Goal: Check status: Check status

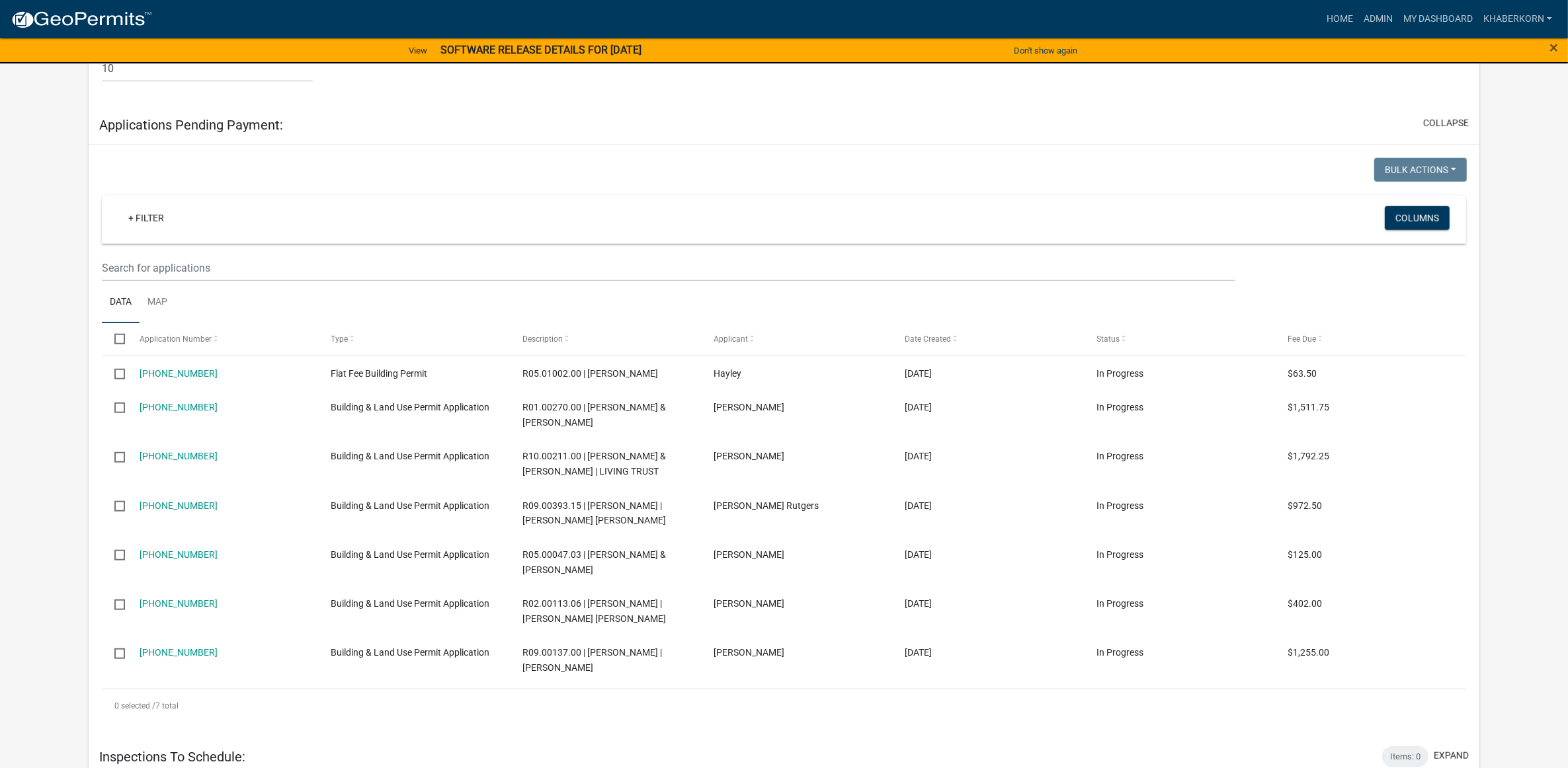
scroll to position [1405, 0]
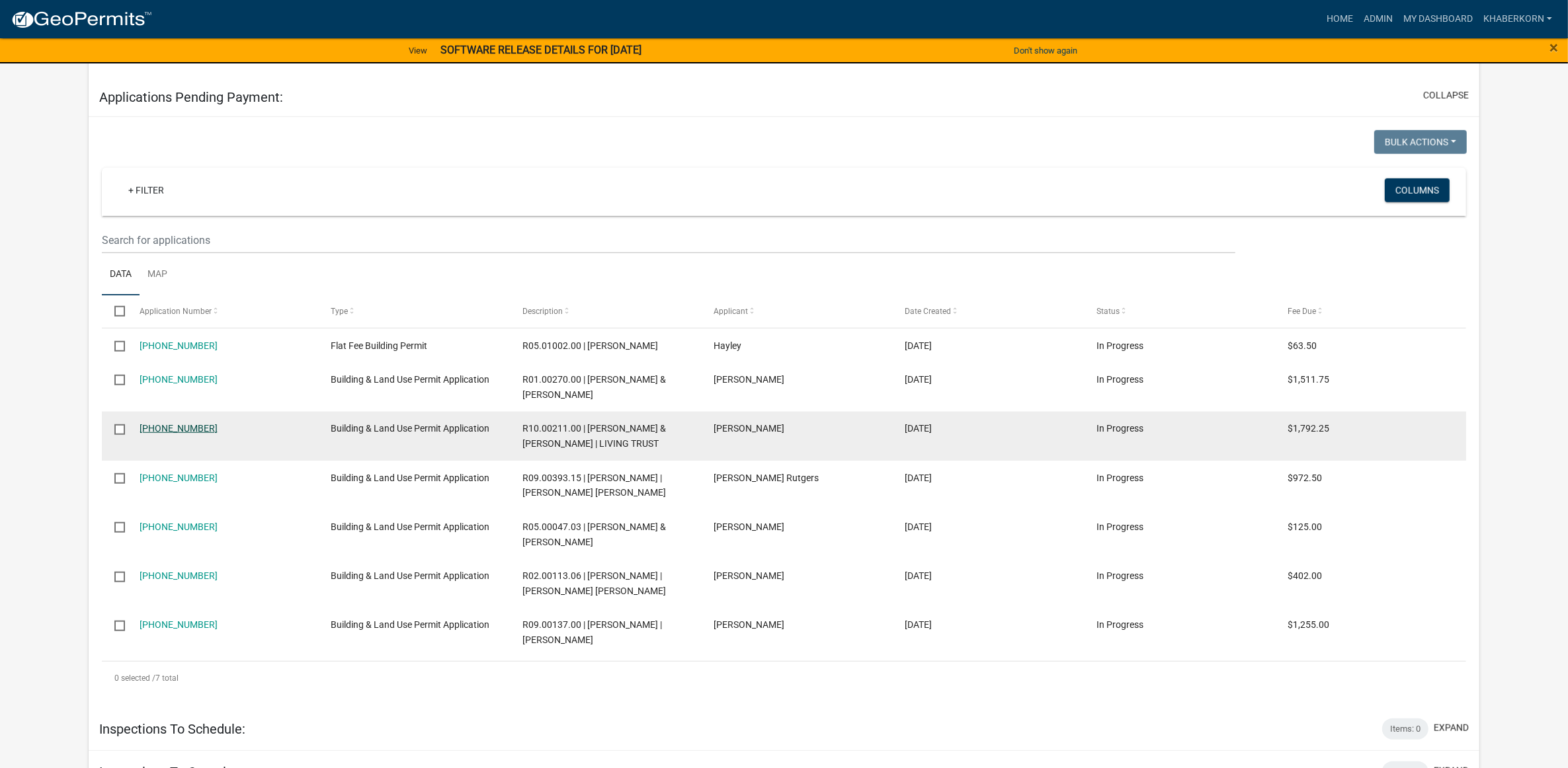
click at [149, 434] on link "[PHONE_NUMBER]" at bounding box center [179, 429] width 78 height 11
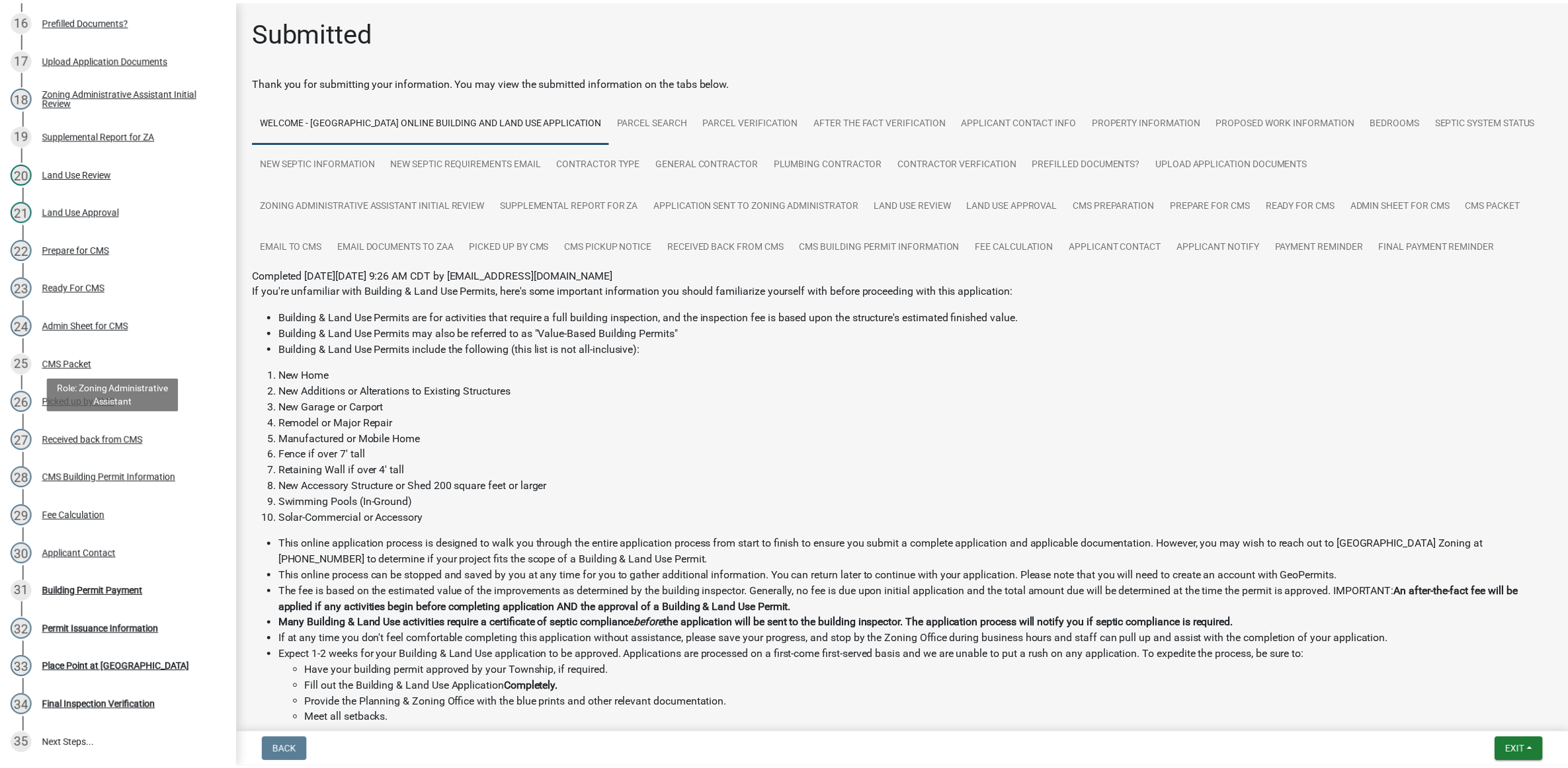
scroll to position [827, 0]
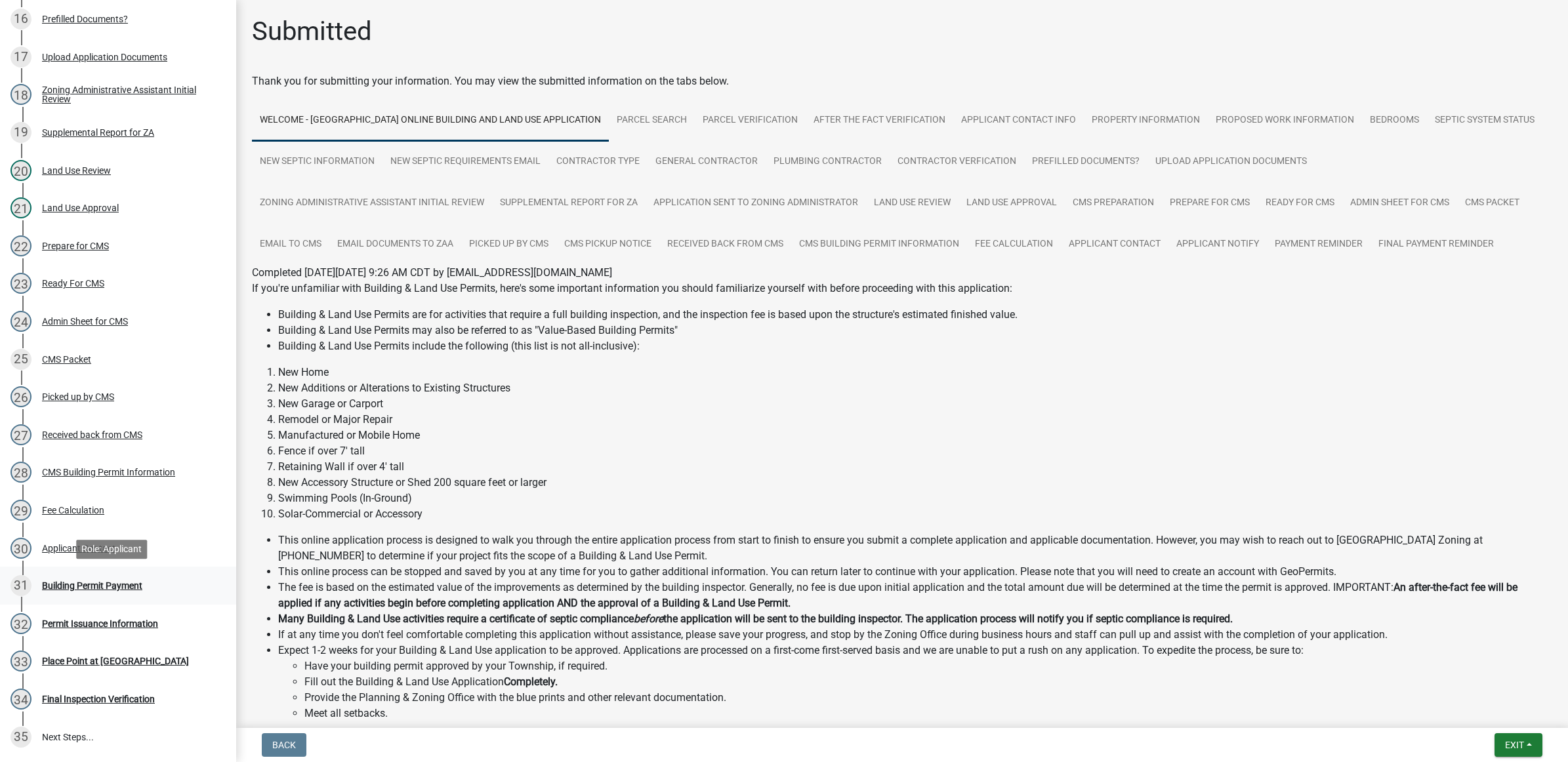
click at [136, 576] on div "31 Building Permit Payment" at bounding box center [113, 585] width 205 height 21
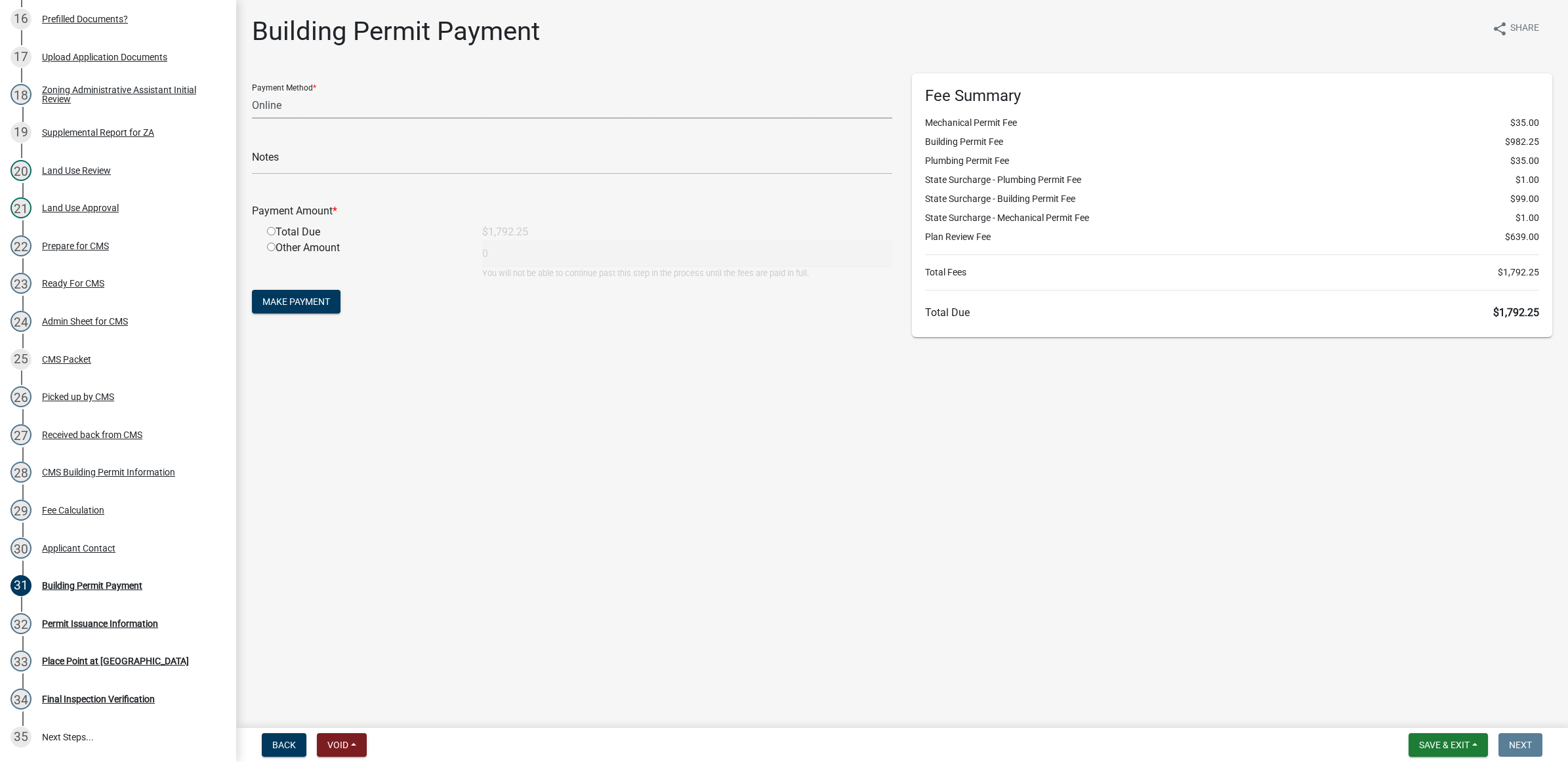
click at [332, 100] on select "Credit Card POS Check Cash Online" at bounding box center [571, 106] width 640 height 27
select select "1: 0"
click at [252, 92] on select "Credit Card POS Check Cash Online" at bounding box center [571, 106] width 640 height 27
click at [305, 162] on input "text" at bounding box center [571, 161] width 640 height 27
type input "6180"
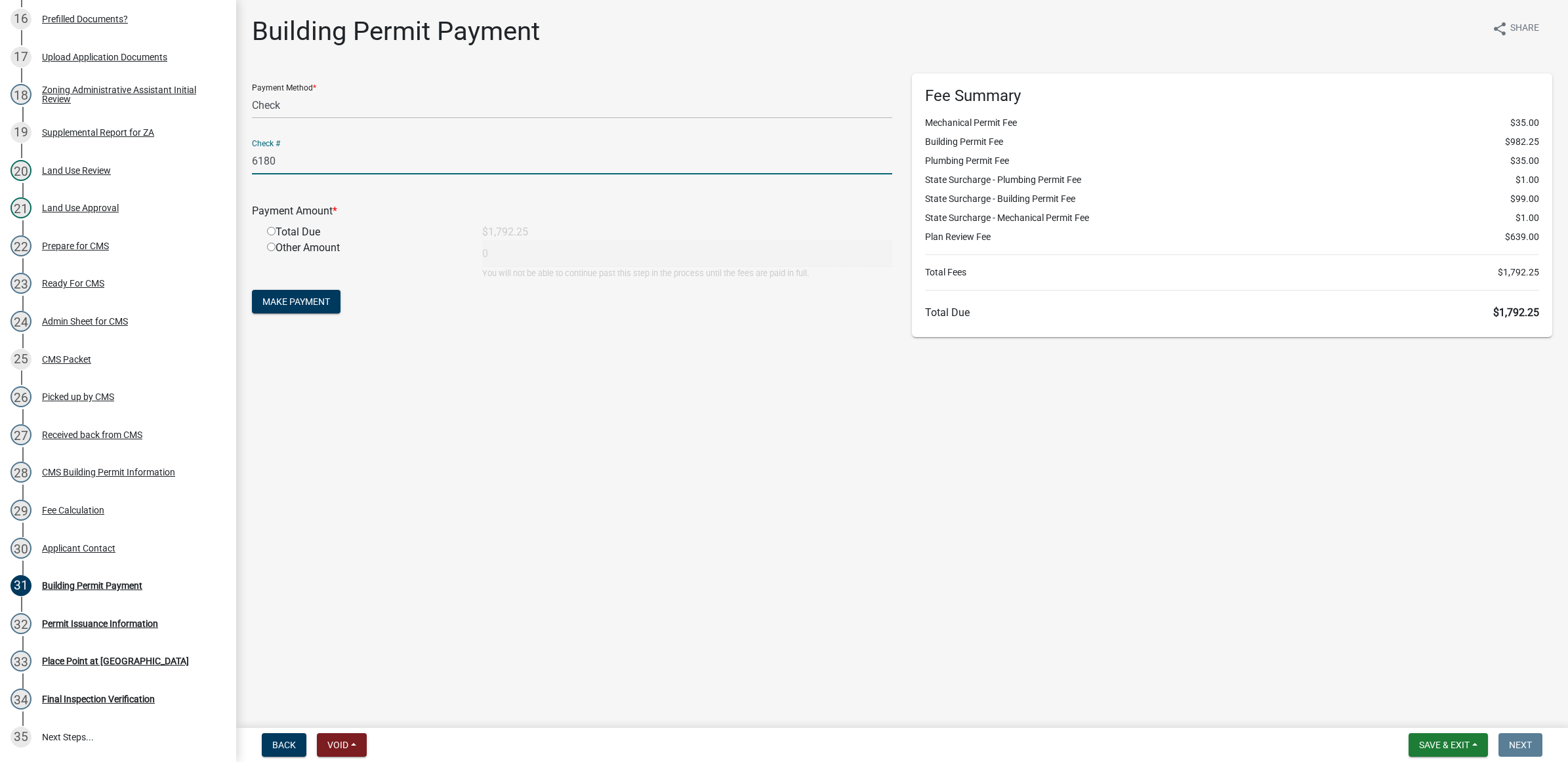
click at [273, 230] on input "radio" at bounding box center [271, 231] width 9 height 9
radio input "true"
type input "1792.25"
click at [296, 296] on span "Make Payment" at bounding box center [296, 302] width 67 height 11
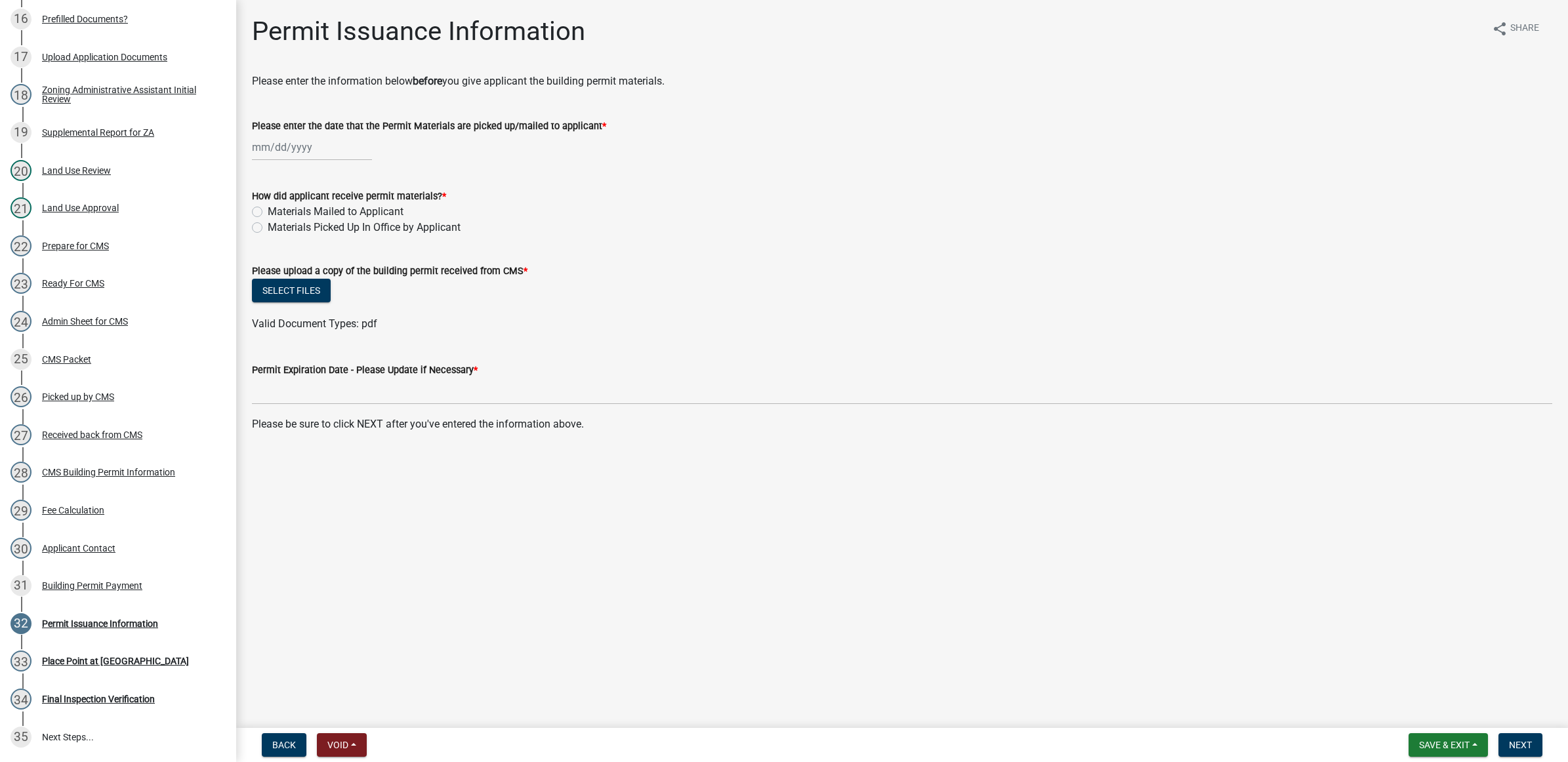
click at [322, 142] on div at bounding box center [312, 147] width 120 height 27
select select "9"
select select "2025"
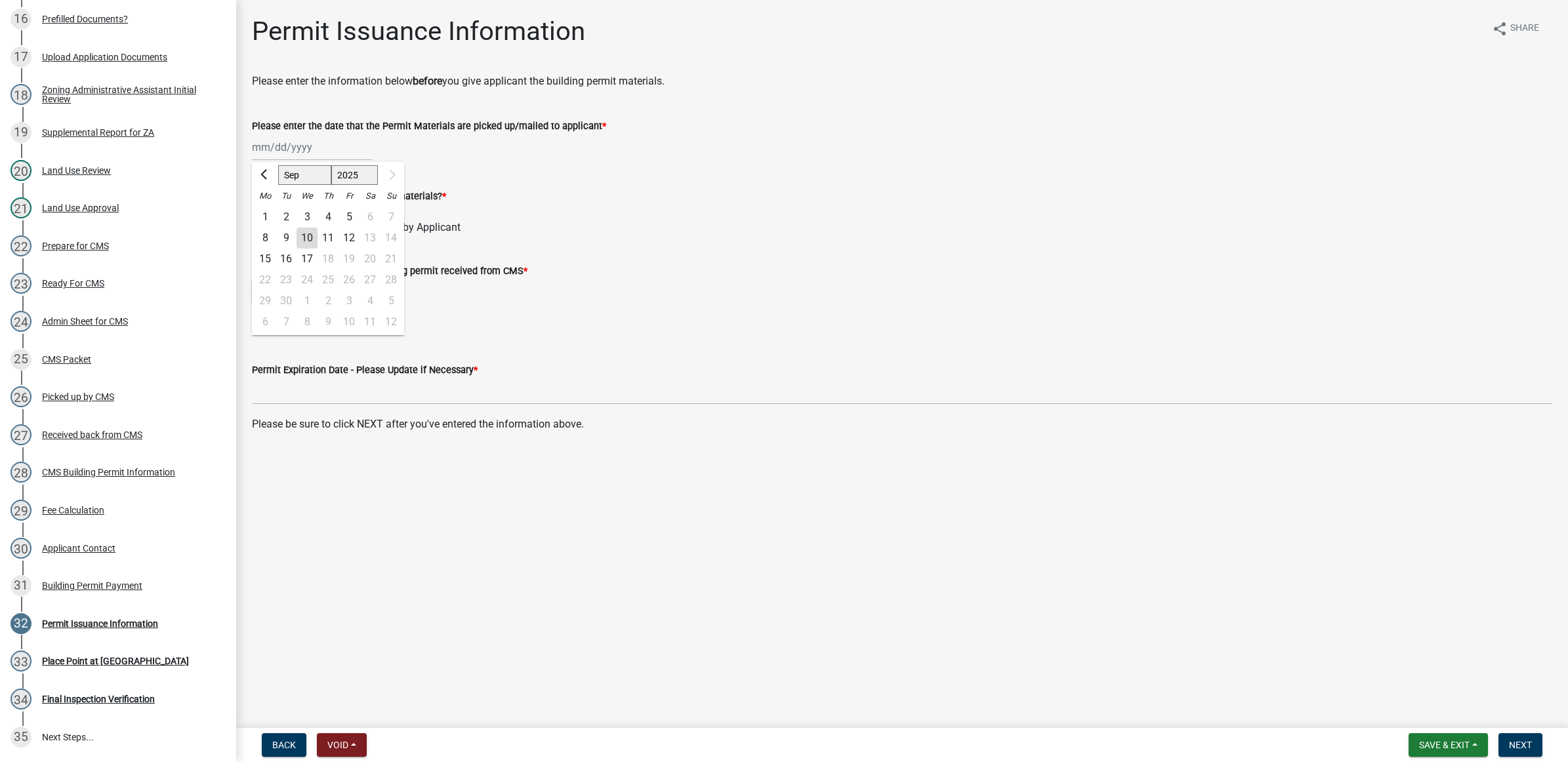
click at [270, 236] on div "8" at bounding box center [264, 237] width 21 height 21
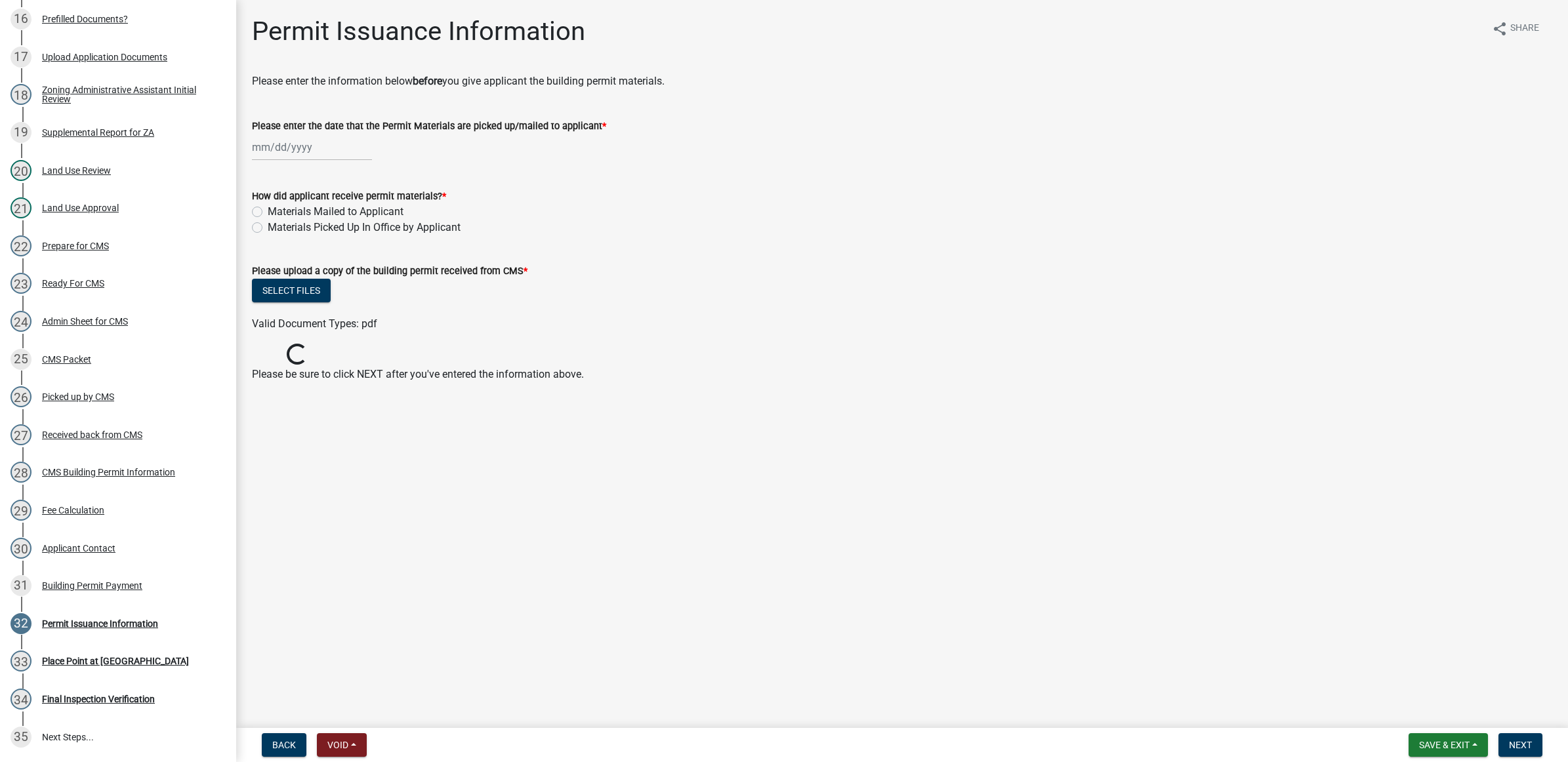
type input "[DATE]"
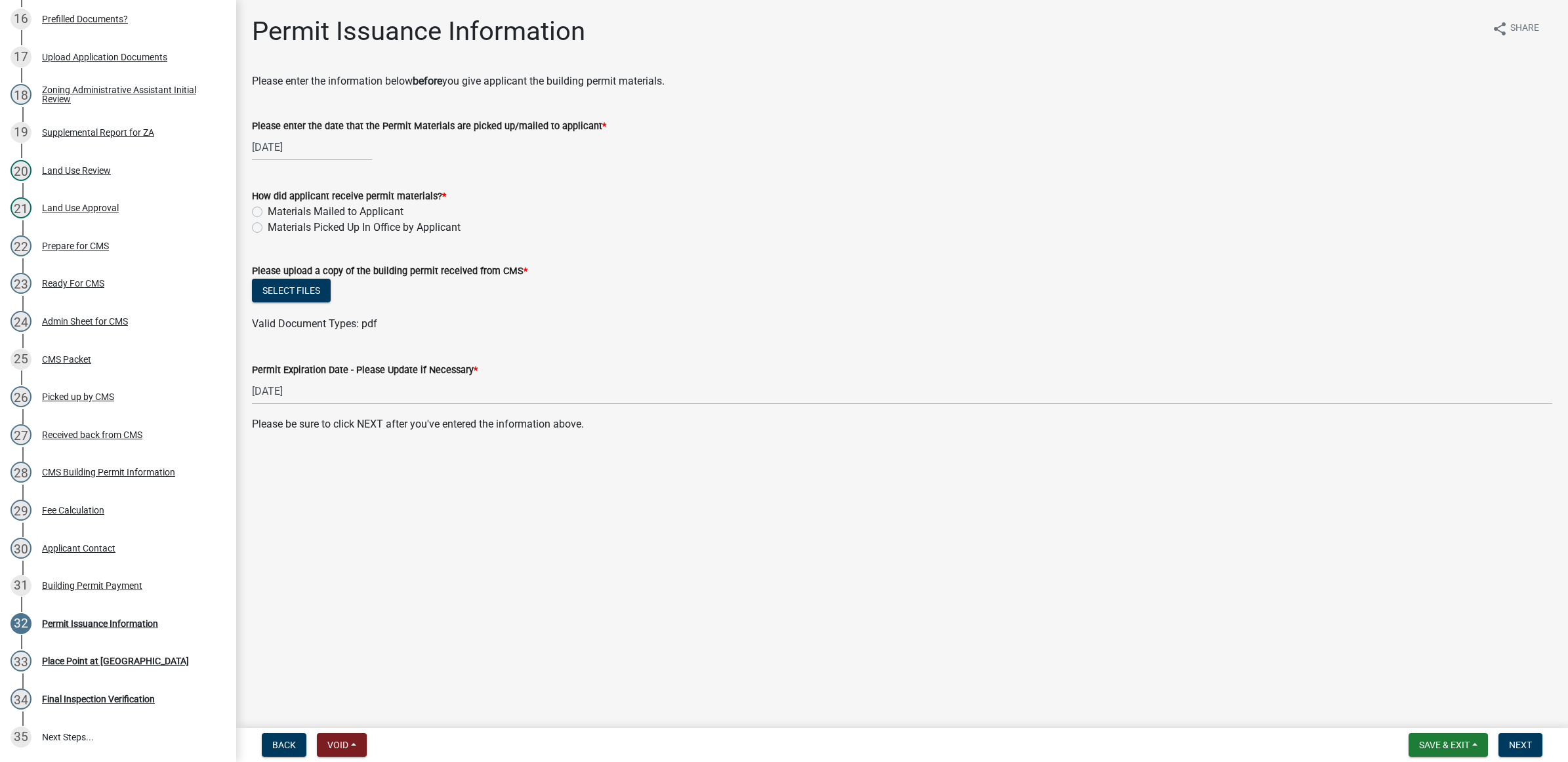
click at [277, 225] on label "Materials Picked Up In Office by Applicant" at bounding box center [364, 227] width 193 height 16
click at [276, 225] on input "Materials Picked Up In Office by Applicant" at bounding box center [272, 224] width 9 height 9
radio input "true"
click at [313, 305] on div "Select files" at bounding box center [902, 292] width 1300 height 27
click at [313, 293] on button "Select files" at bounding box center [291, 290] width 79 height 23
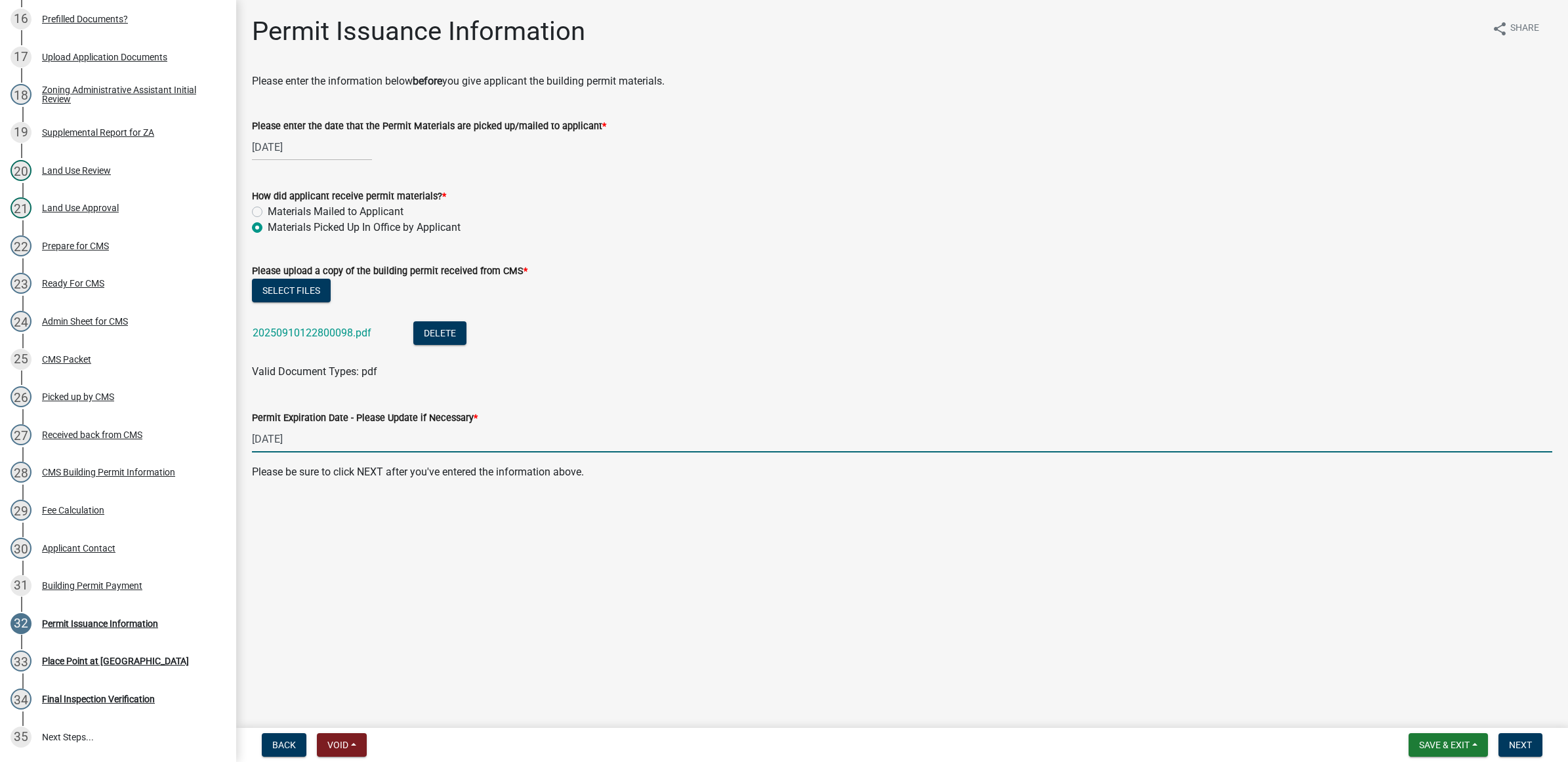
click at [273, 441] on input "[DATE]" at bounding box center [902, 439] width 1300 height 27
type input "[DATE]"
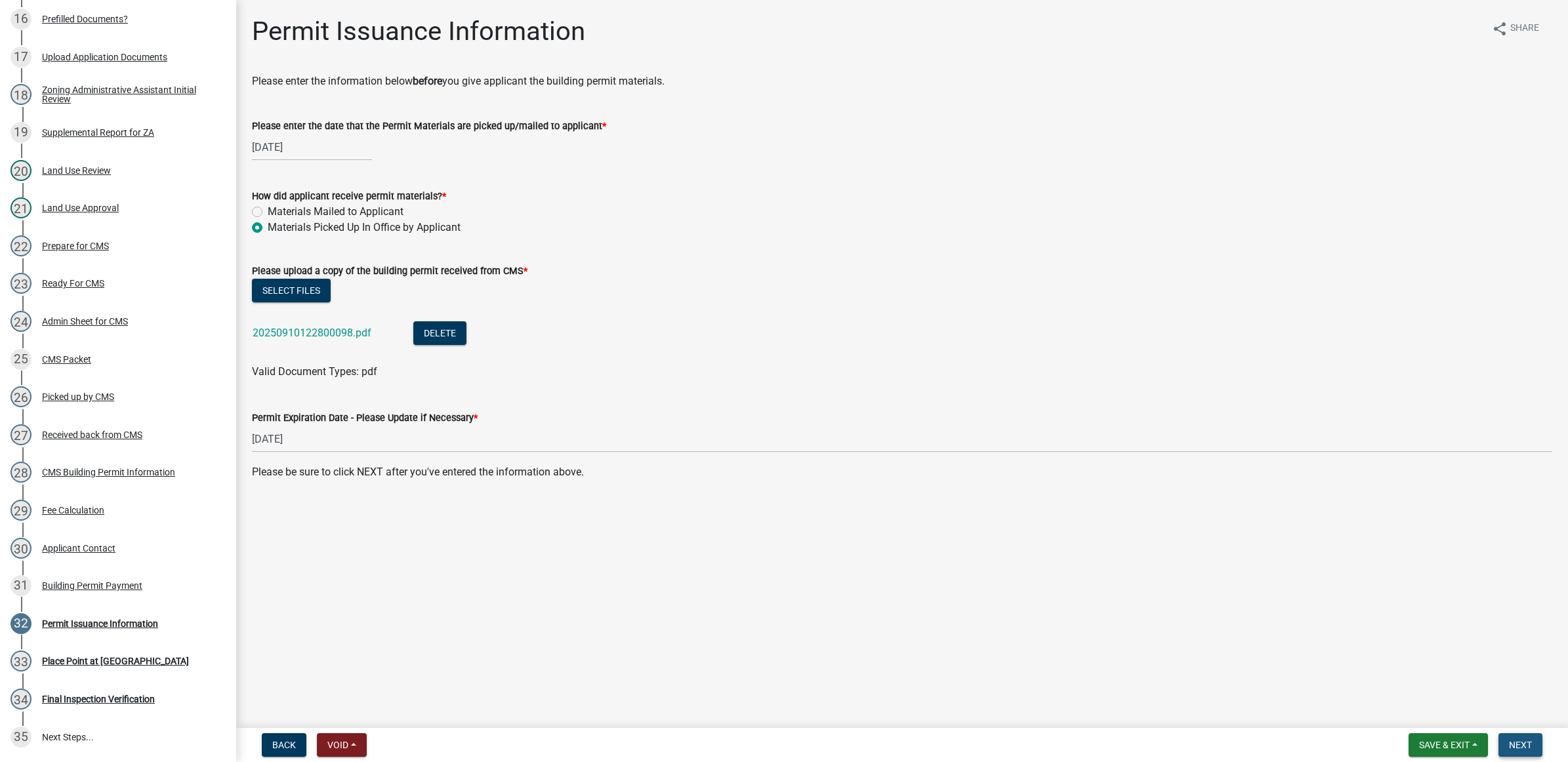
click at [1519, 738] on button "Next" at bounding box center [1520, 745] width 44 height 23
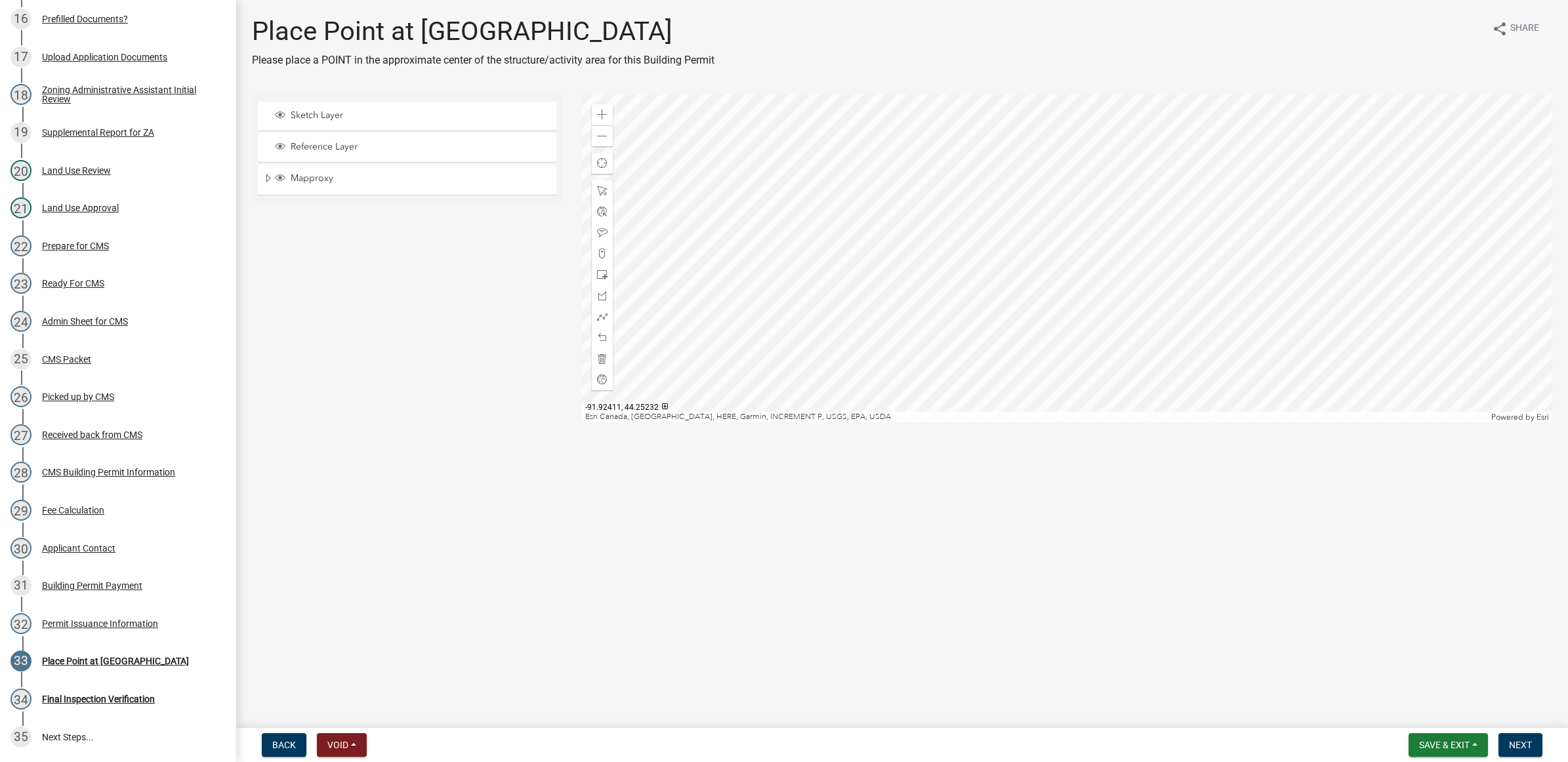
click at [891, 271] on div at bounding box center [1067, 258] width 970 height 328
click at [874, 234] on div at bounding box center [1067, 258] width 970 height 328
click at [847, 355] on div at bounding box center [1067, 258] width 970 height 328
click at [600, 214] on span at bounding box center [603, 212] width 11 height 11
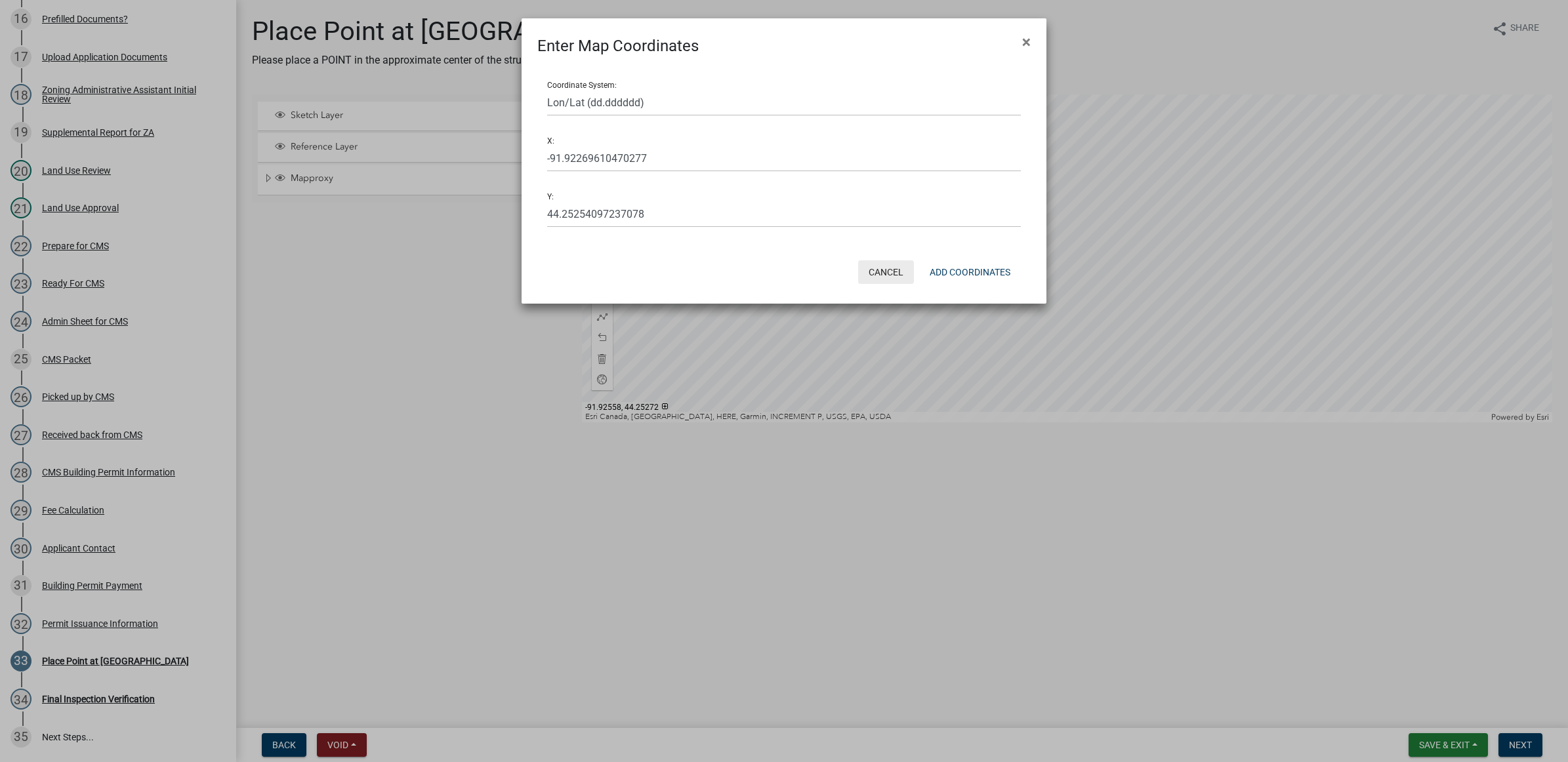
click at [894, 270] on button "Cancel" at bounding box center [886, 272] width 56 height 23
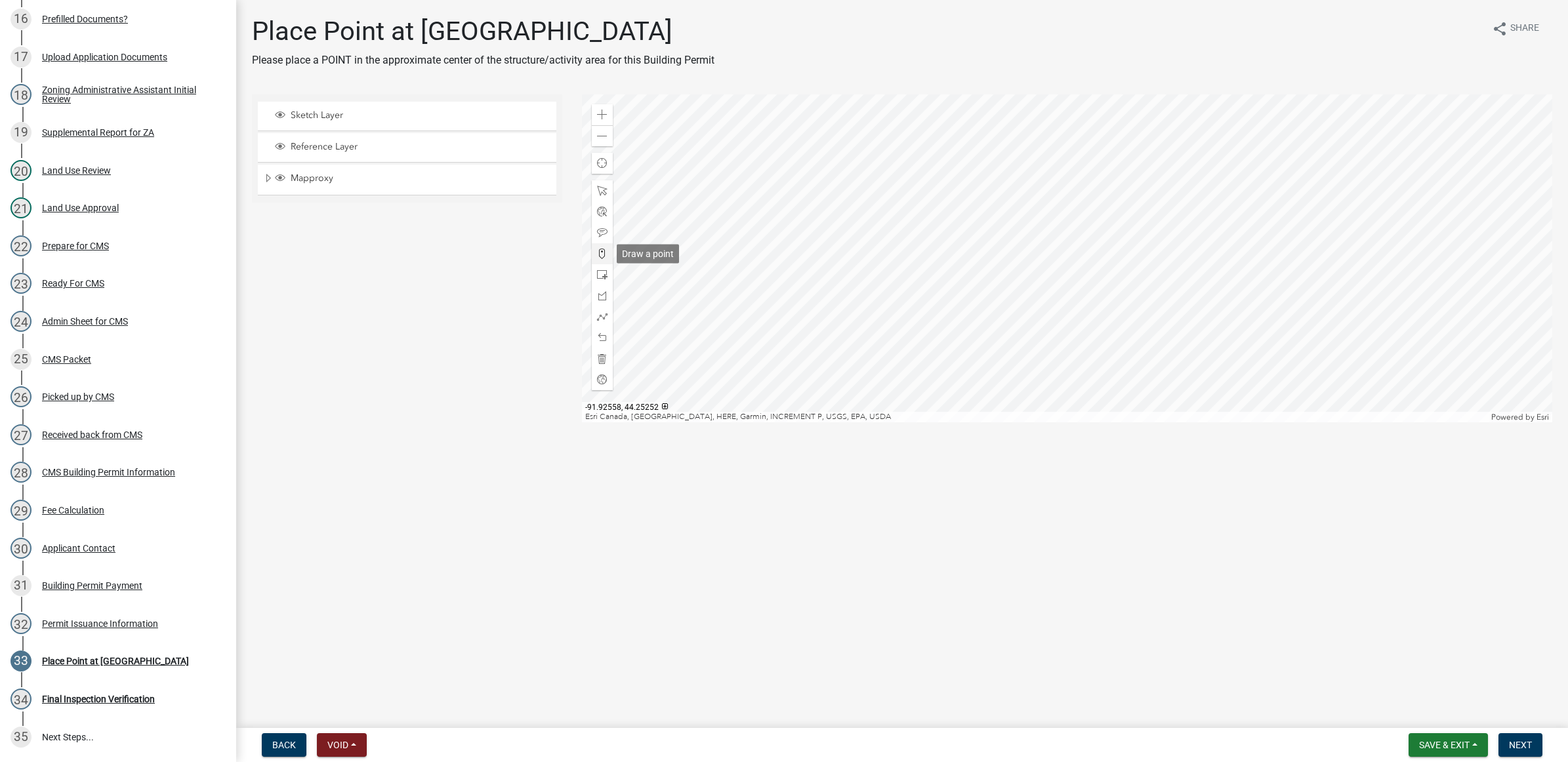
click at [607, 251] on div at bounding box center [602, 253] width 21 height 21
click at [803, 303] on div at bounding box center [1067, 258] width 970 height 328
click at [1520, 745] on span "Next" at bounding box center [1521, 745] width 23 height 11
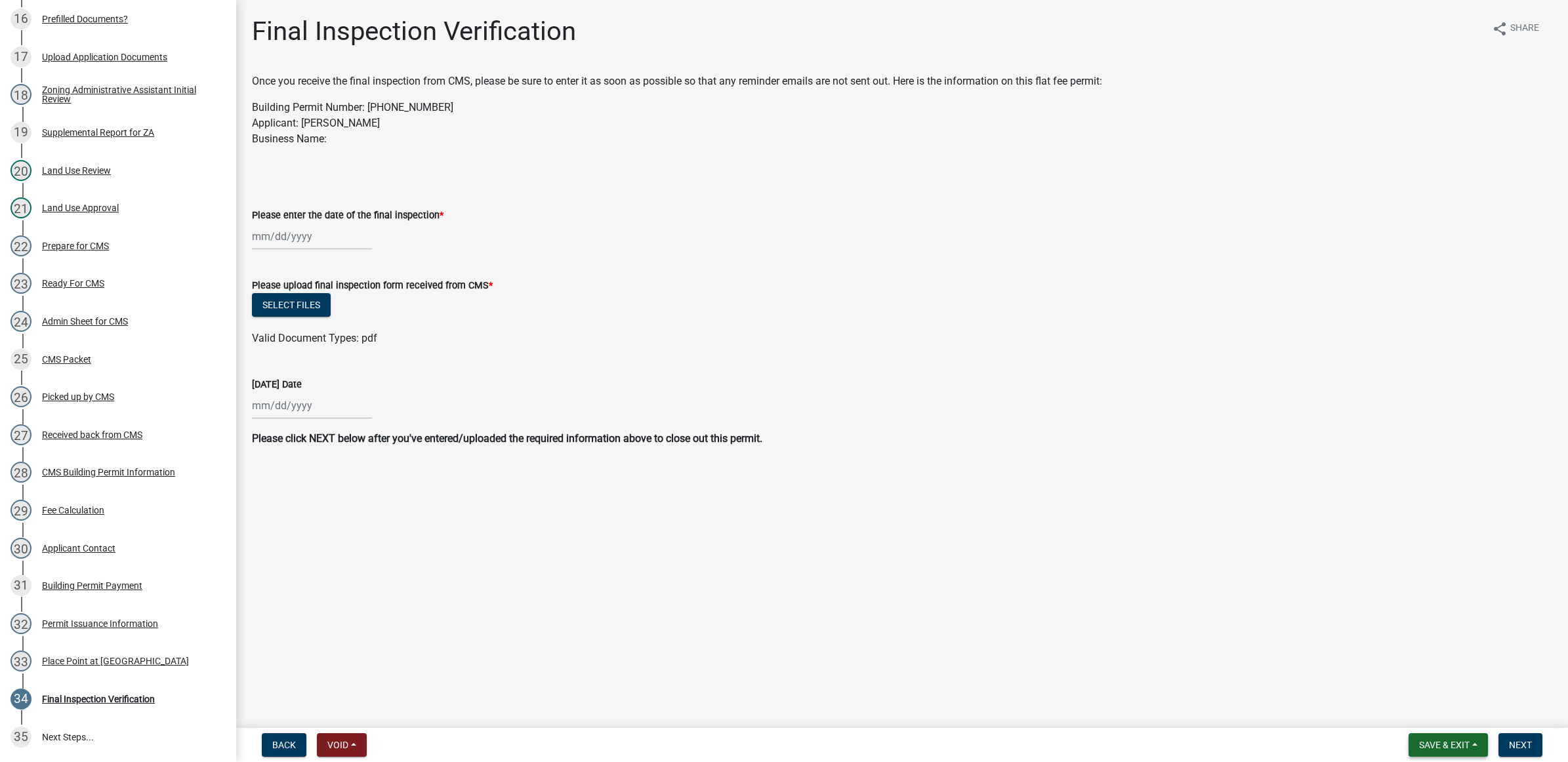
click at [1443, 752] on button "Save & Exit" at bounding box center [1448, 745] width 80 height 23
click at [1418, 713] on button "Save & Exit" at bounding box center [1435, 711] width 105 height 31
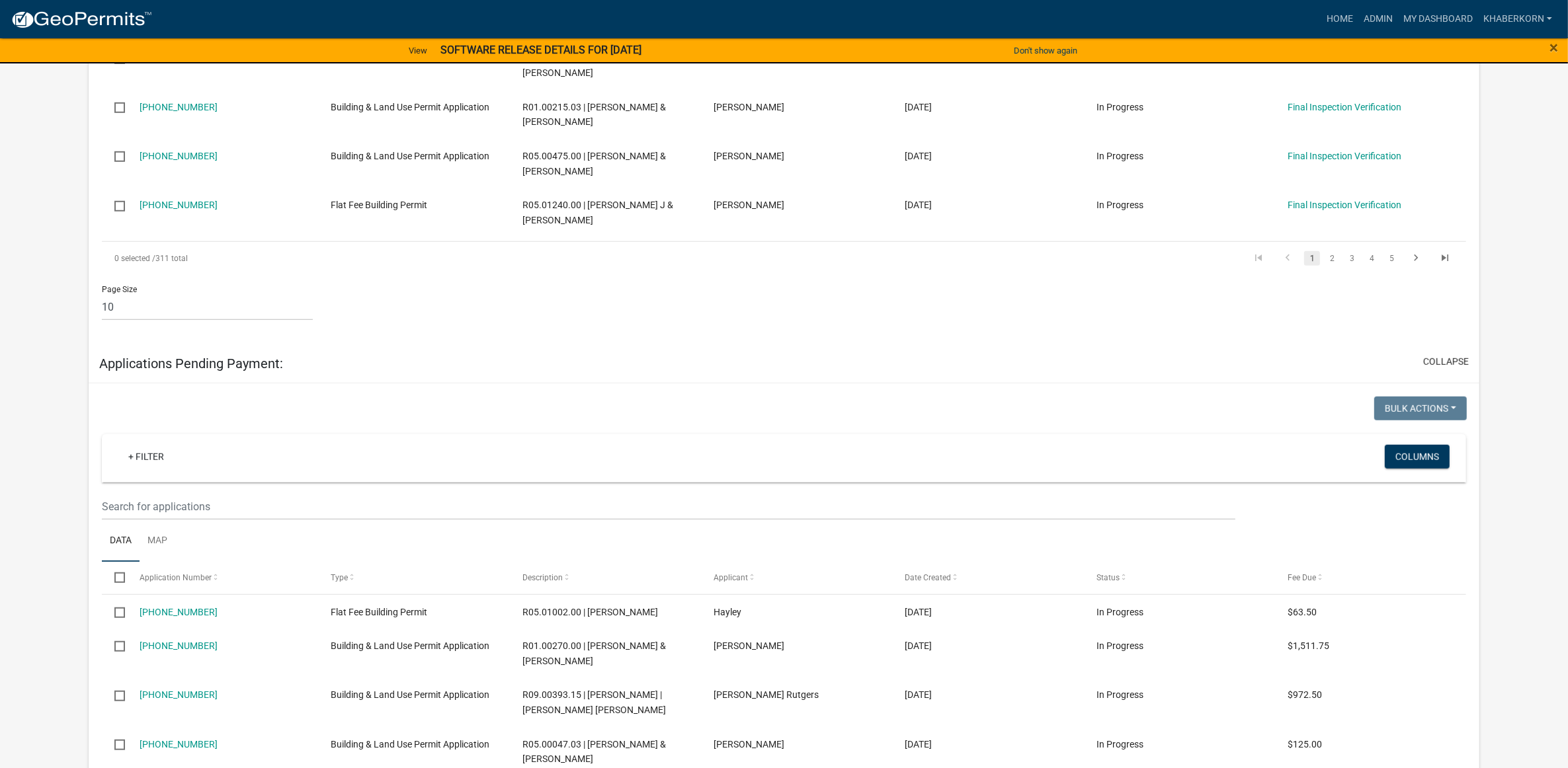
scroll to position [1405, 0]
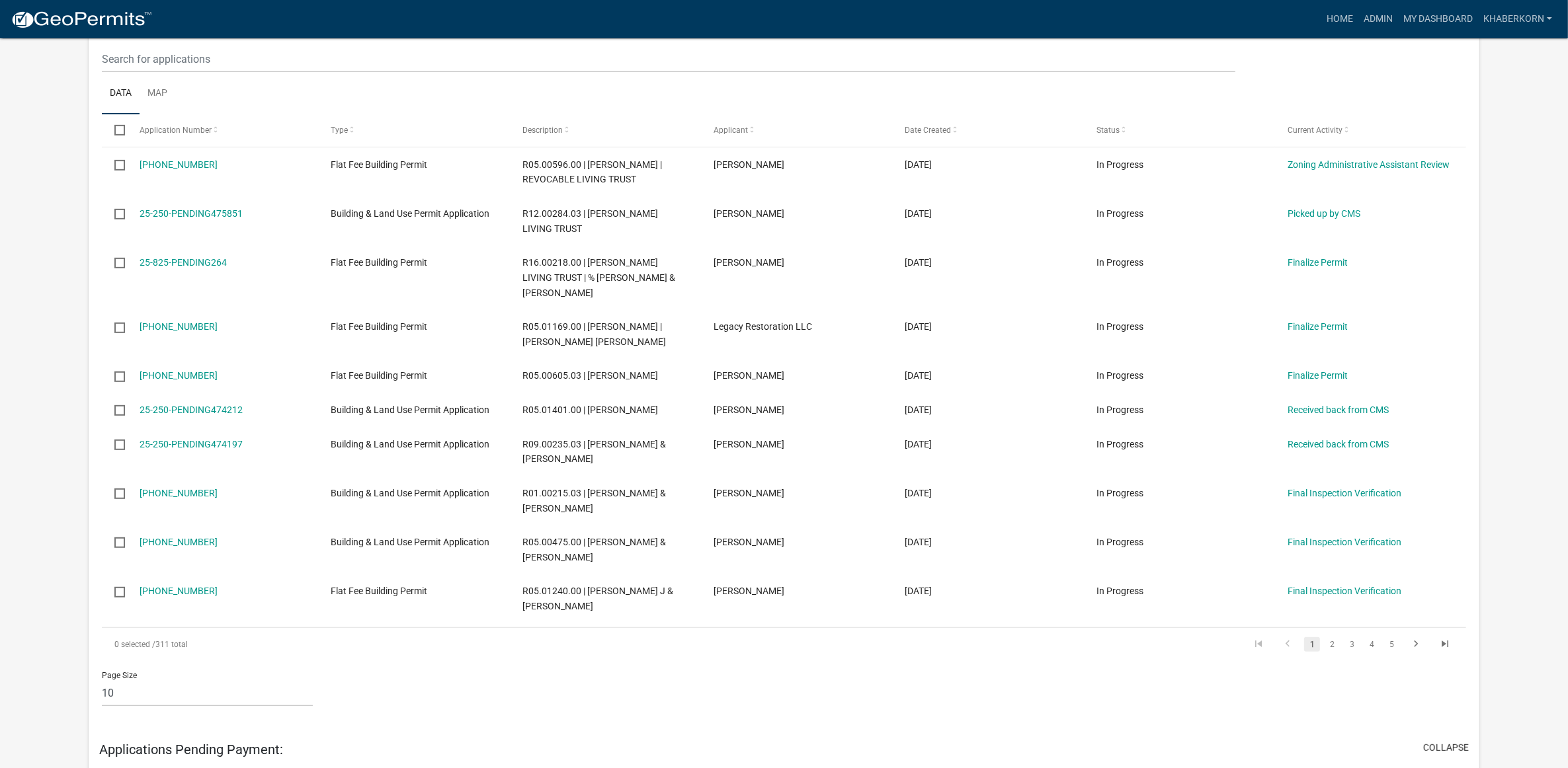
scroll to position [744, 0]
click at [1376, 16] on link "Admin" at bounding box center [1378, 19] width 40 height 25
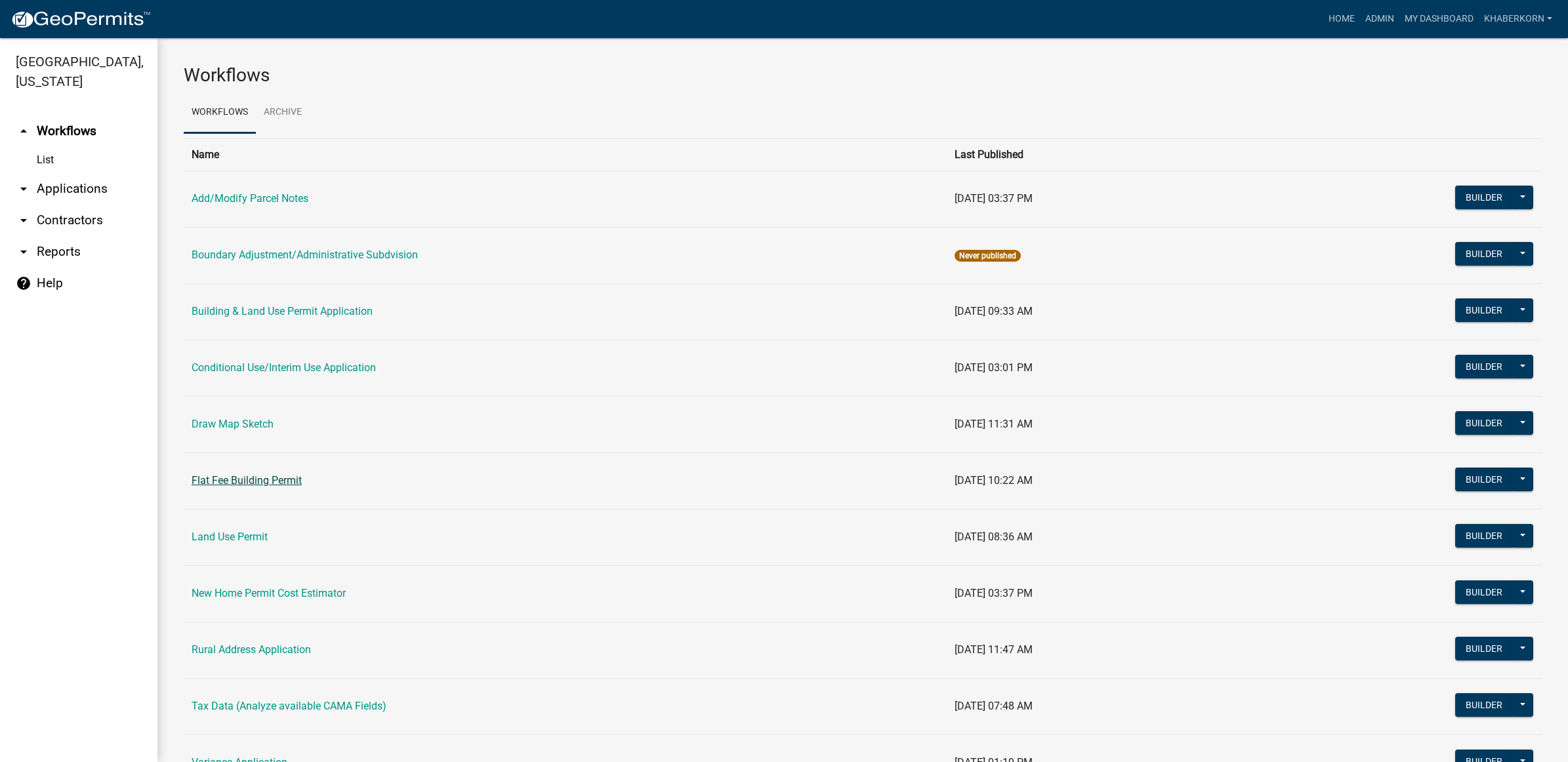
click at [248, 479] on link "Flat Fee Building Permit" at bounding box center [246, 481] width 110 height 13
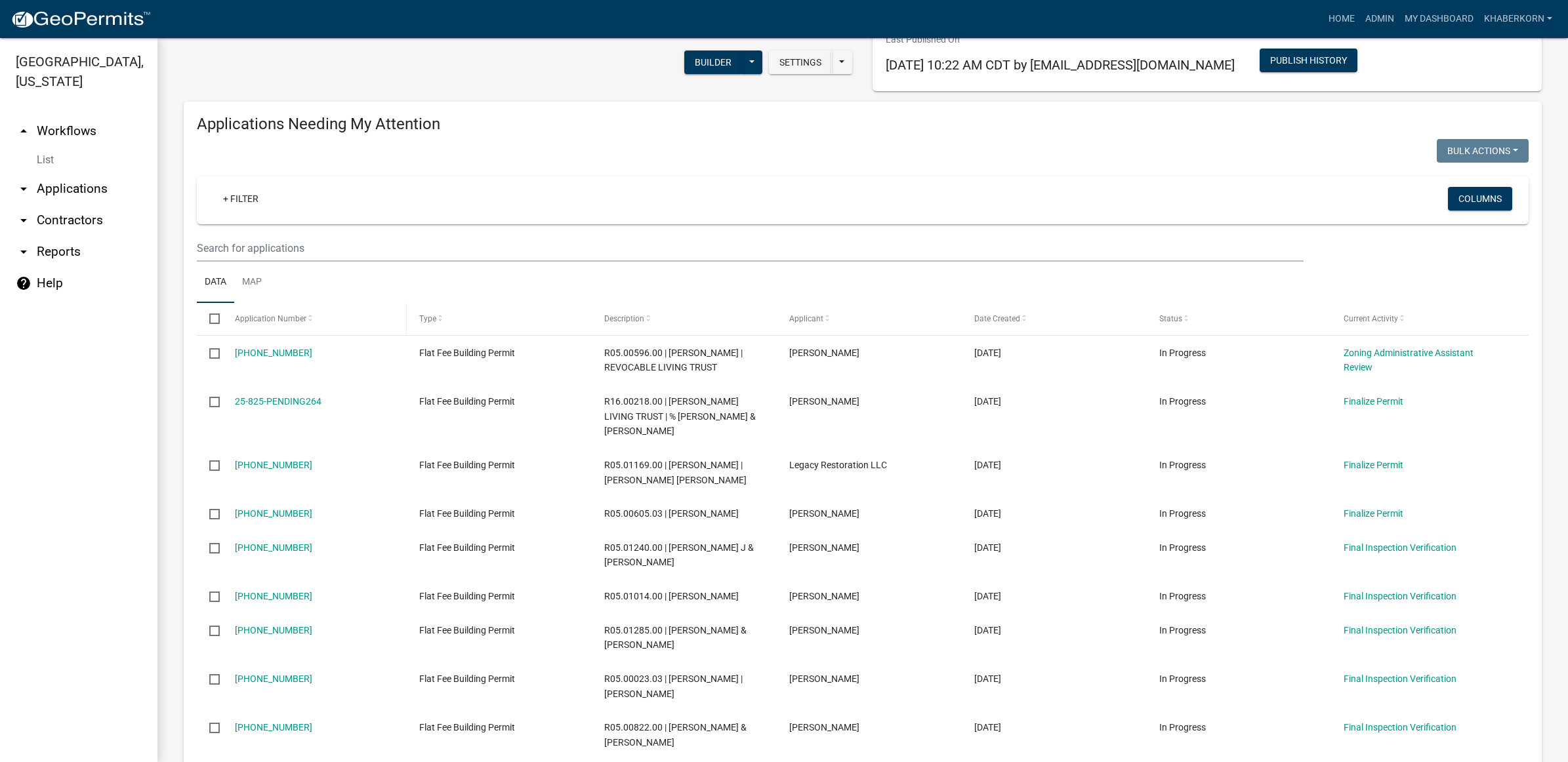
scroll to position [164, 0]
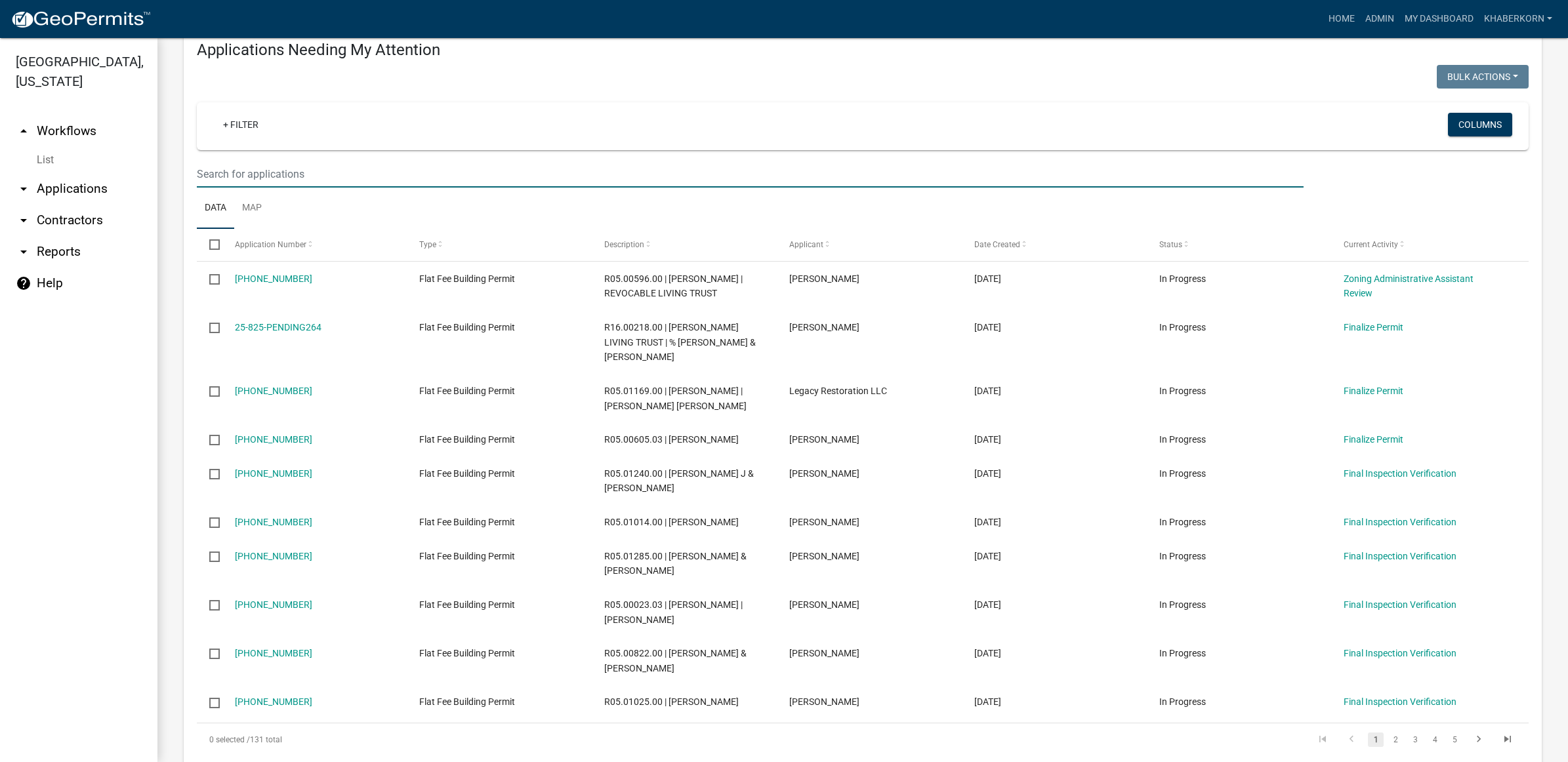
click at [313, 178] on input "text" at bounding box center [750, 174] width 1107 height 27
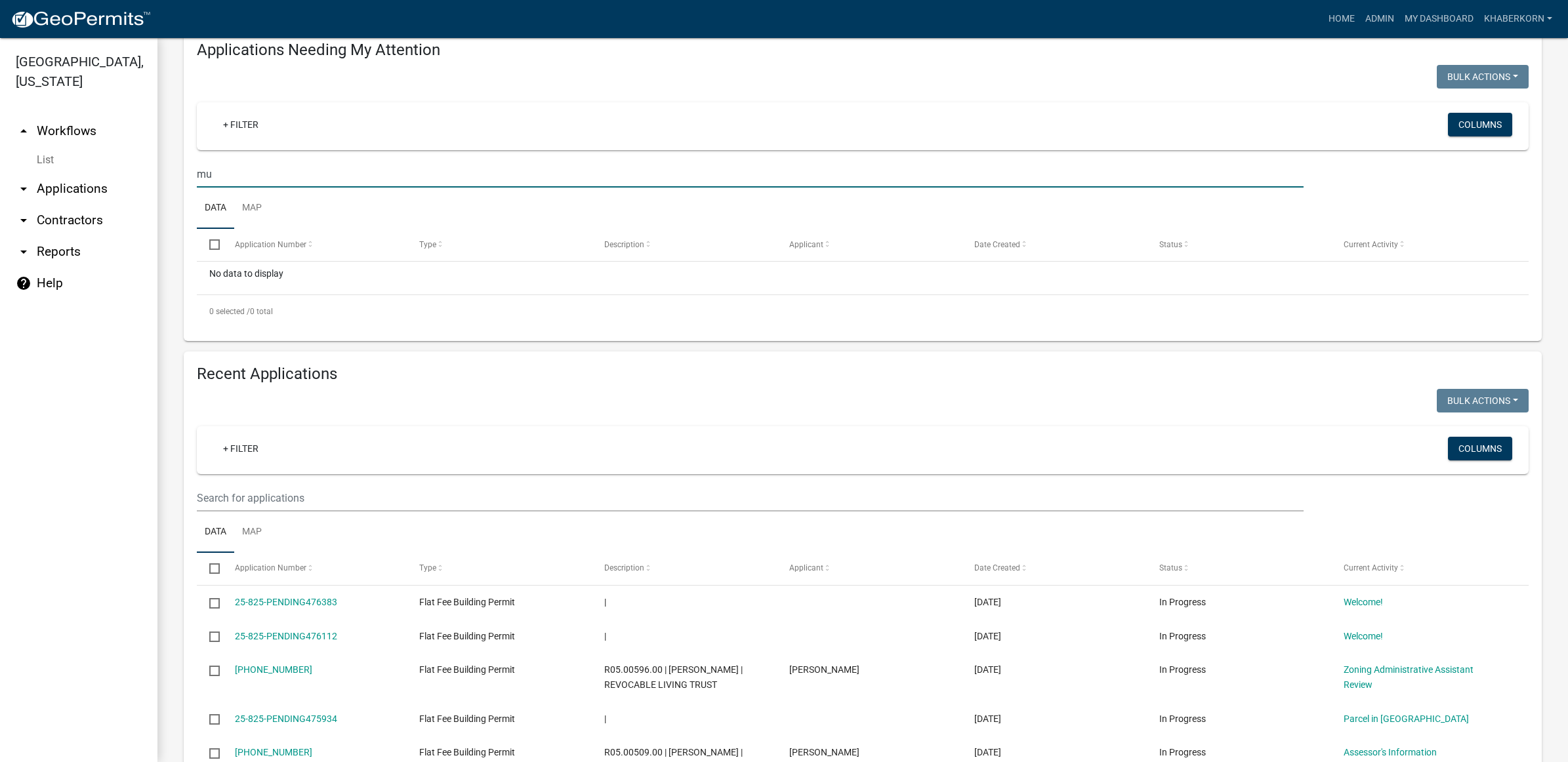
type input "m"
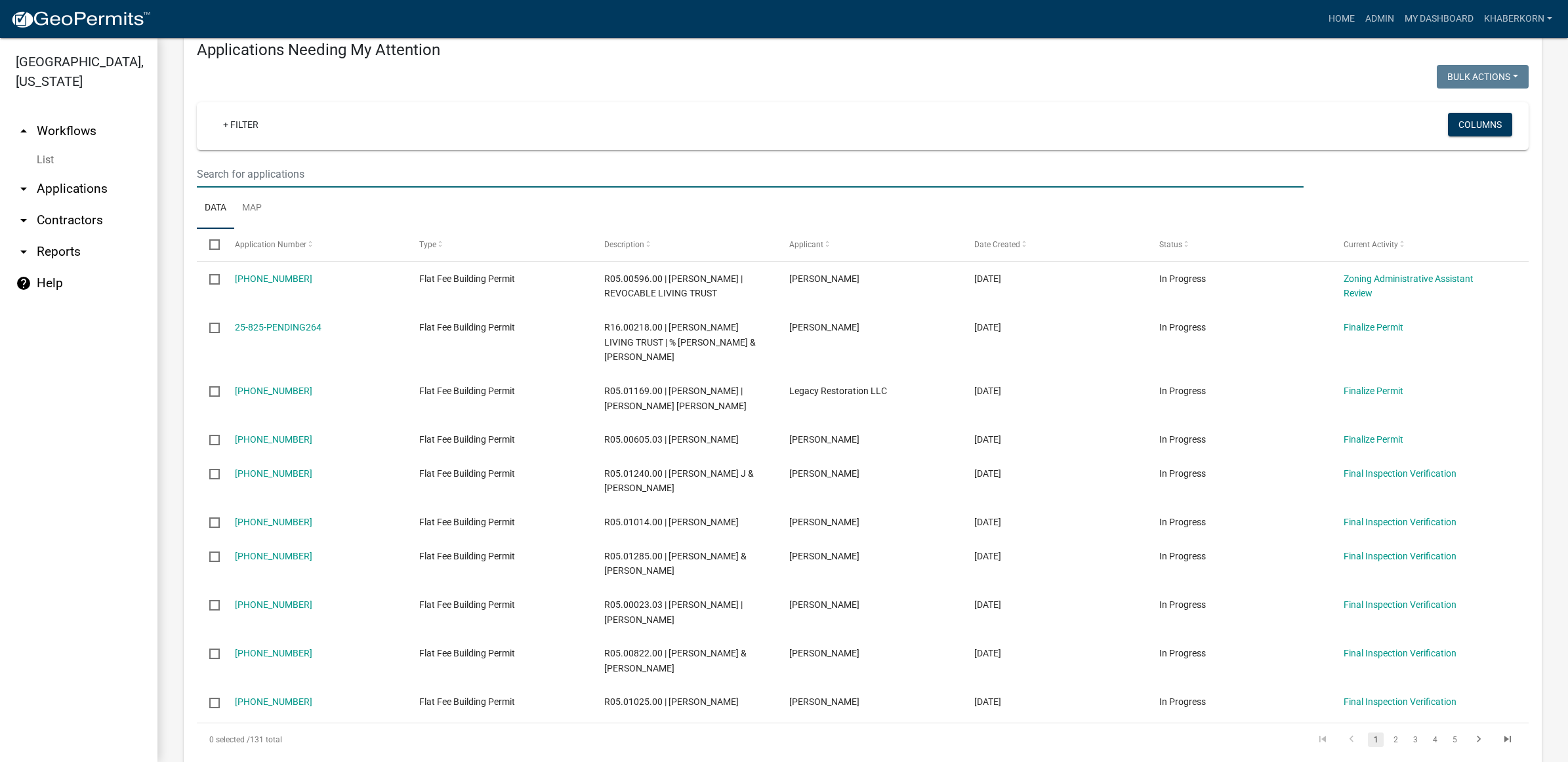
click at [74, 197] on link "arrow_drop_down Applications" at bounding box center [79, 188] width 158 height 31
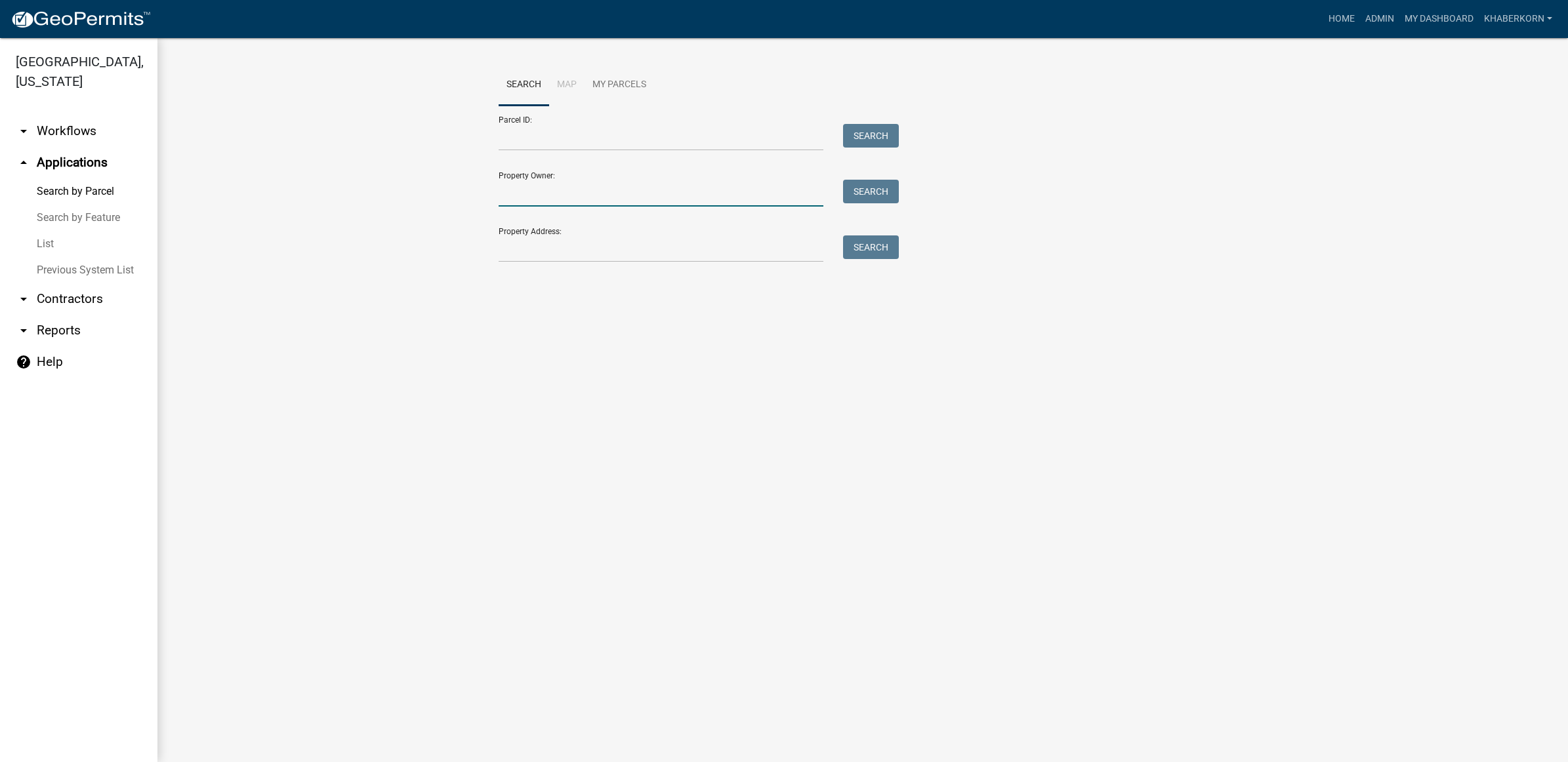
click at [551, 198] on input "Property Owner:" at bounding box center [661, 193] width 325 height 27
type input "mullenbach"
click at [860, 187] on button "Search" at bounding box center [870, 192] width 56 height 23
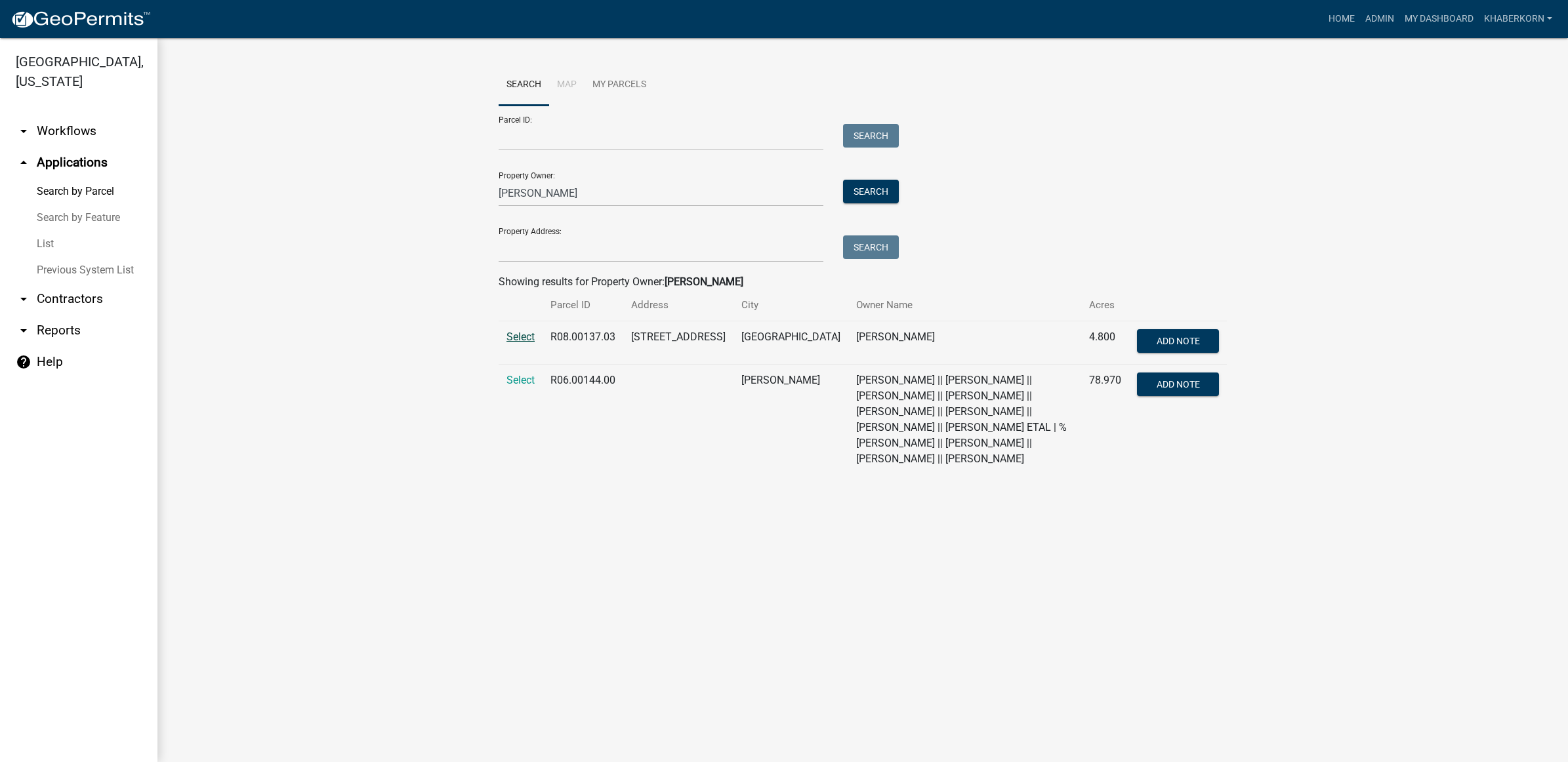
click at [521, 342] on span "Select" at bounding box center [519, 337] width 28 height 13
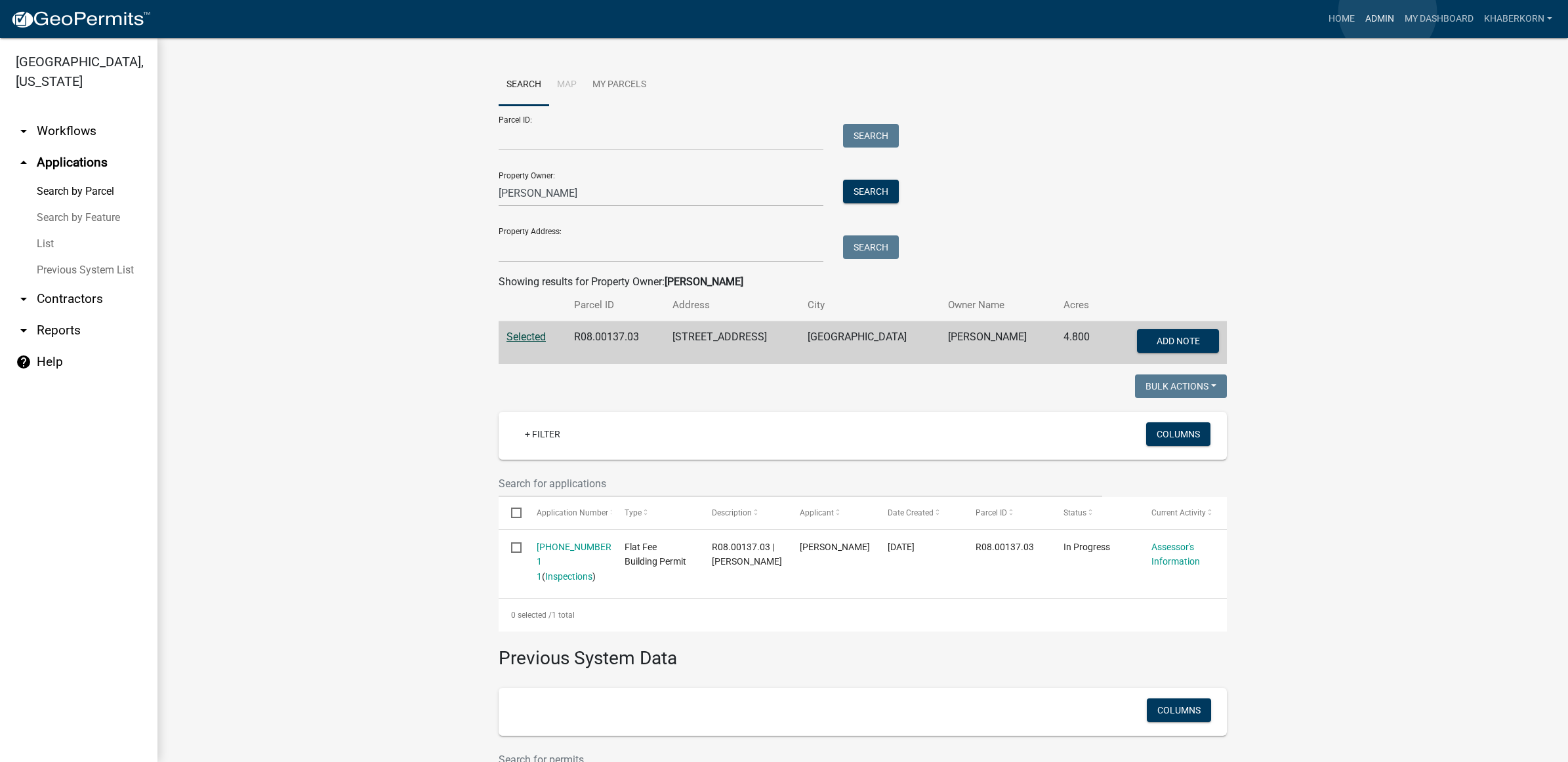
click at [1387, 12] on link "Admin" at bounding box center [1379, 19] width 39 height 25
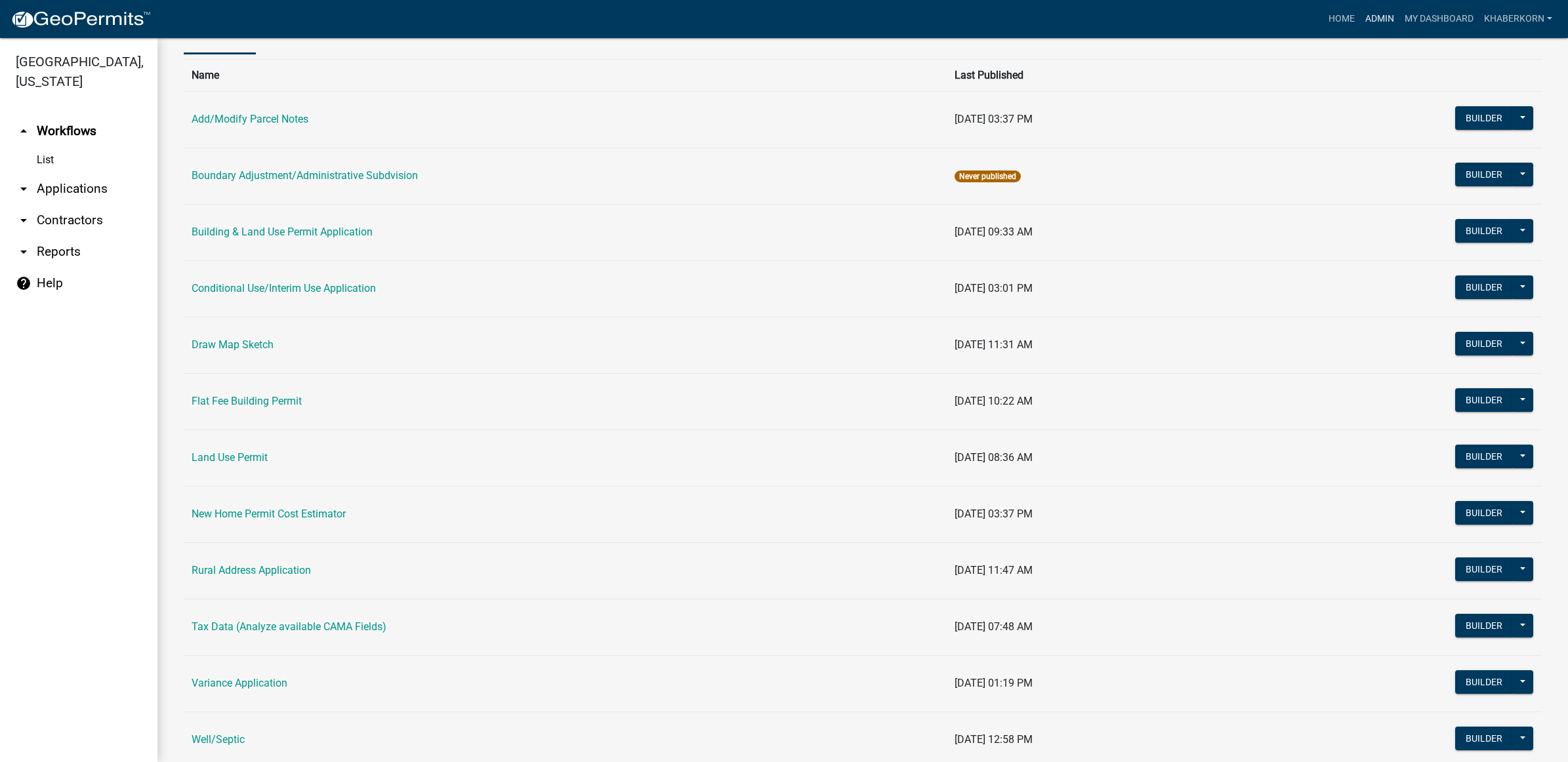
scroll to position [179, 0]
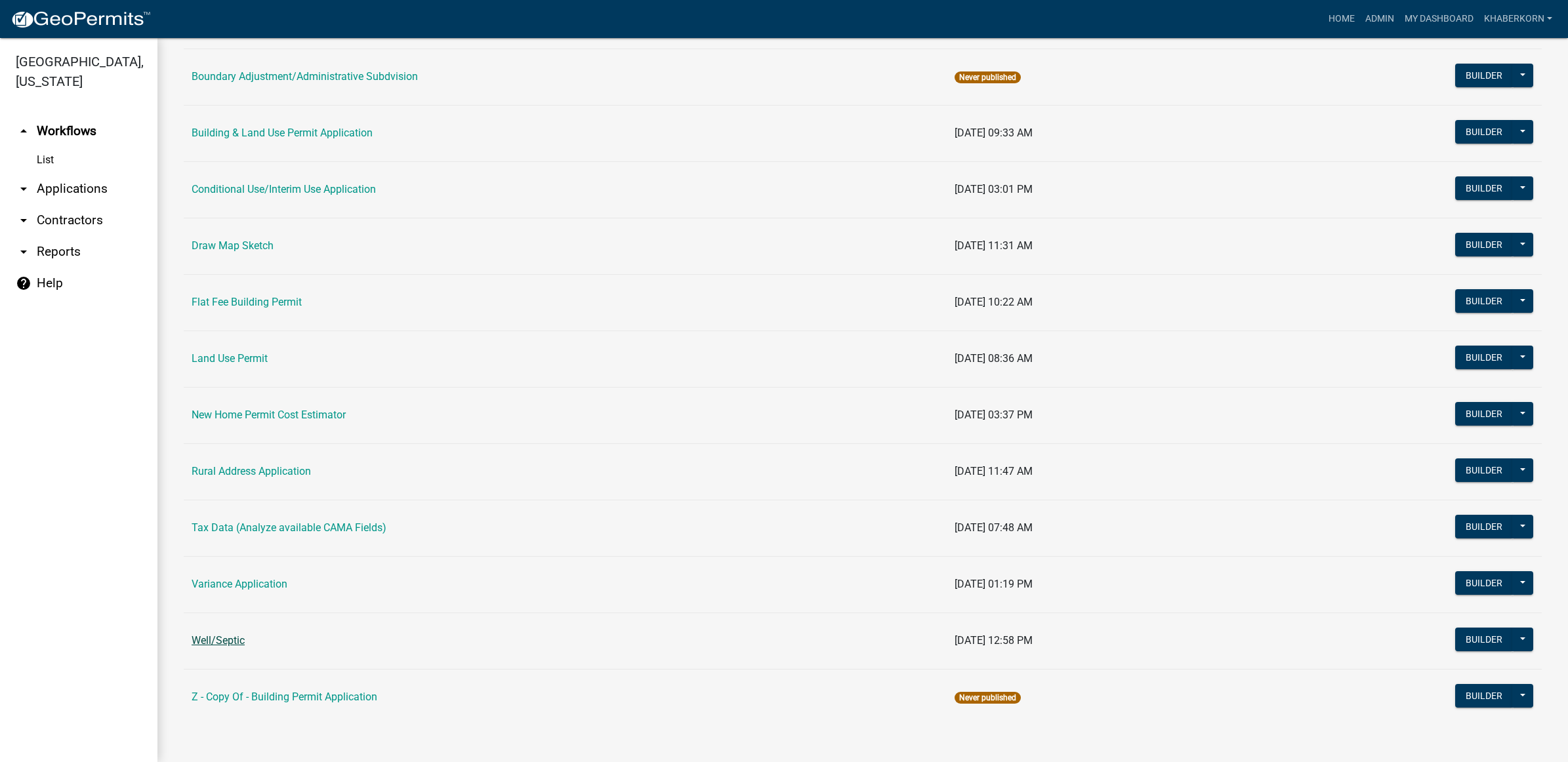
click at [236, 637] on link "Well/Septic" at bounding box center [218, 640] width 53 height 13
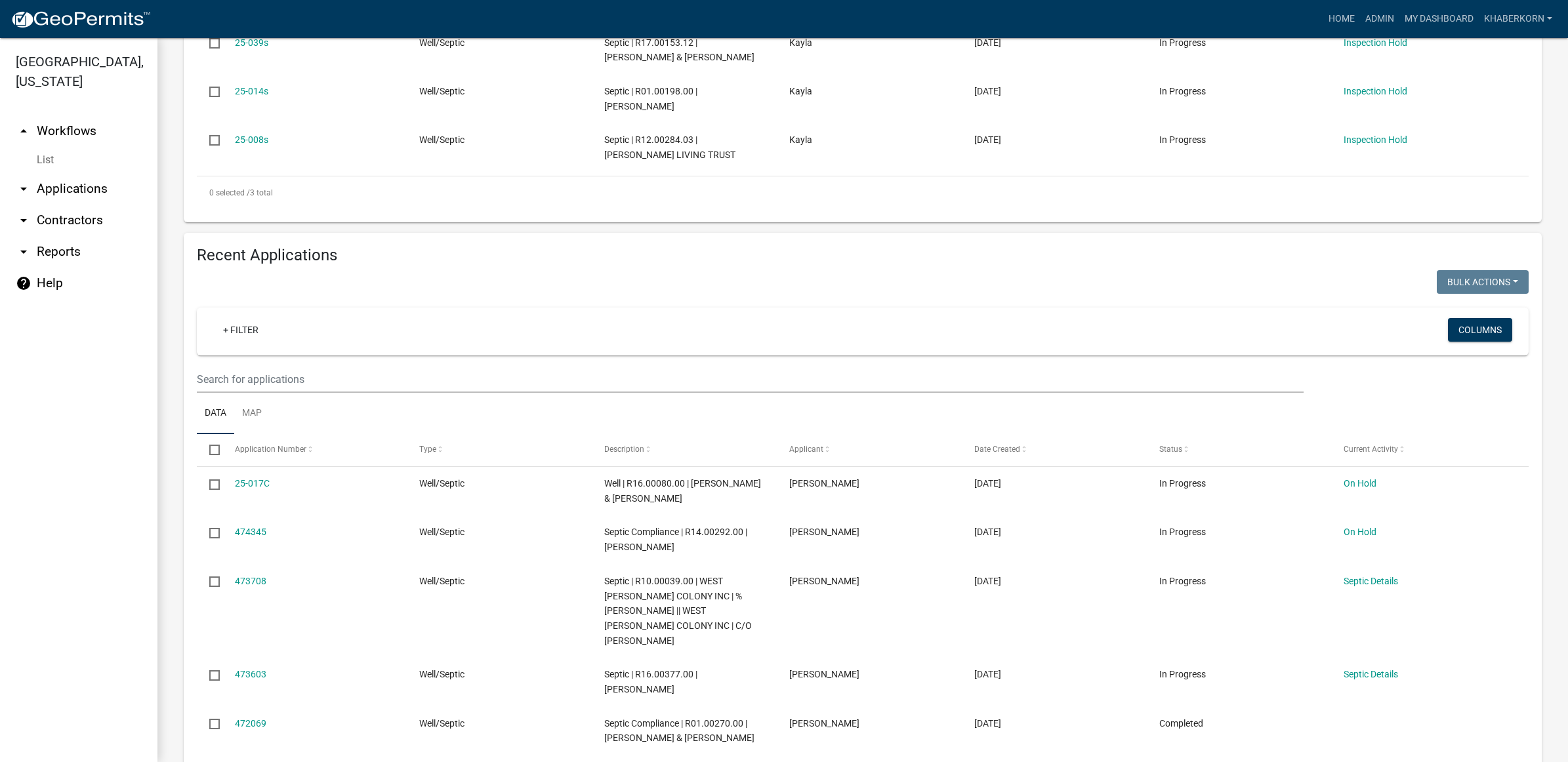
scroll to position [410, 0]
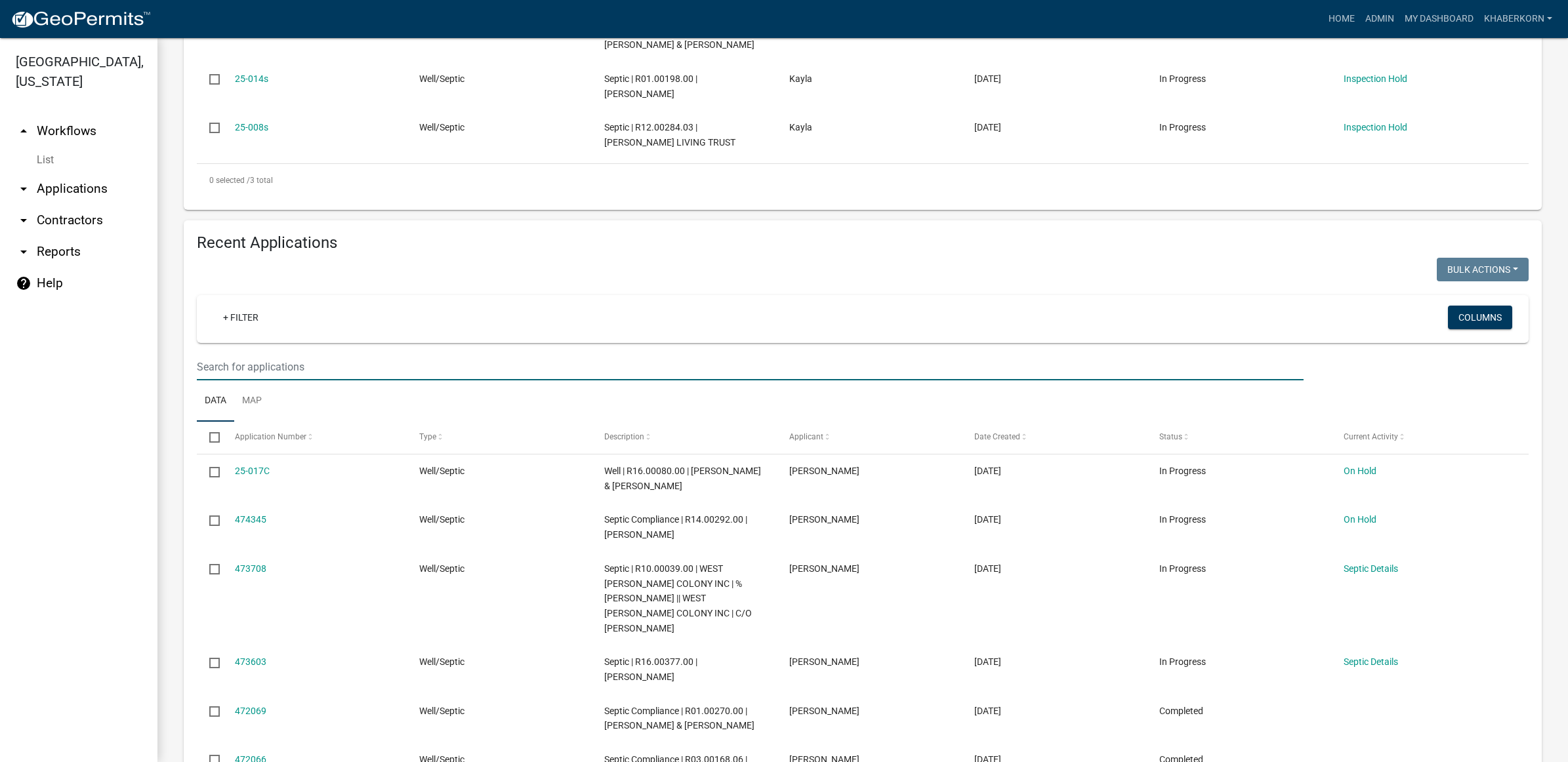
click at [302, 372] on input "text" at bounding box center [750, 367] width 1107 height 27
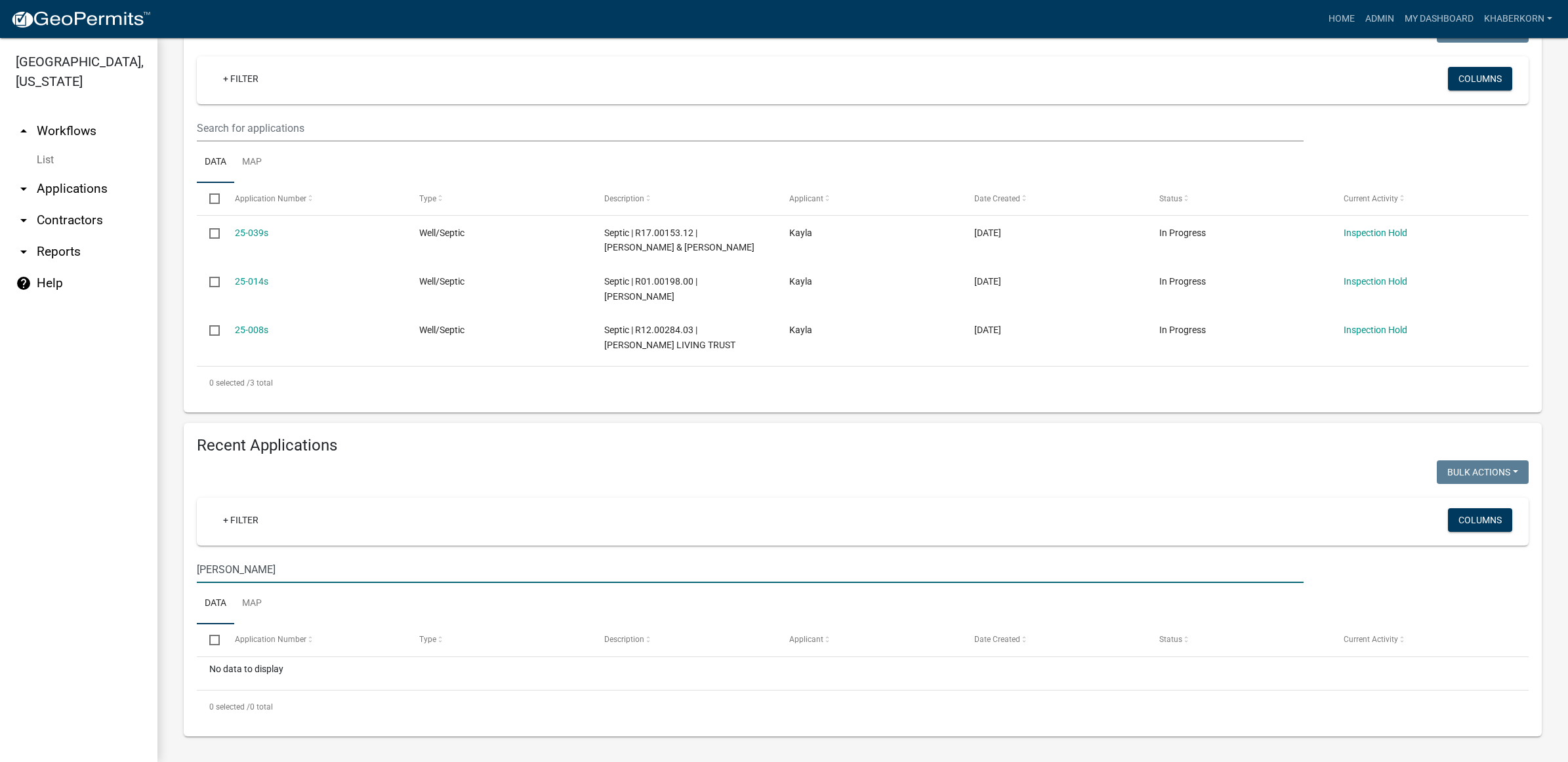
scroll to position [207, 0]
type input "m"
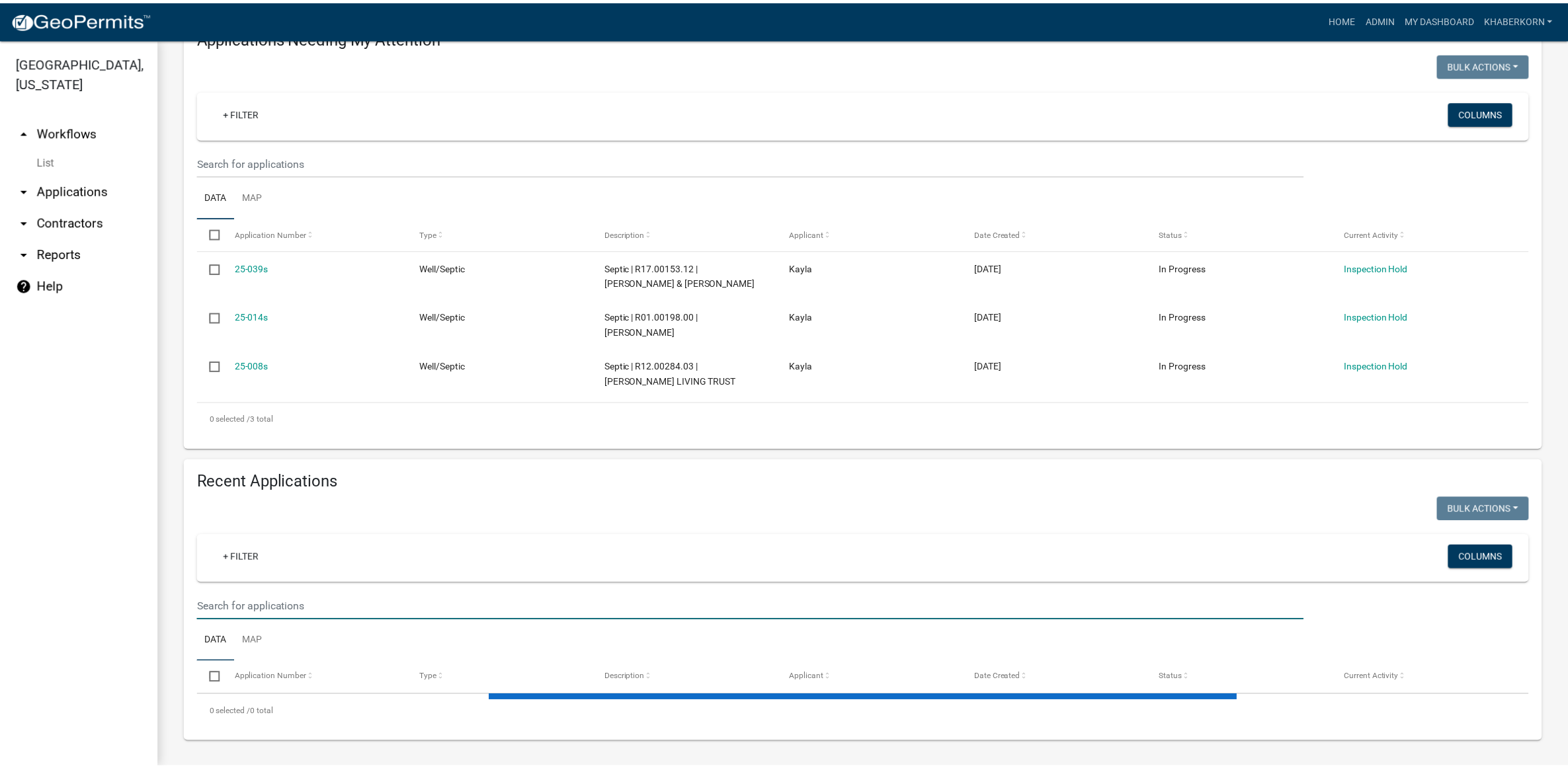
scroll to position [413, 0]
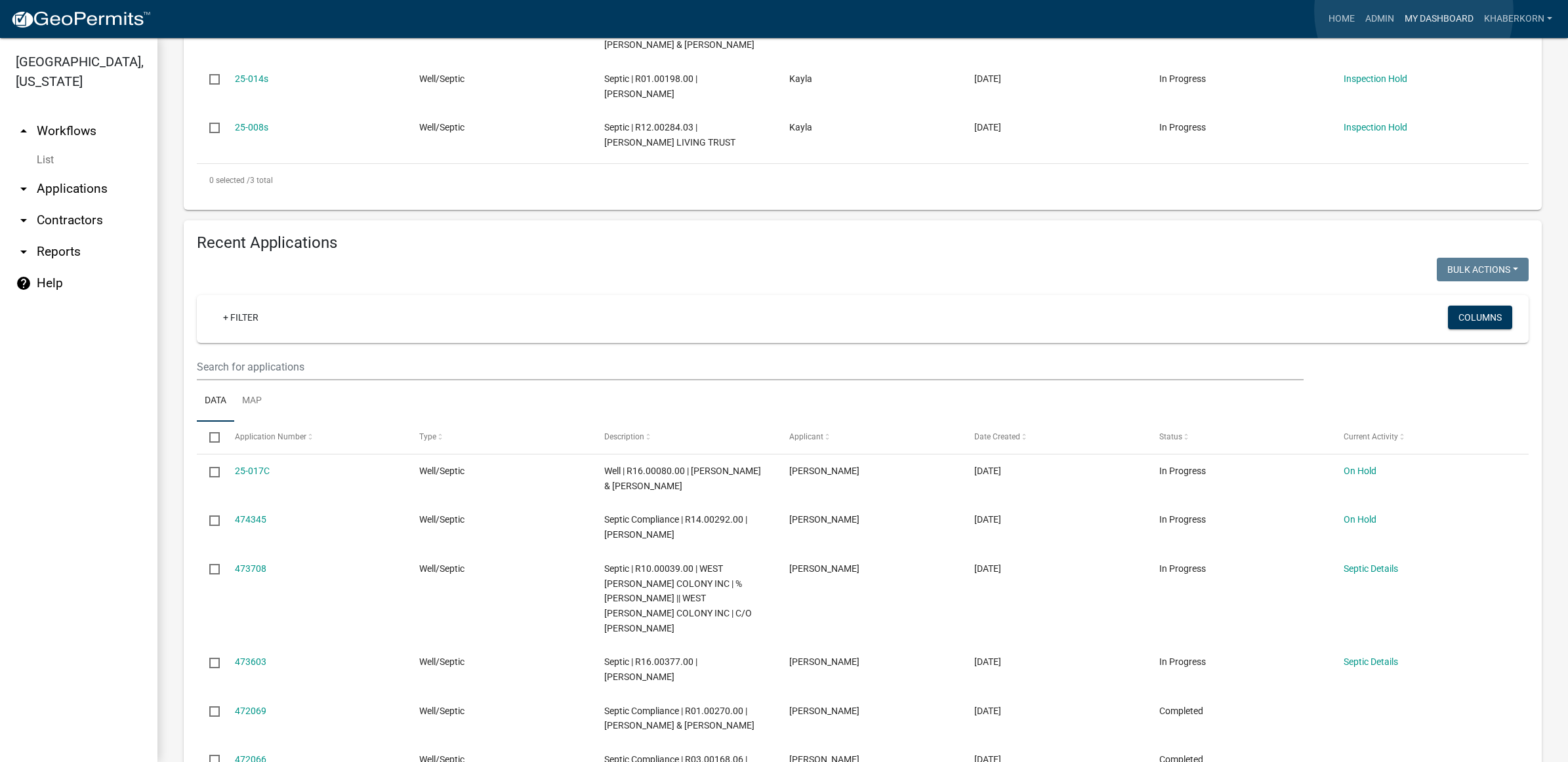
click at [1414, 11] on link "My Dashboard" at bounding box center [1438, 19] width 80 height 25
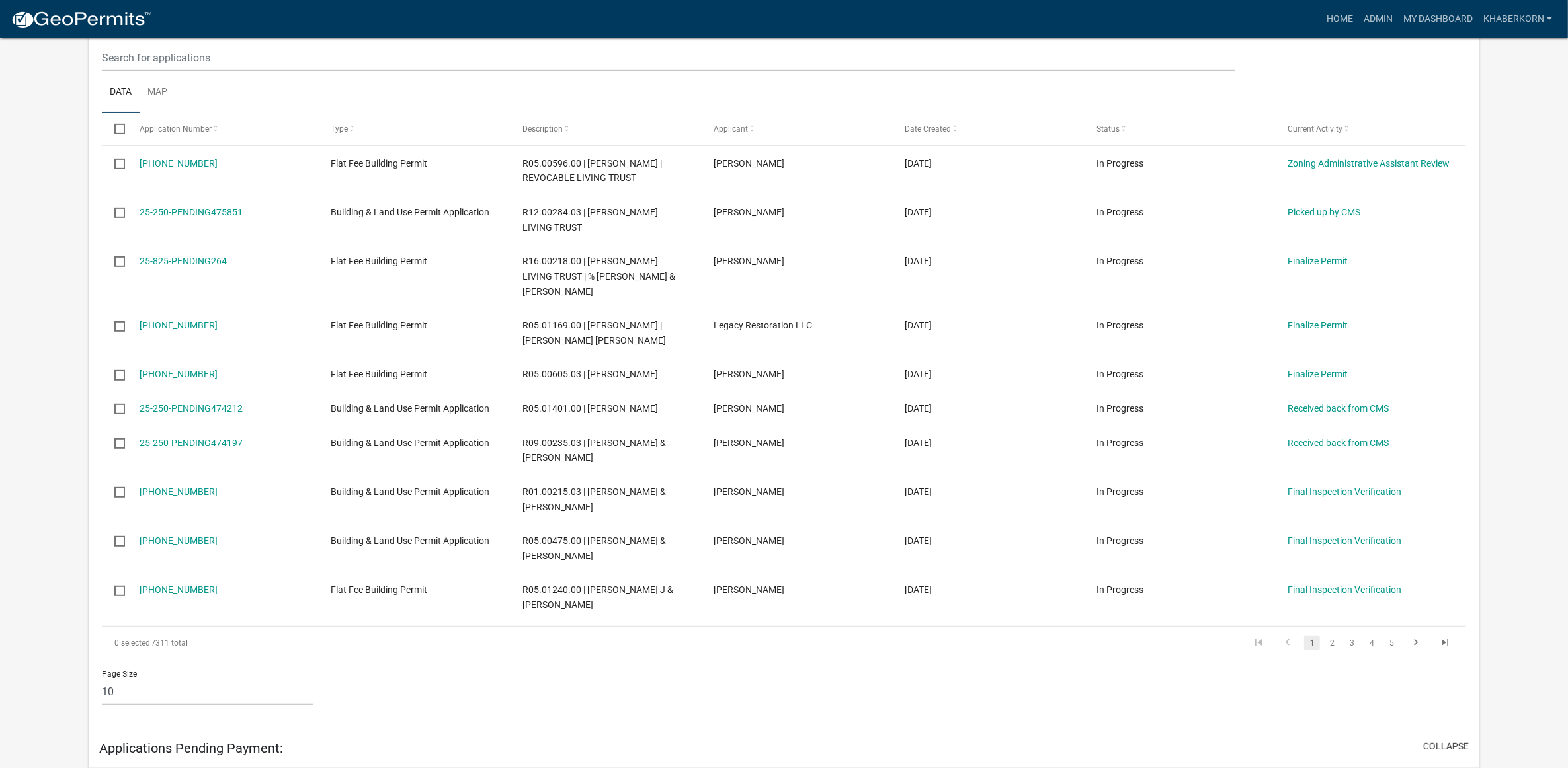
scroll to position [661, 0]
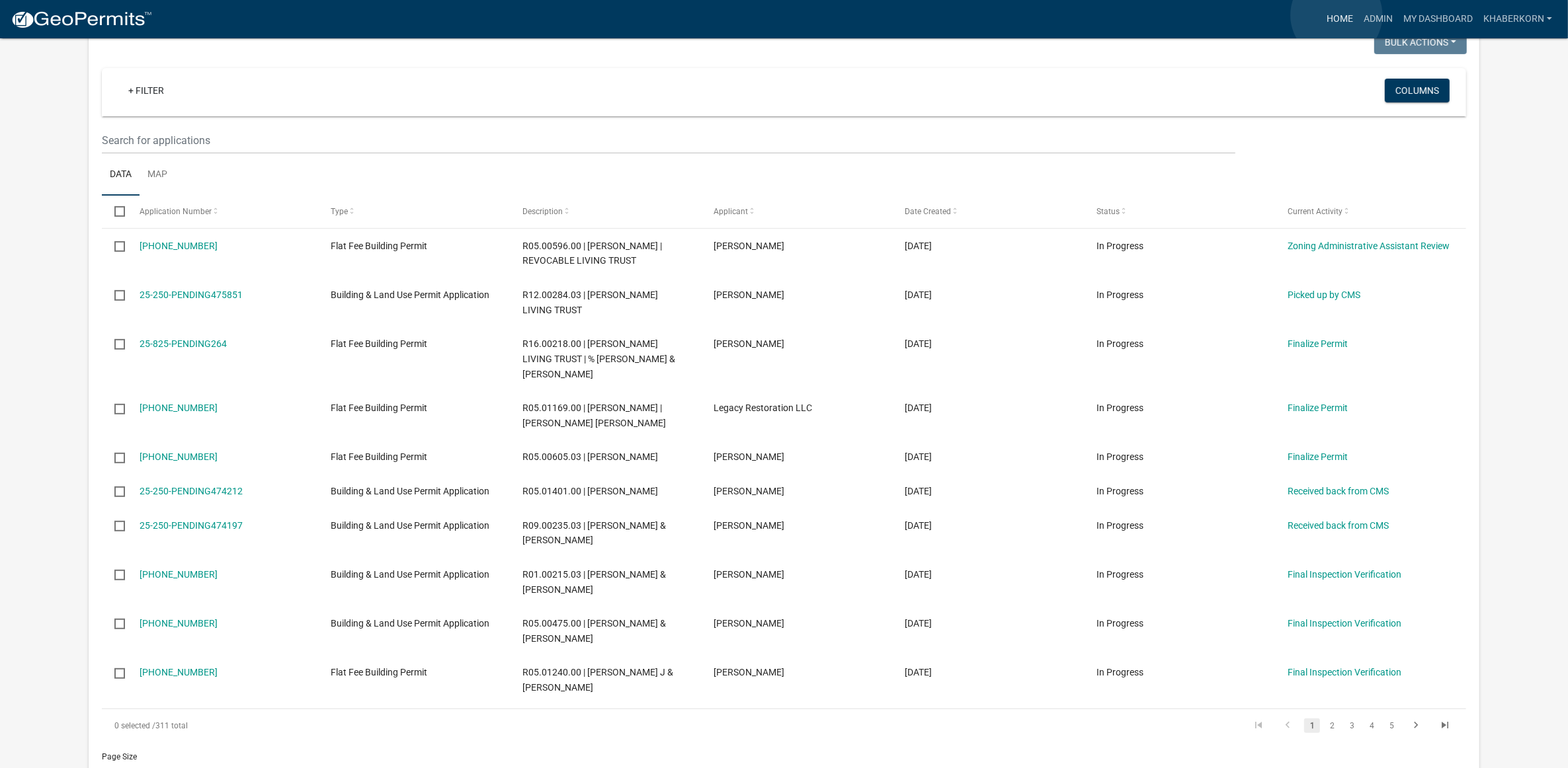
click at [1336, 15] on link "Home" at bounding box center [1340, 19] width 37 height 25
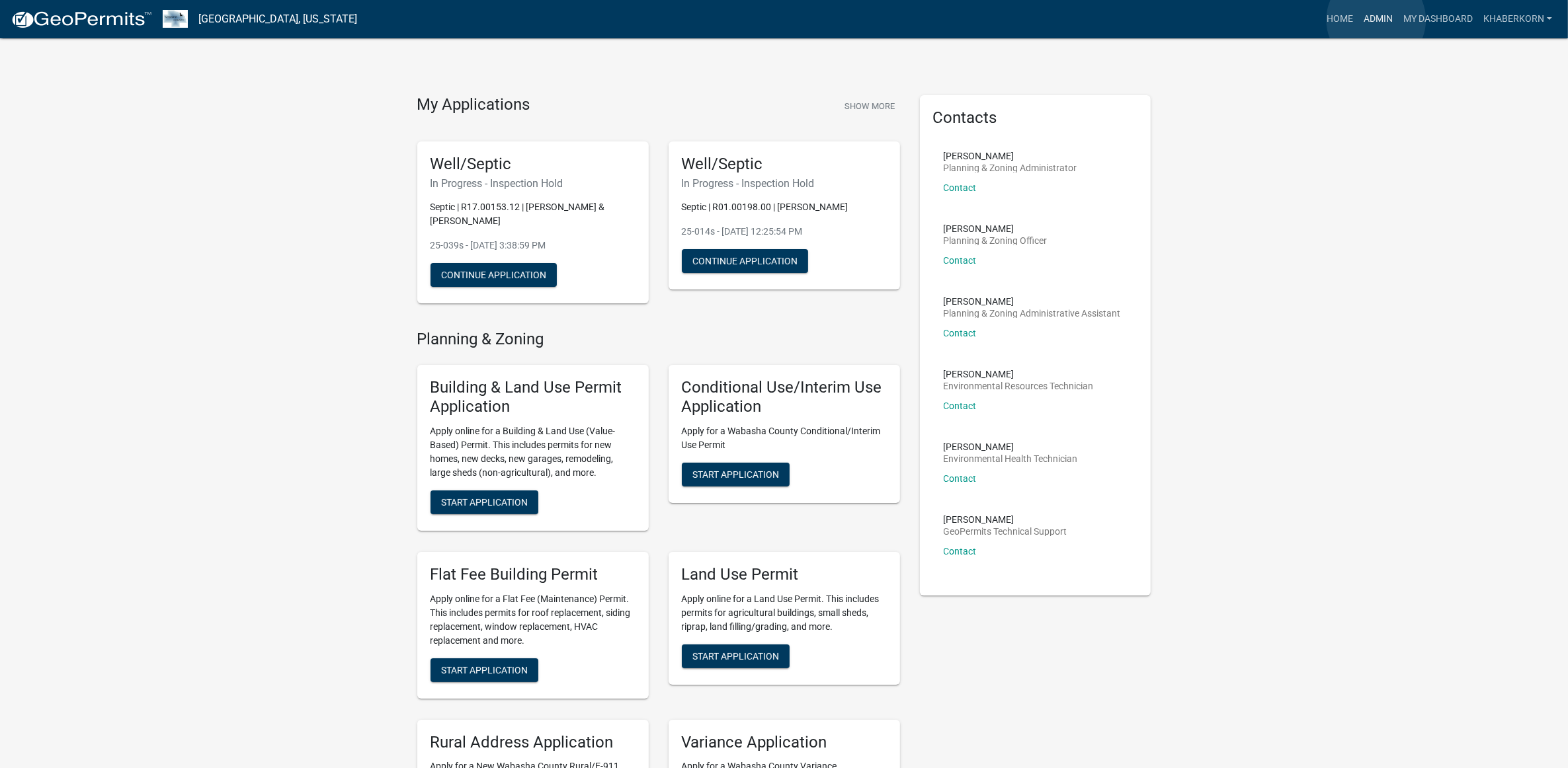
click at [1376, 20] on link "Admin" at bounding box center [1378, 19] width 40 height 25
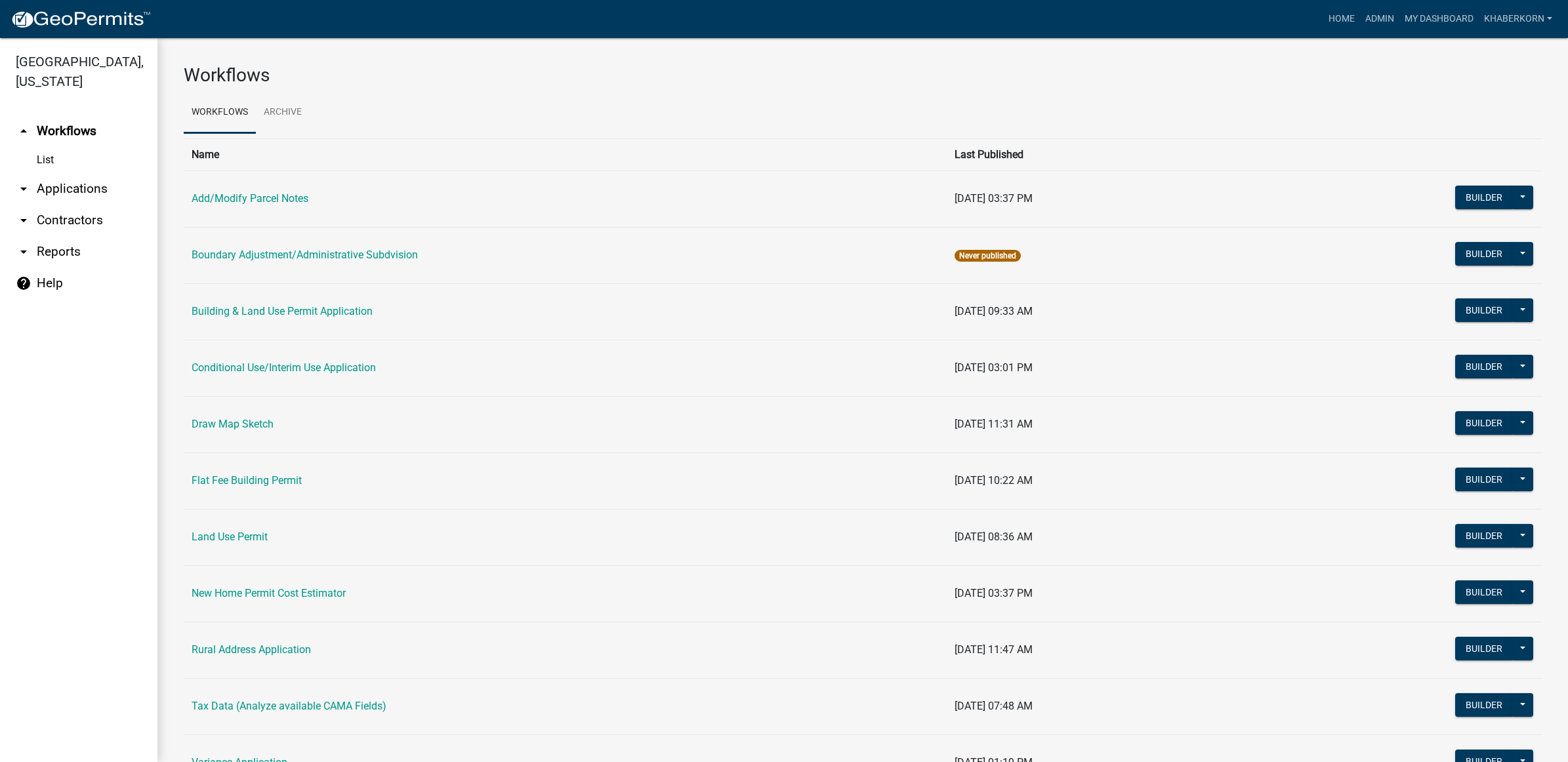
click at [57, 192] on link "arrow_drop_down Applications" at bounding box center [79, 188] width 158 height 31
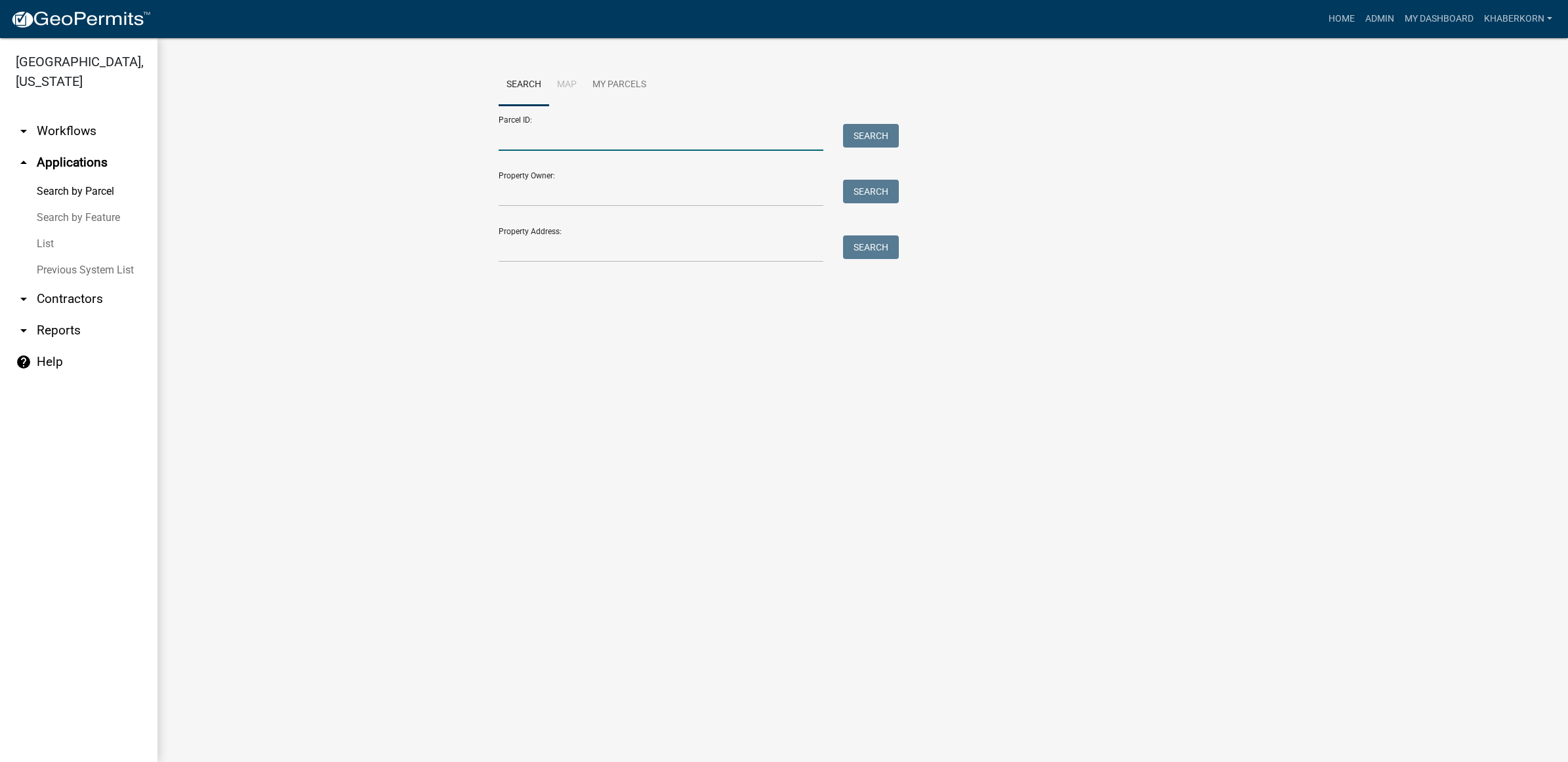
click at [534, 133] on input "Parcel ID:" at bounding box center [661, 137] width 325 height 27
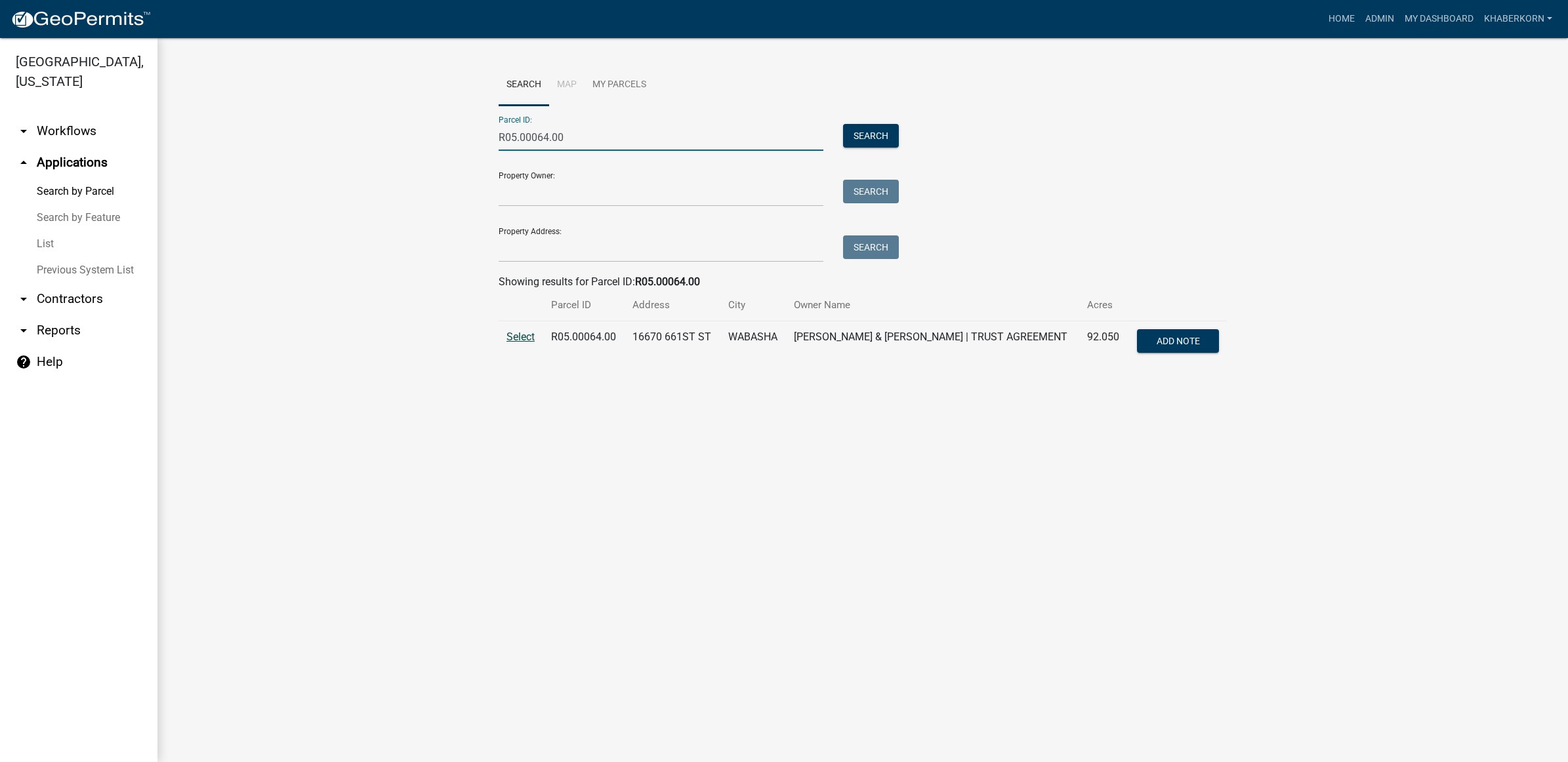
type input "R05.00064.00"
click at [520, 332] on span "Select" at bounding box center [519, 337] width 28 height 13
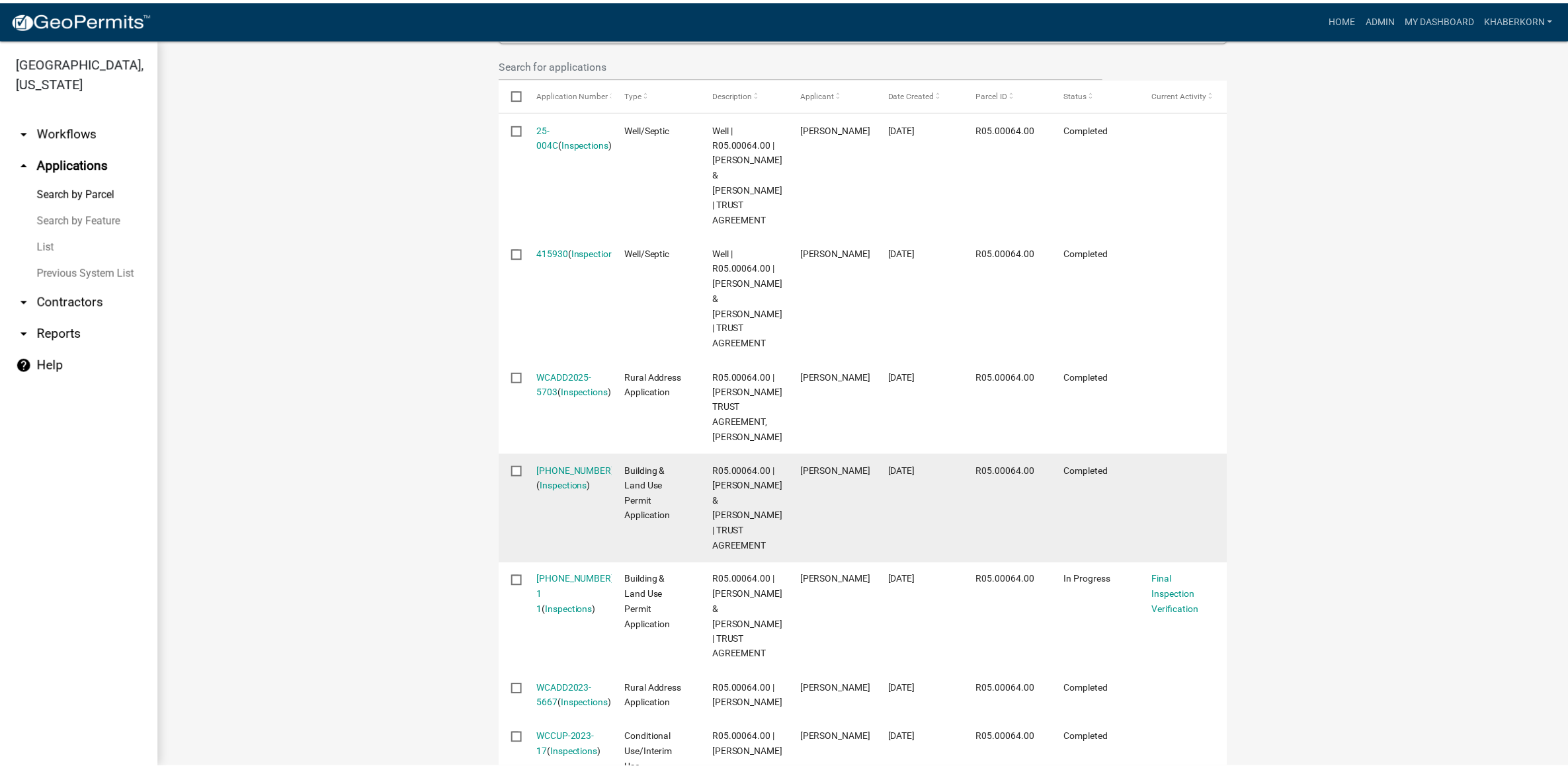
scroll to position [413, 0]
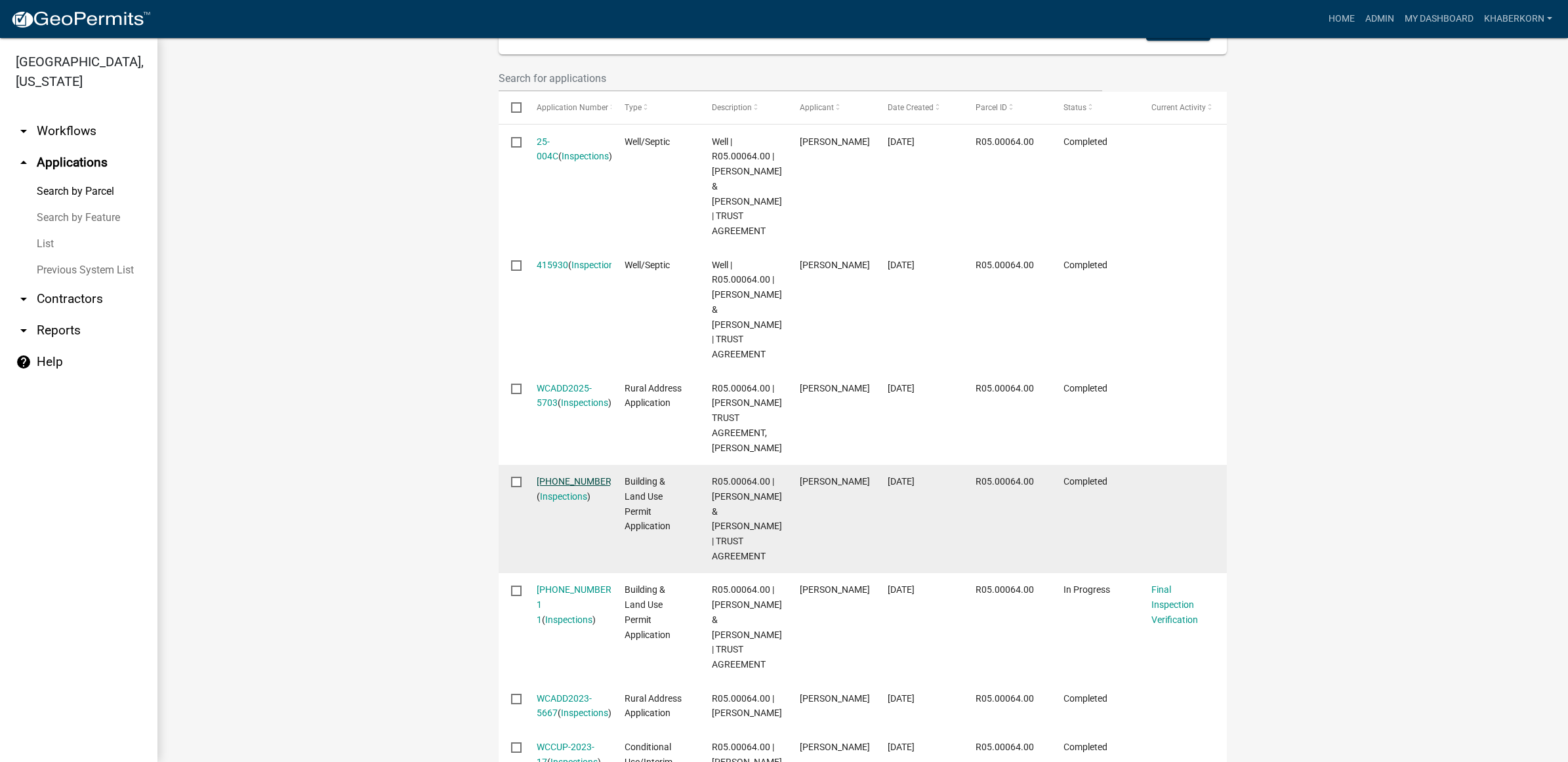
click at [553, 476] on link "24-825-189" at bounding box center [575, 482] width 77 height 11
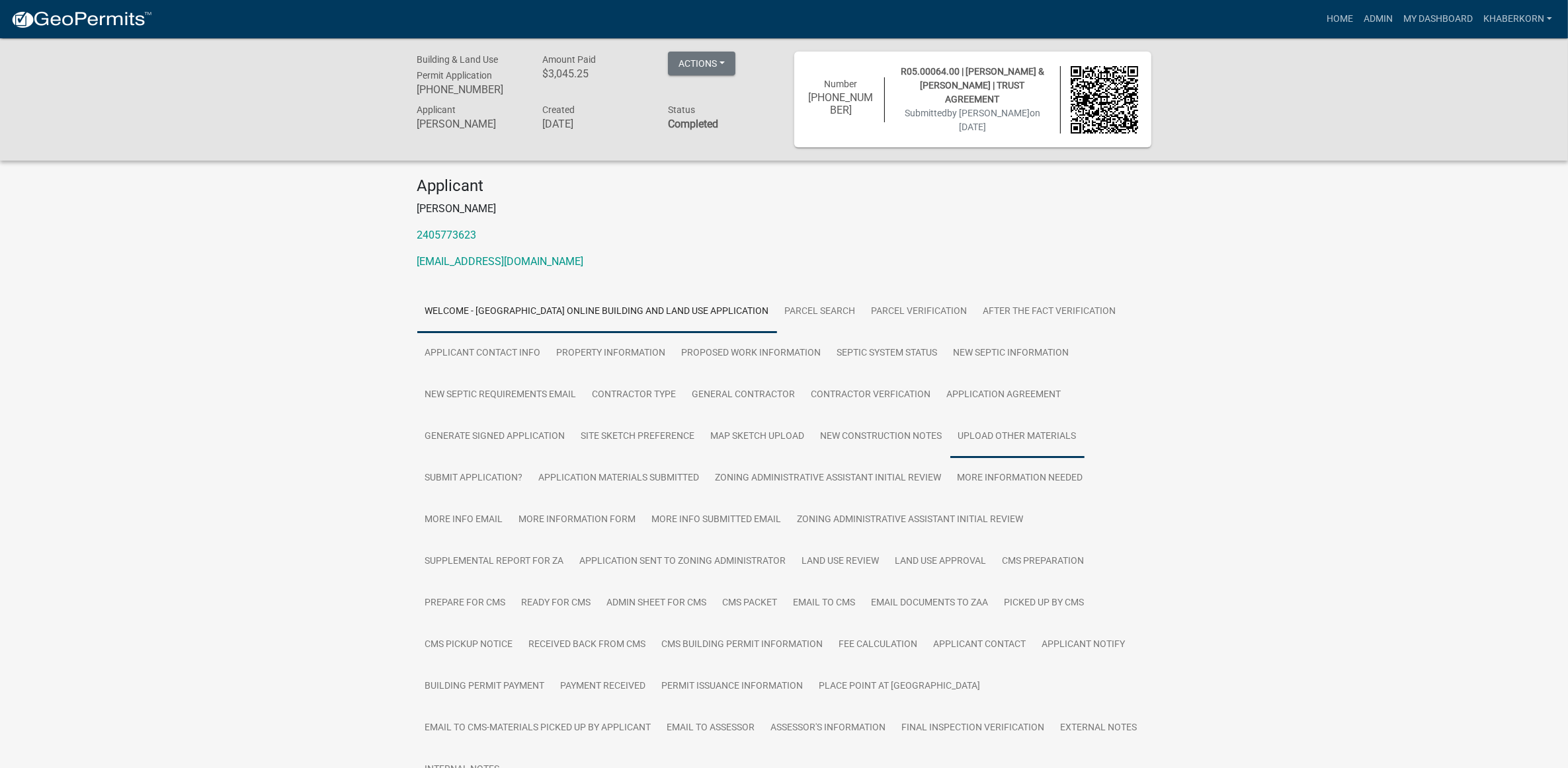
click at [1020, 426] on link "Upload Other Materials" at bounding box center [1017, 437] width 135 height 42
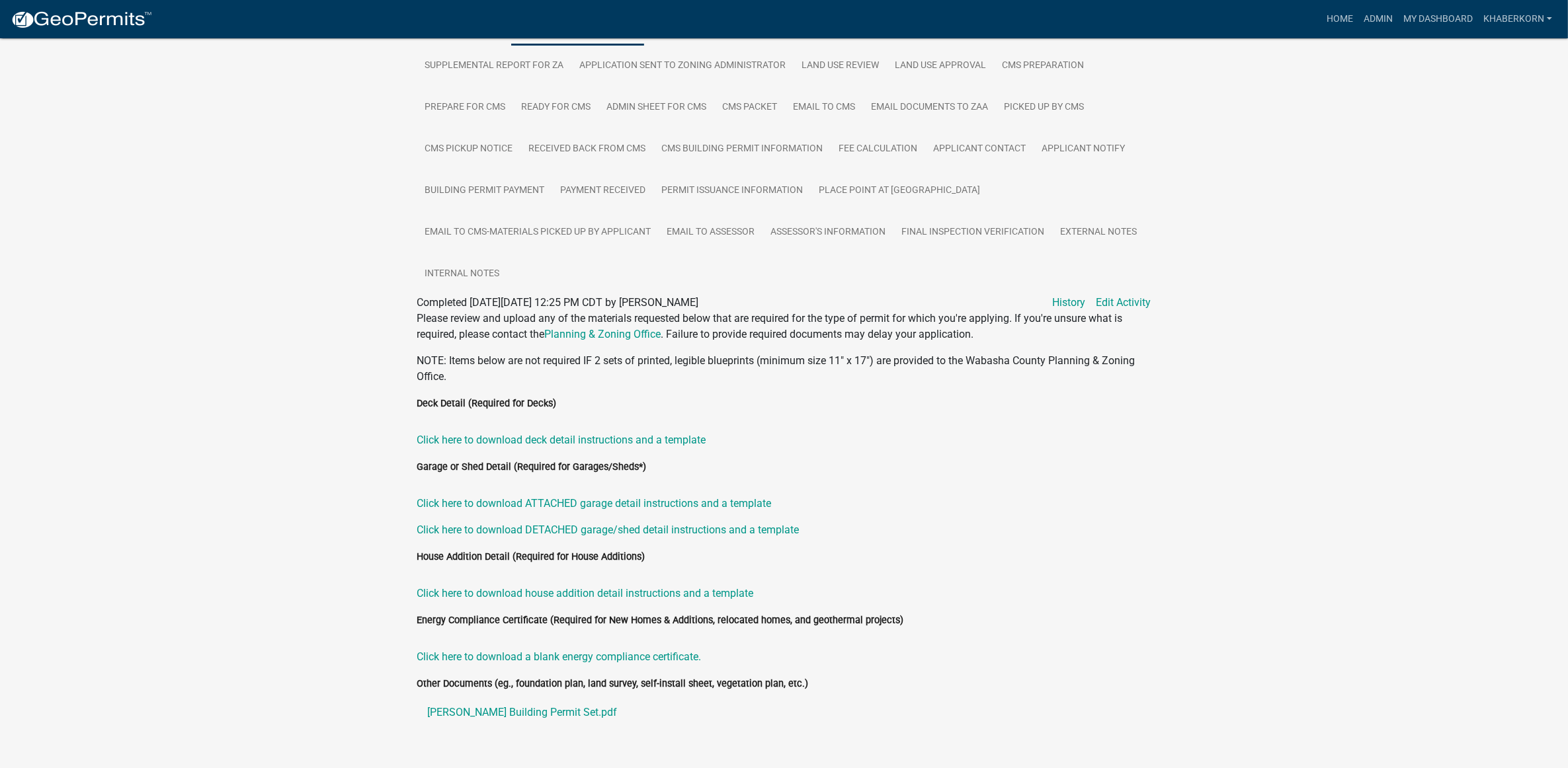
scroll to position [520, 0]
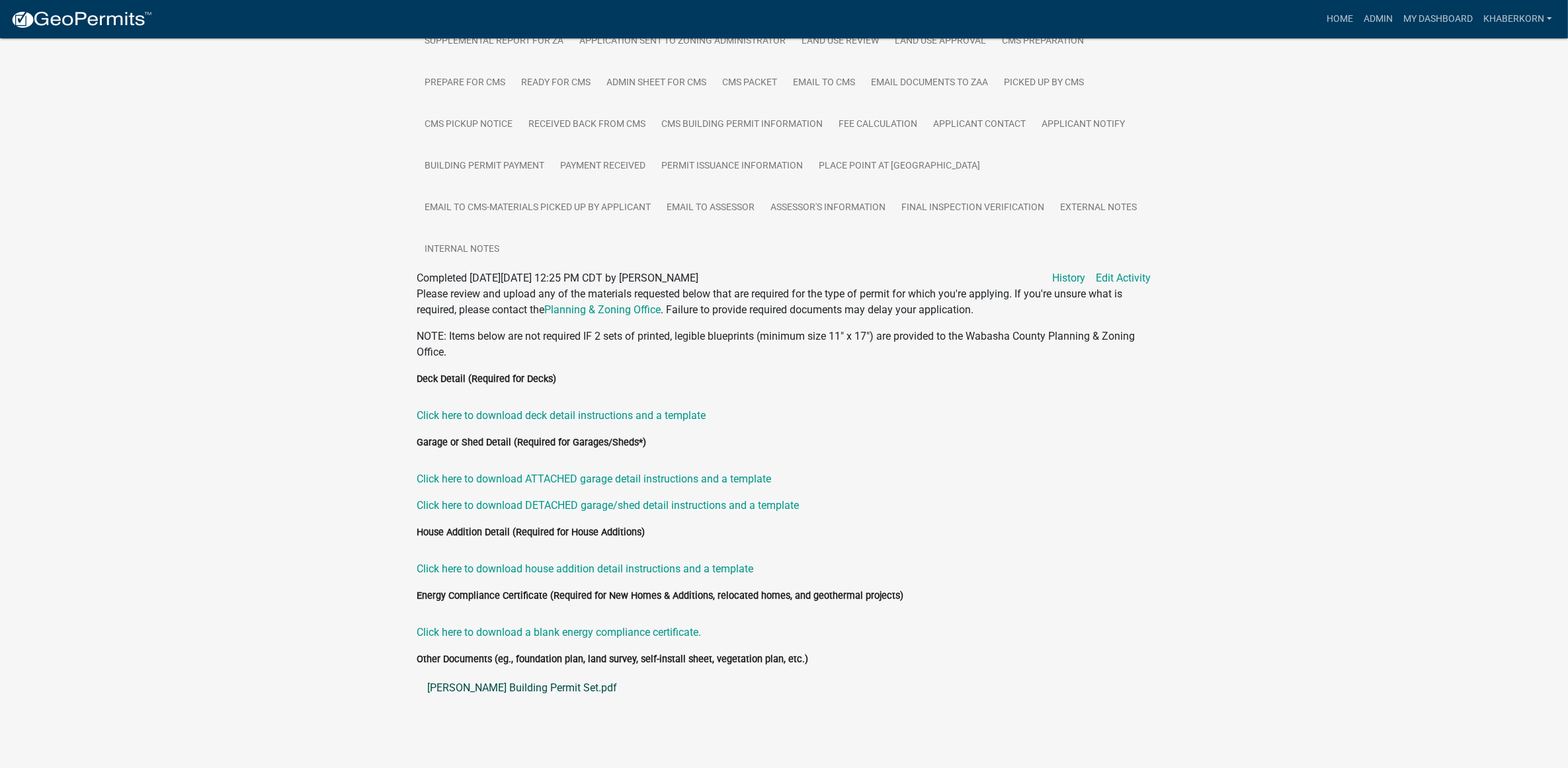
click at [498, 686] on link "Hager Building Permit Set.pdf" at bounding box center [784, 688] width 734 height 32
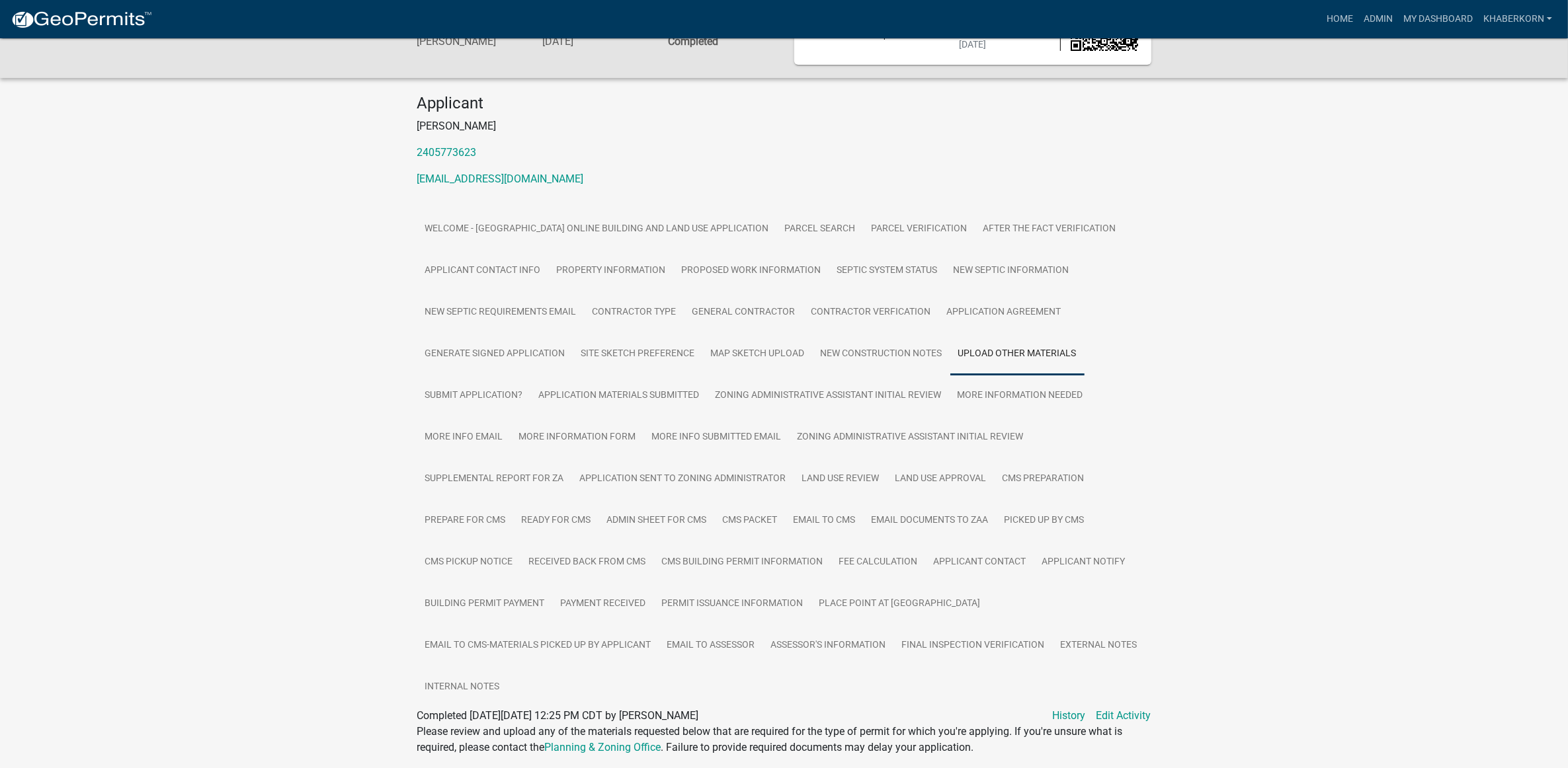
scroll to position [165, 0]
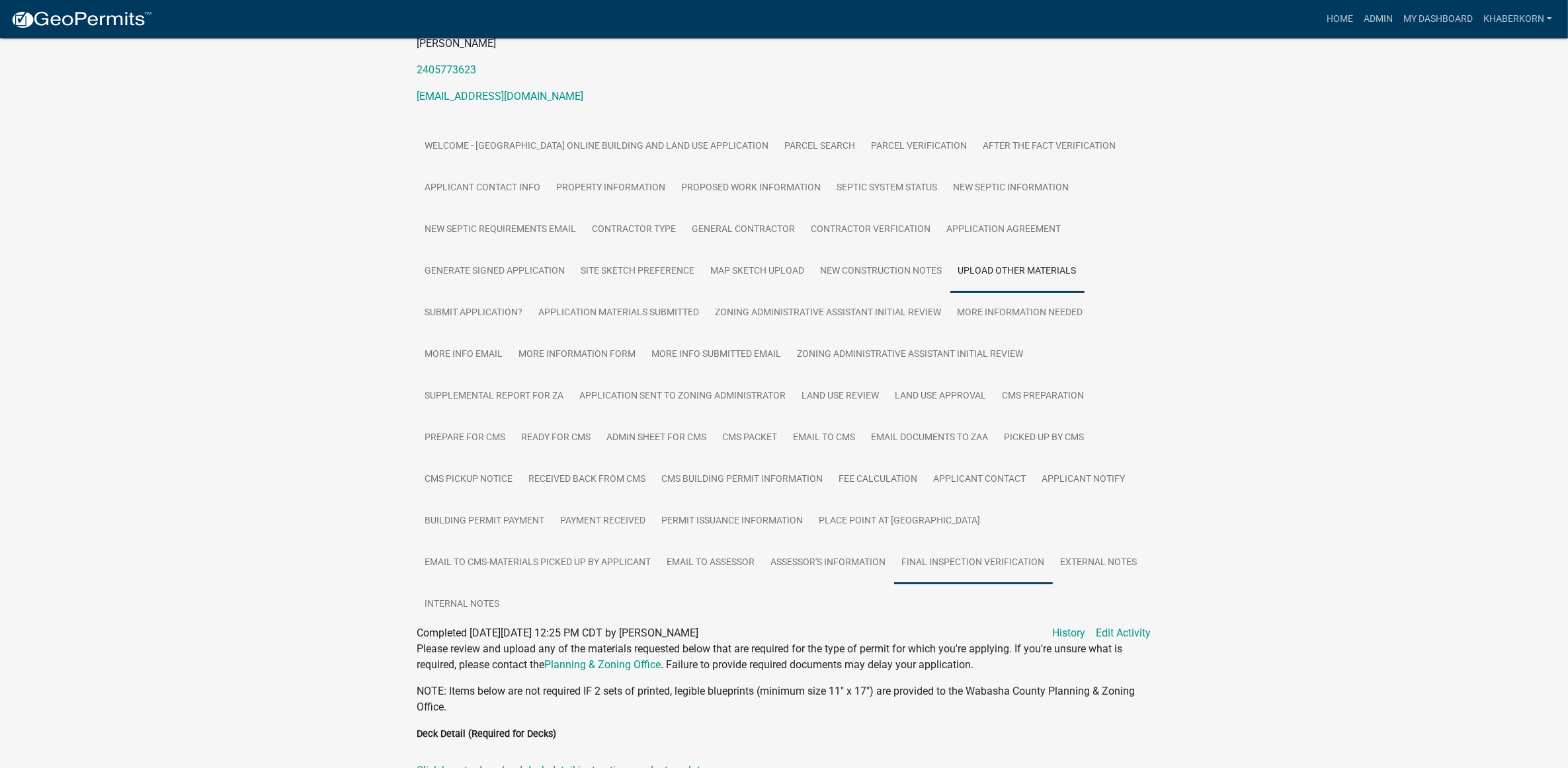
click at [992, 544] on link "Final Inspection Verification" at bounding box center [973, 563] width 159 height 42
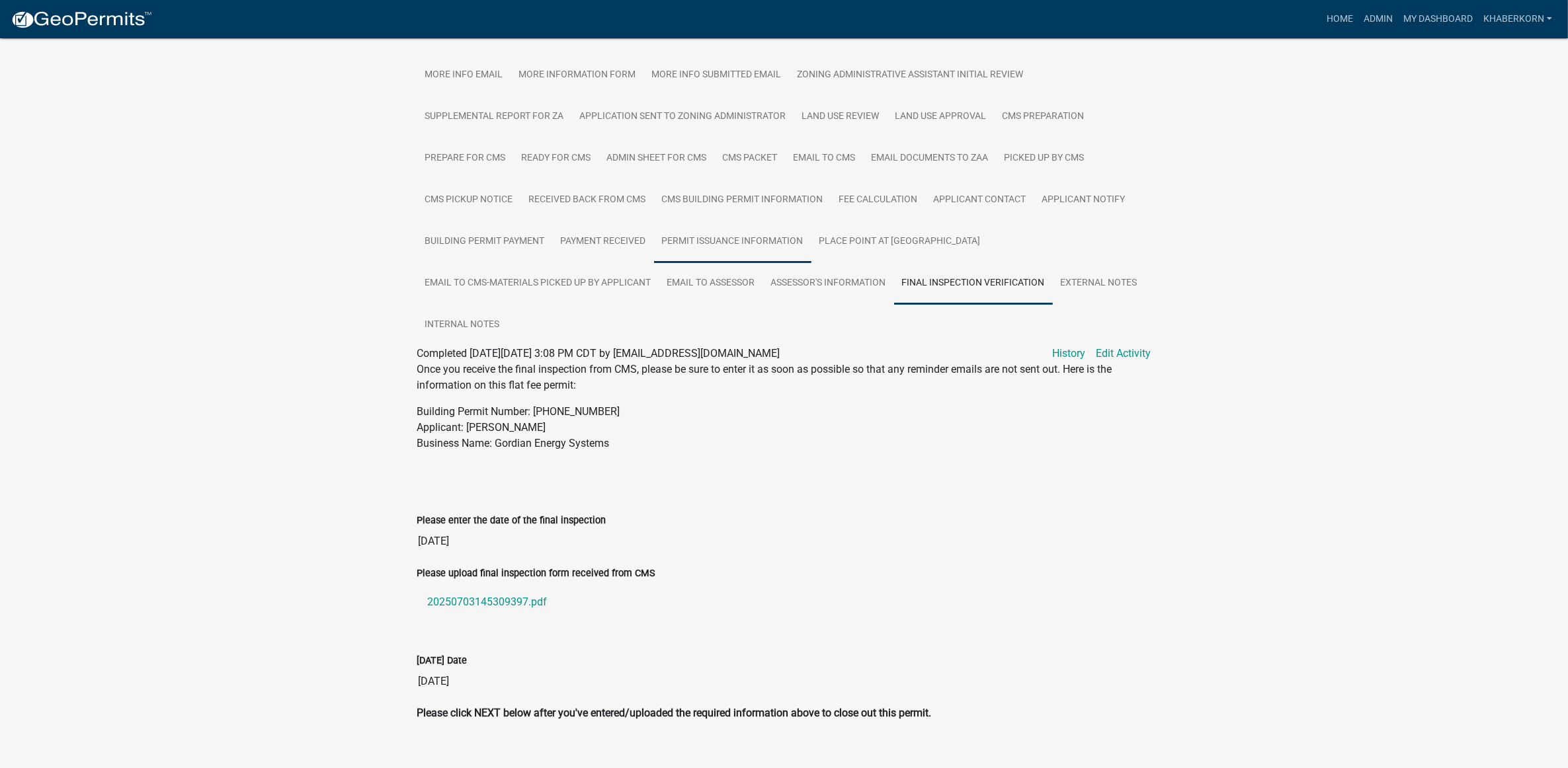
scroll to position [458, 0]
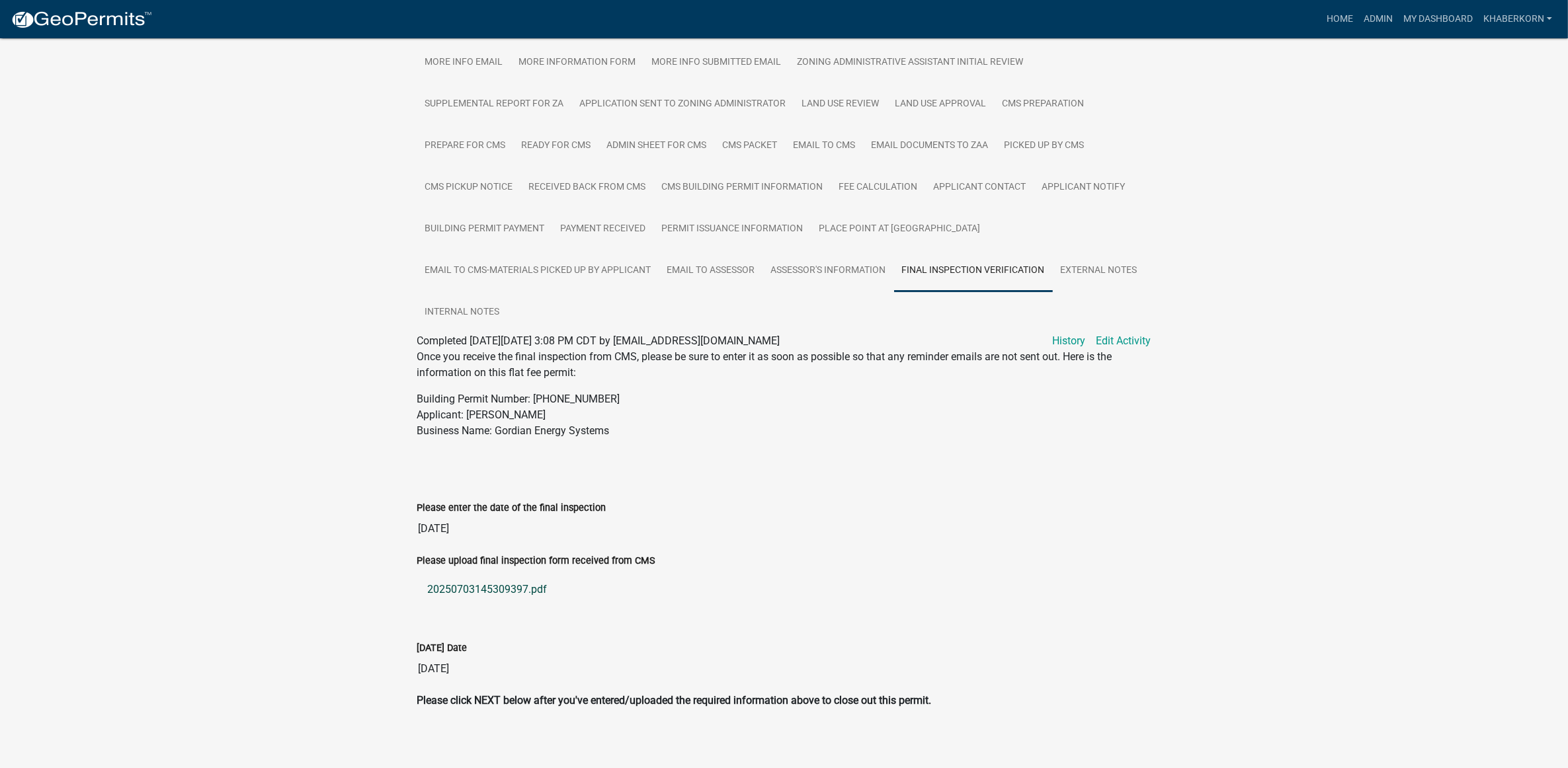
click at [486, 582] on link "20250703145309397.pdf" at bounding box center [784, 589] width 734 height 32
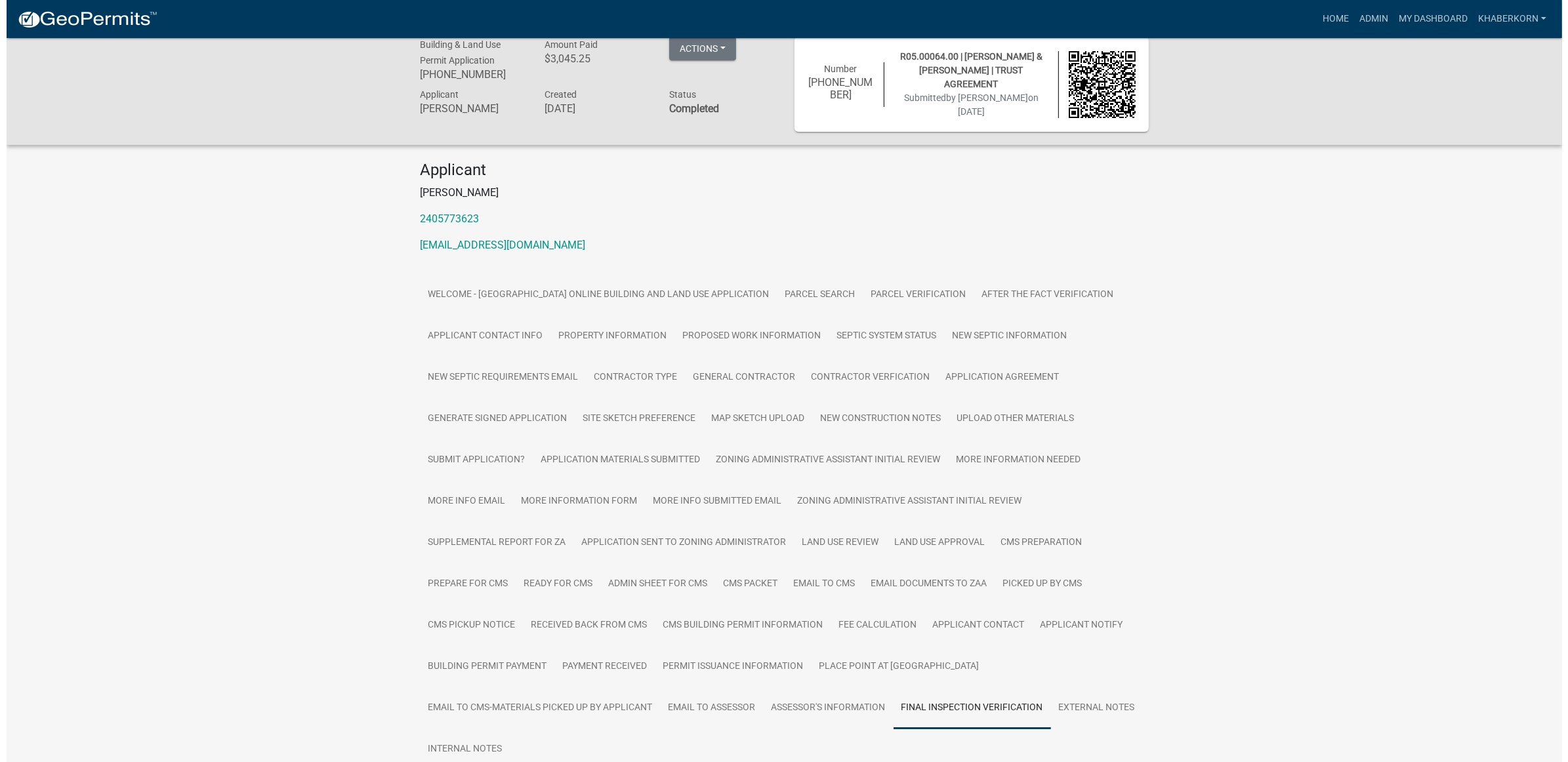
scroll to position [0, 0]
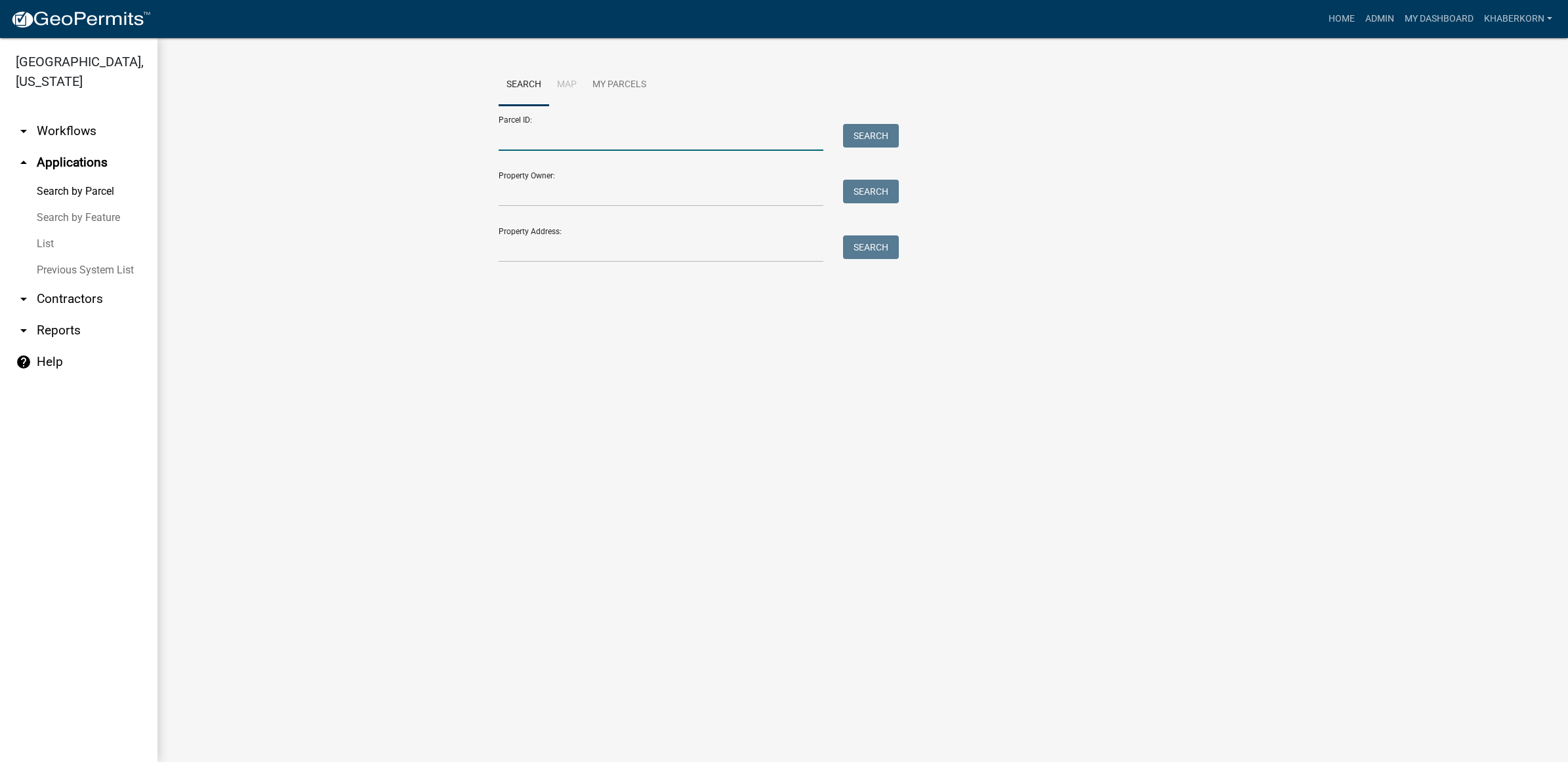
click at [529, 135] on input "Parcel ID:" at bounding box center [661, 137] width 325 height 27
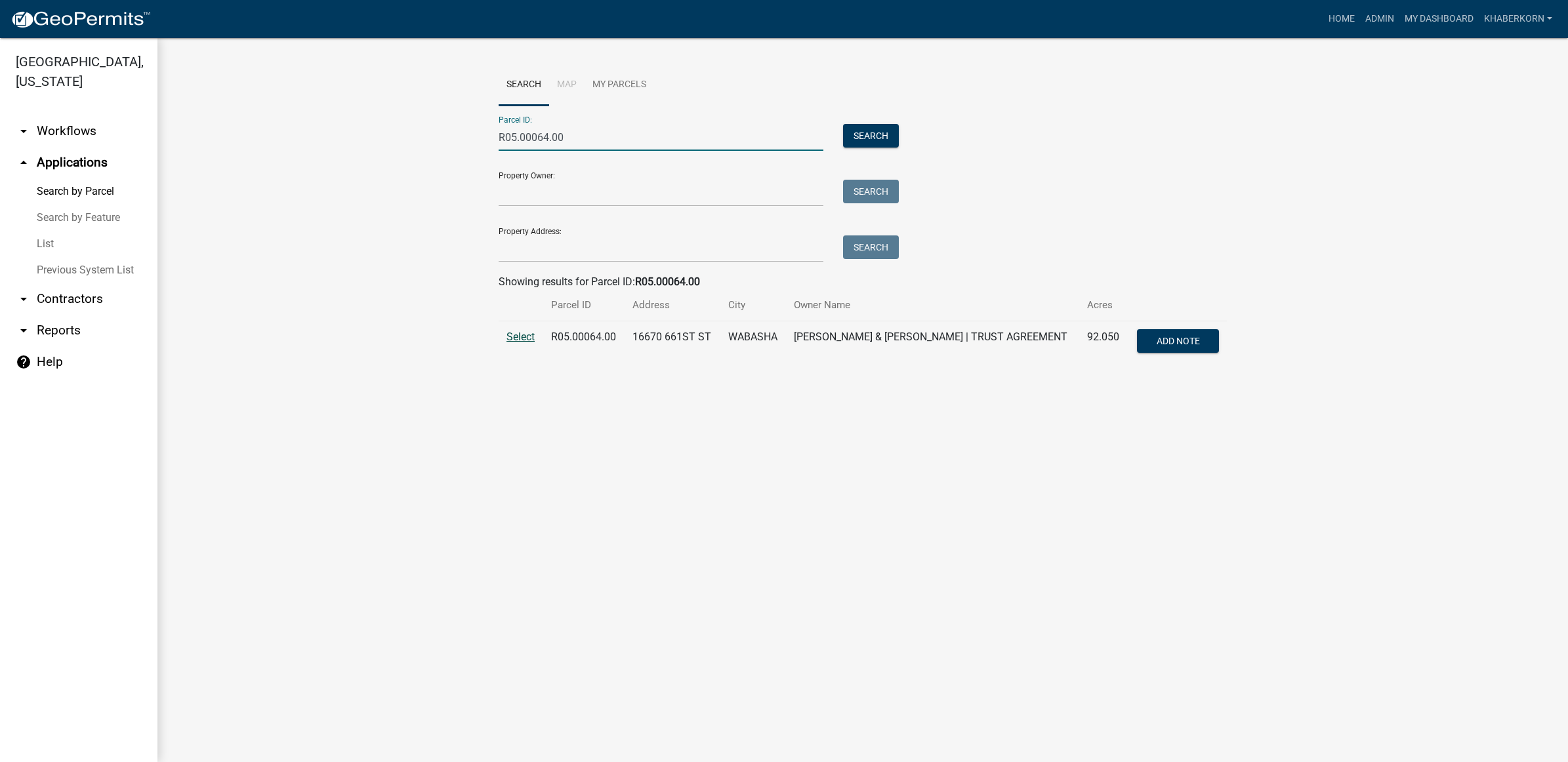
type input "R05.00064.00"
click at [516, 337] on span "Select" at bounding box center [519, 337] width 28 height 13
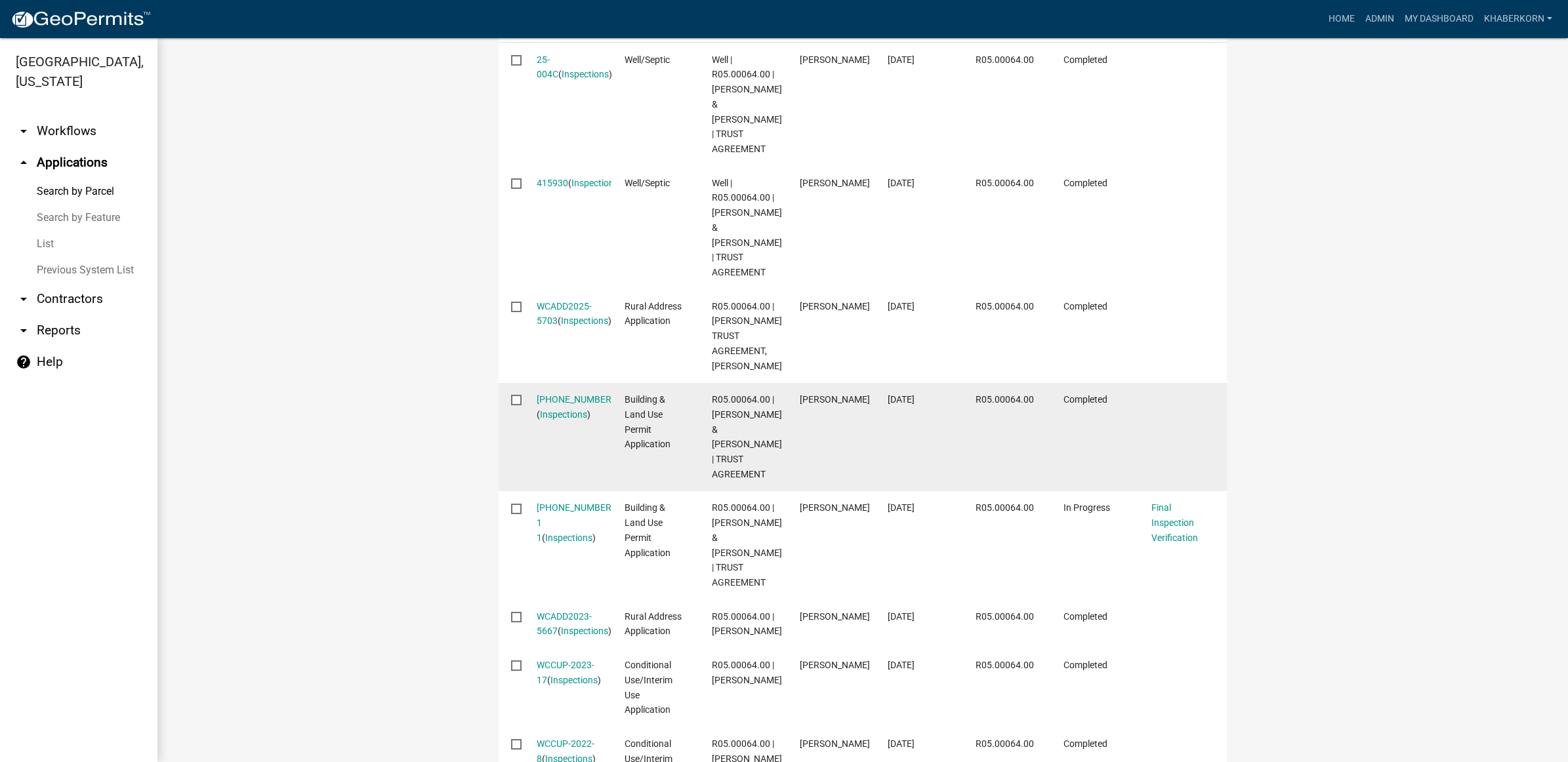
scroll to position [574, 0]
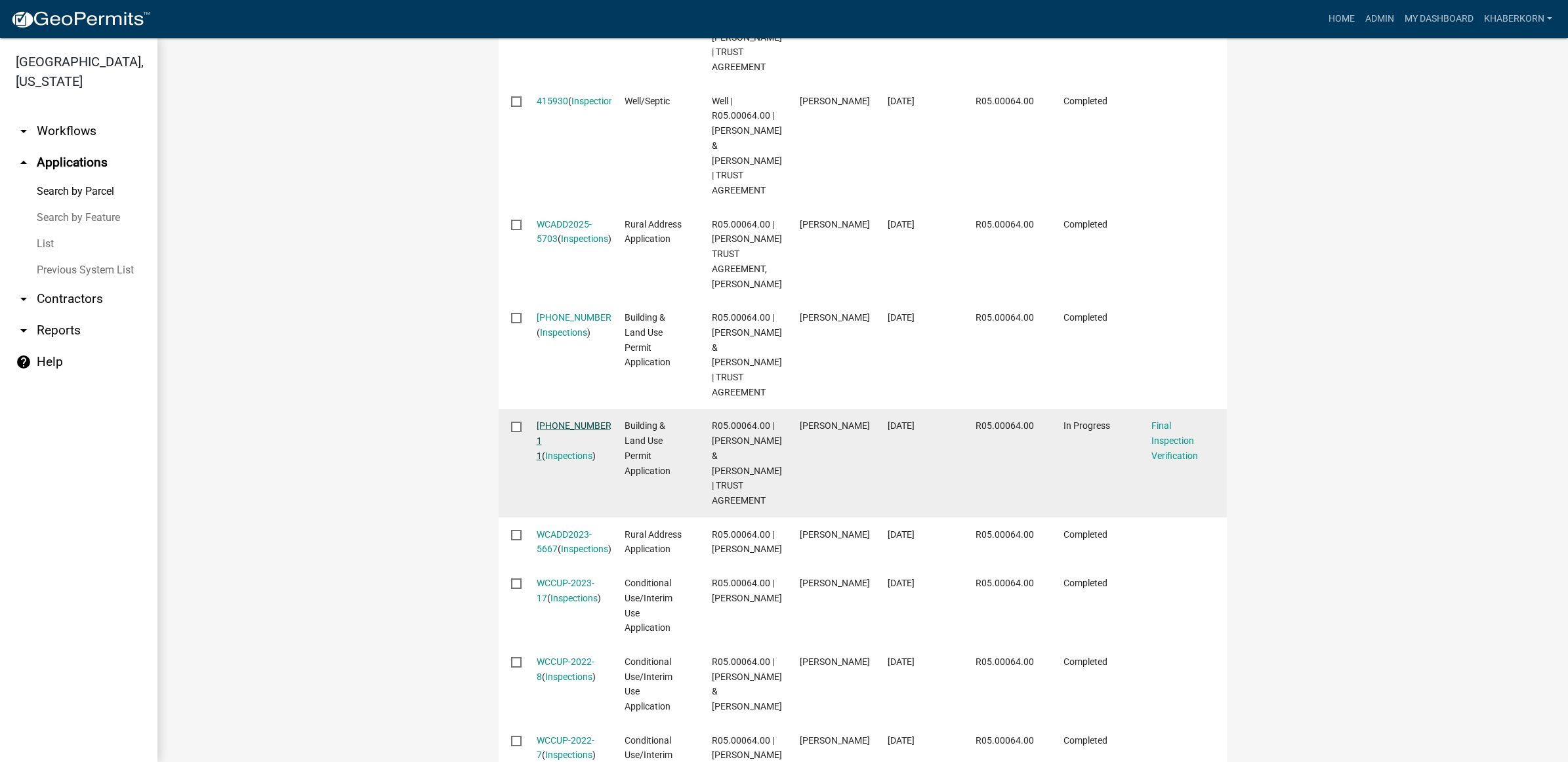
click at [572, 421] on link "24-825-178 1 1" at bounding box center [575, 441] width 77 height 40
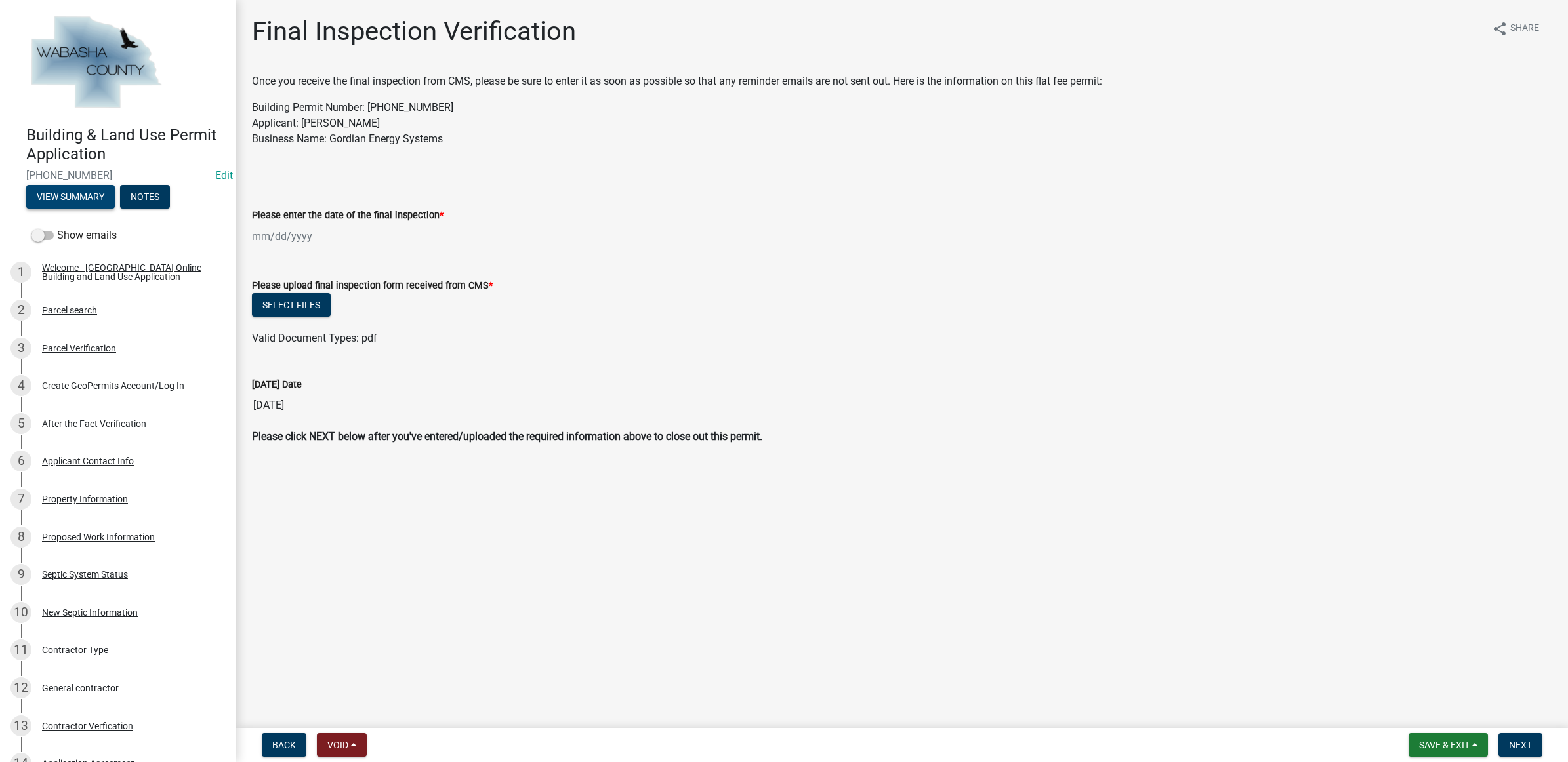
click at [99, 198] on button "View Summary" at bounding box center [70, 197] width 89 height 23
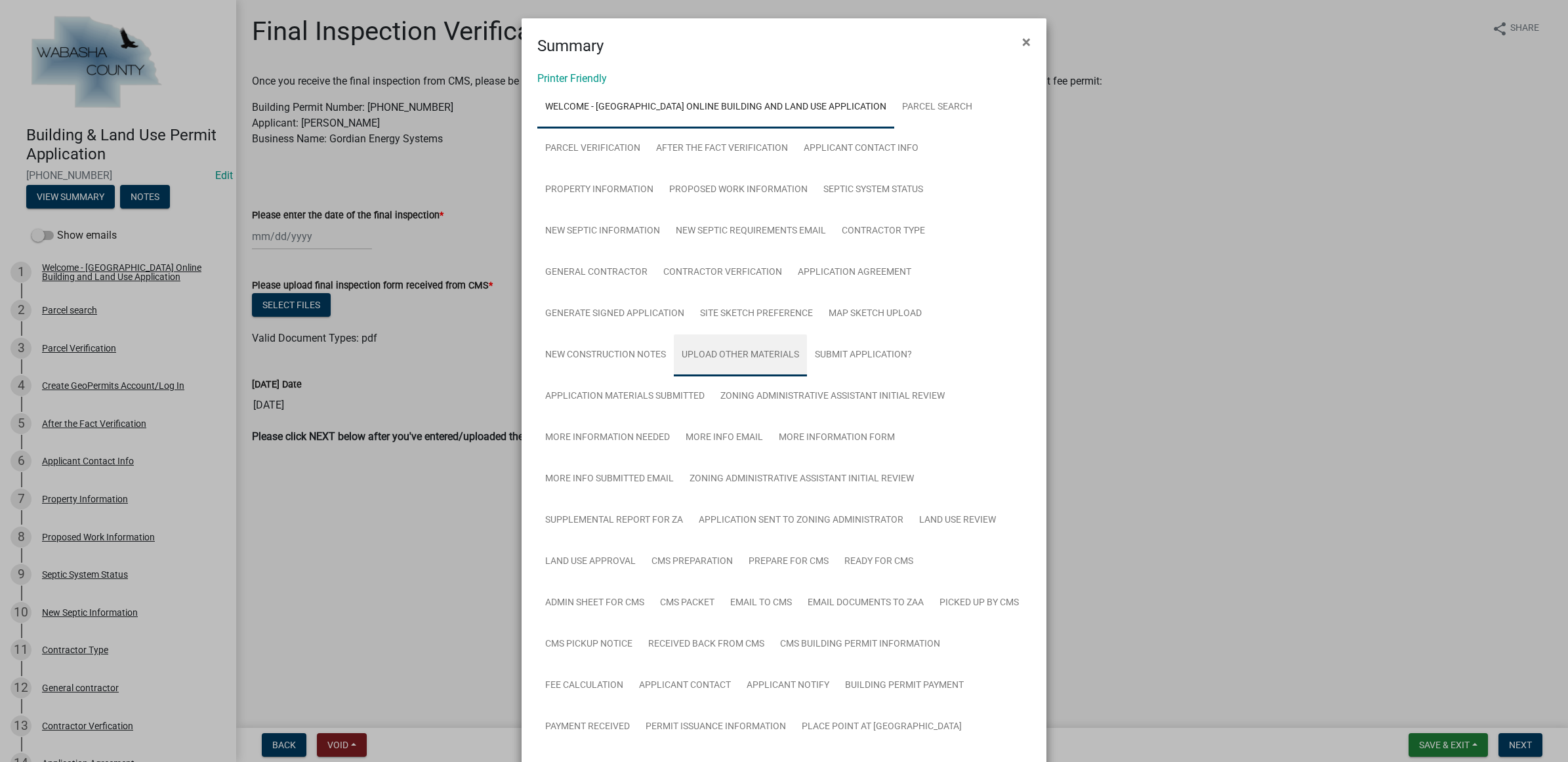
click at [776, 357] on link "Upload Other Materials" at bounding box center [740, 355] width 133 height 42
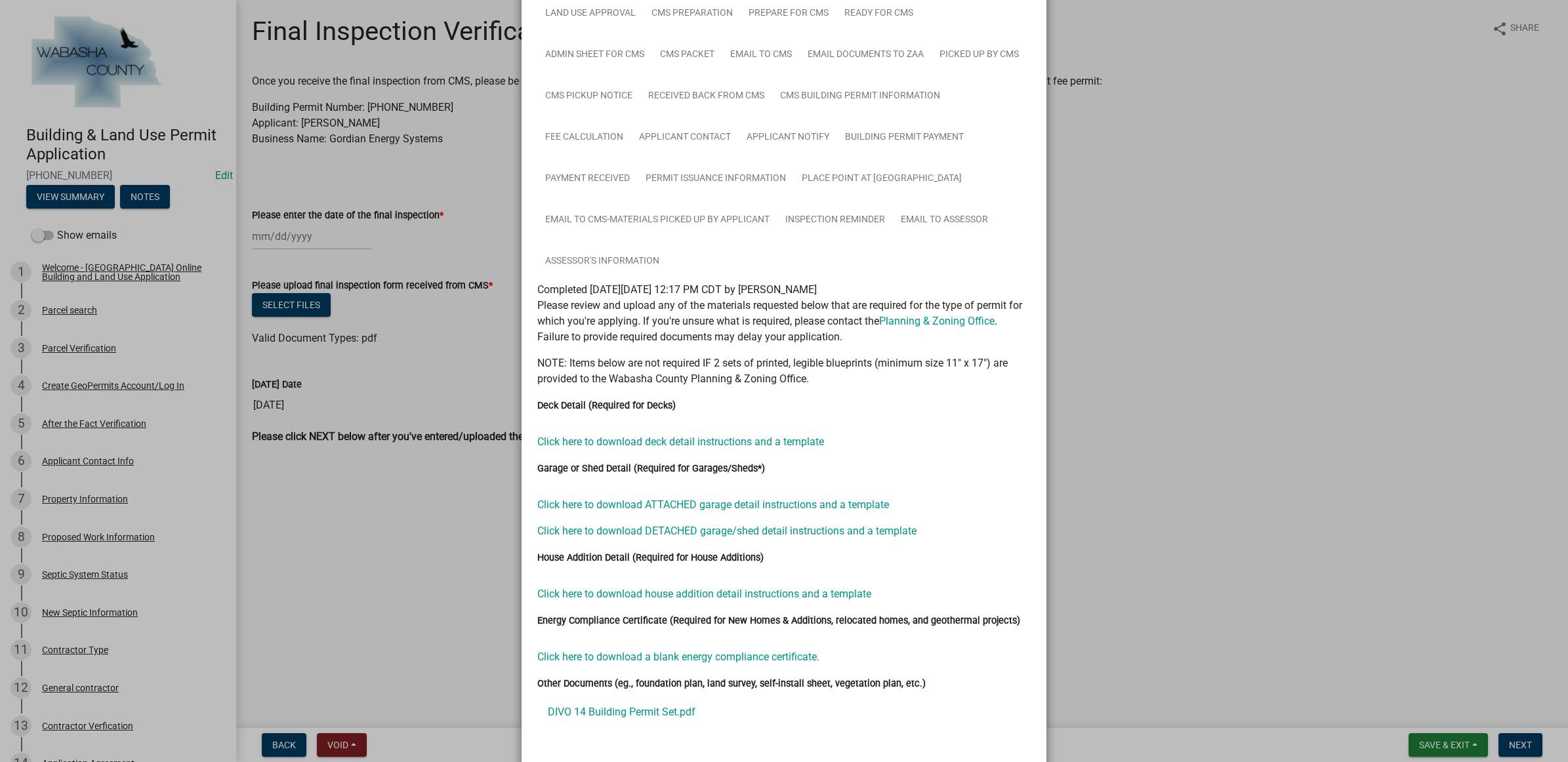
scroll to position [621, 0]
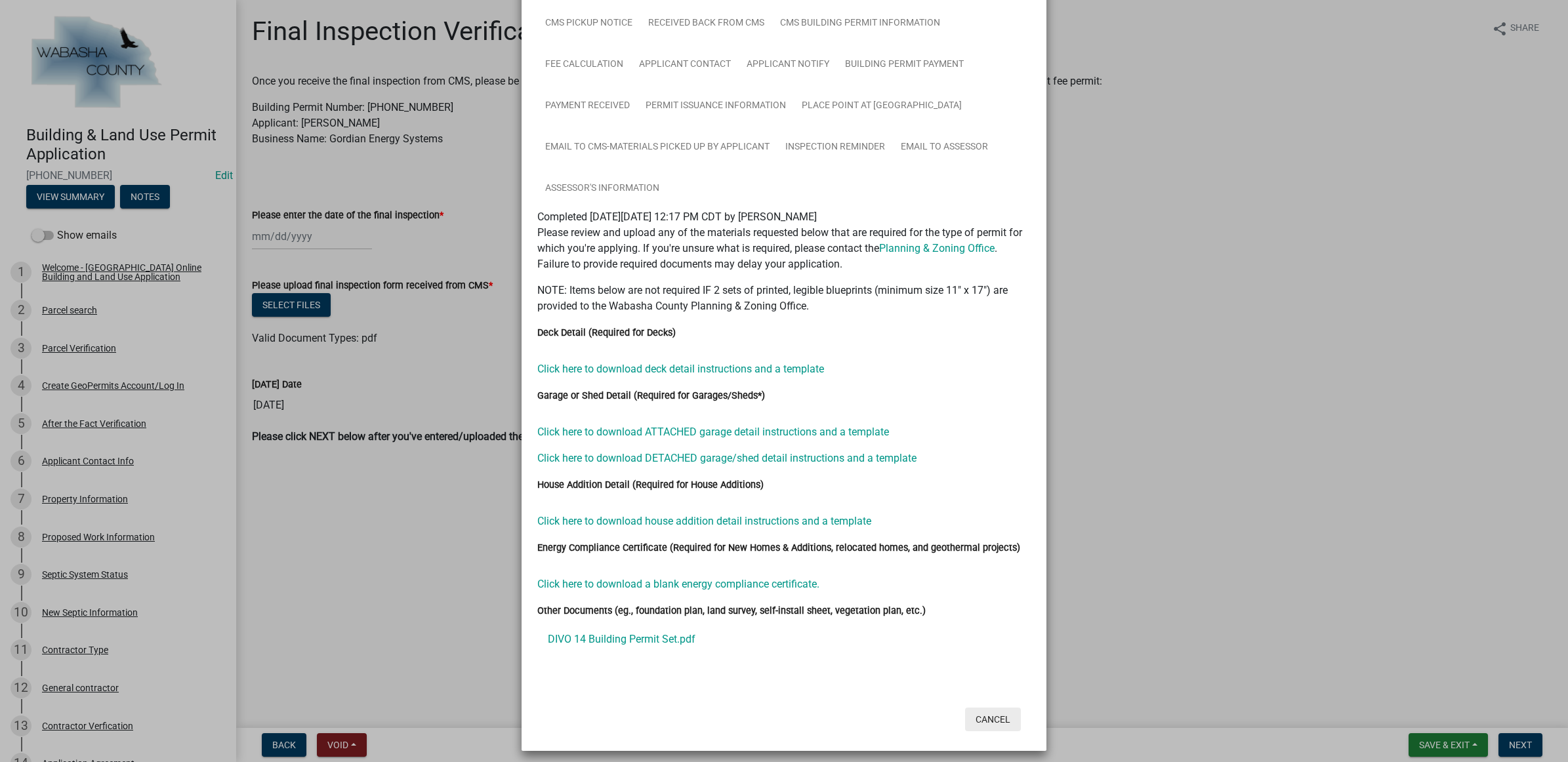
click at [990, 708] on button "Cancel" at bounding box center [993, 719] width 56 height 23
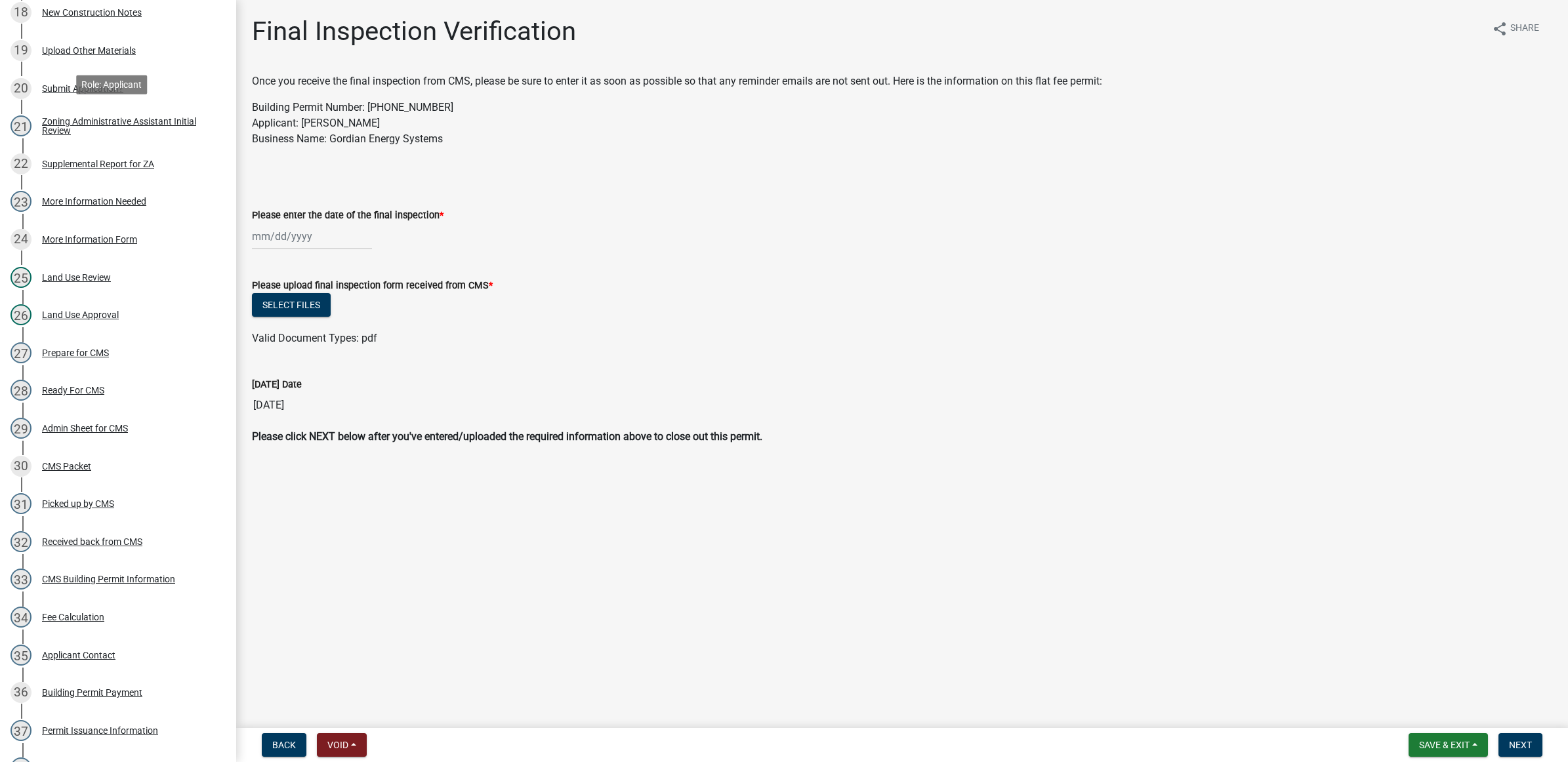
scroll to position [1229, 0]
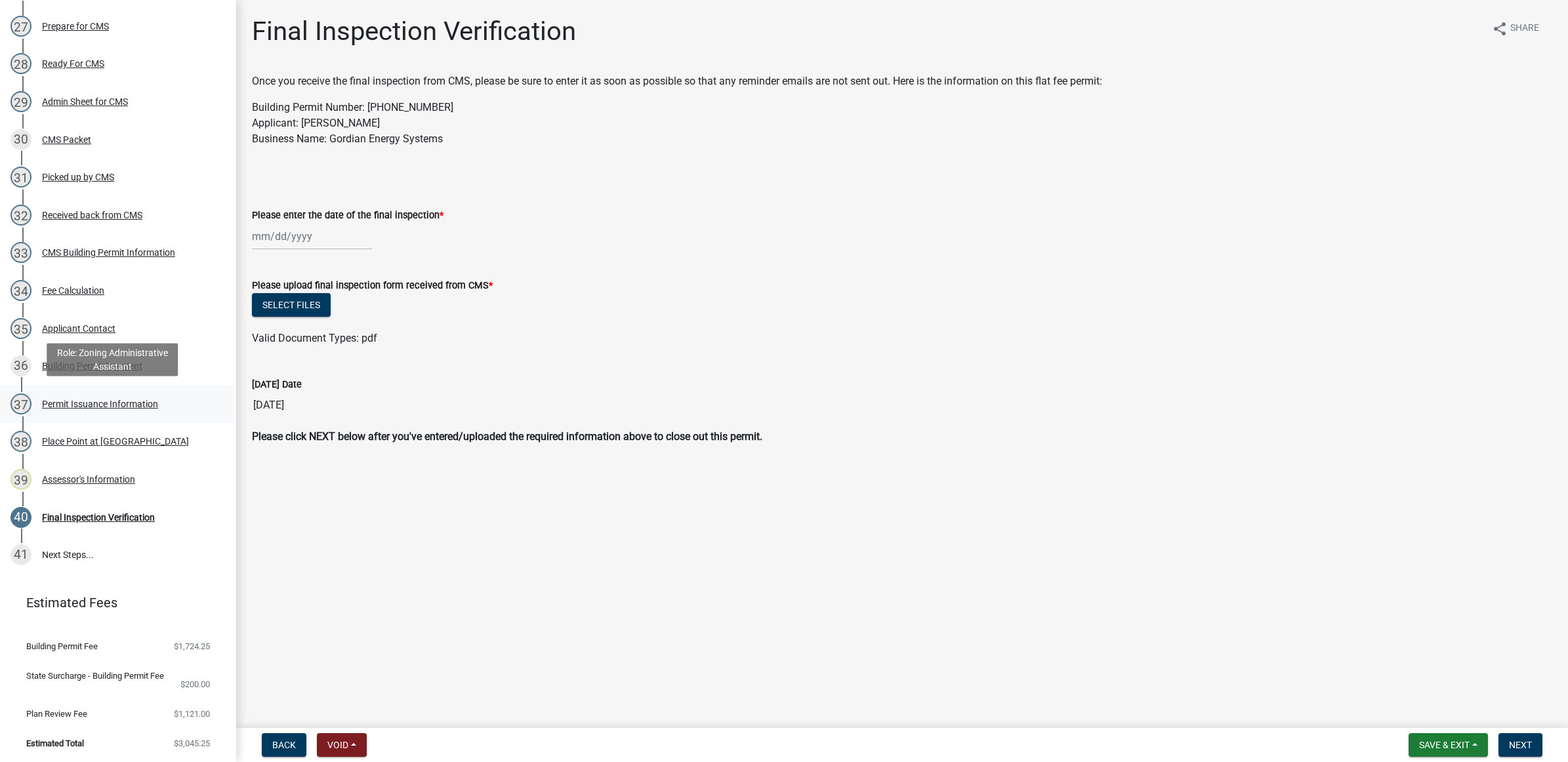
click at [86, 401] on div "Permit Issuance Information" at bounding box center [100, 404] width 116 height 9
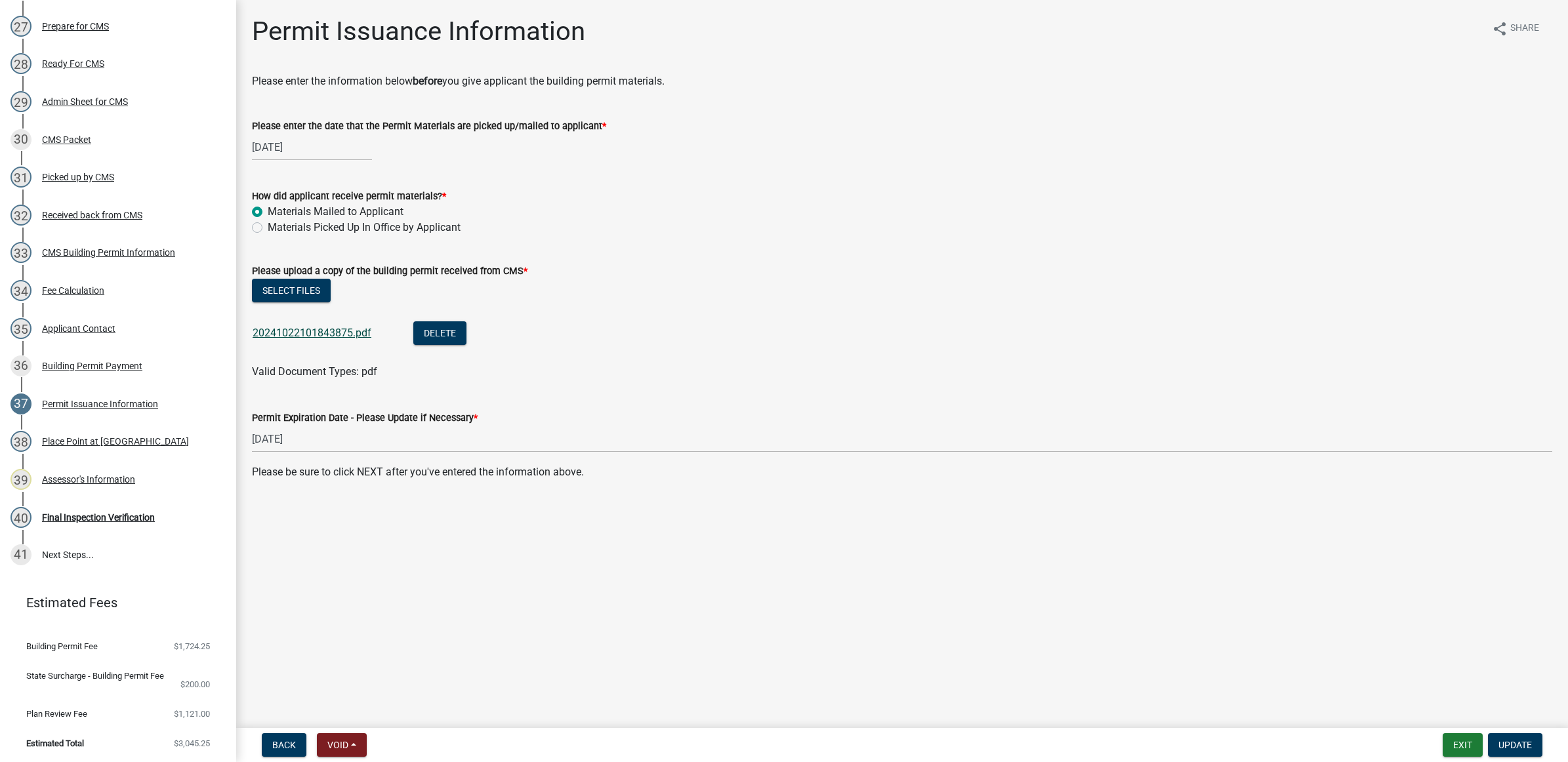
click at [308, 332] on link "20241022101843875.pdf" at bounding box center [312, 333] width 119 height 13
click at [1444, 742] on button "Exit" at bounding box center [1462, 745] width 40 height 23
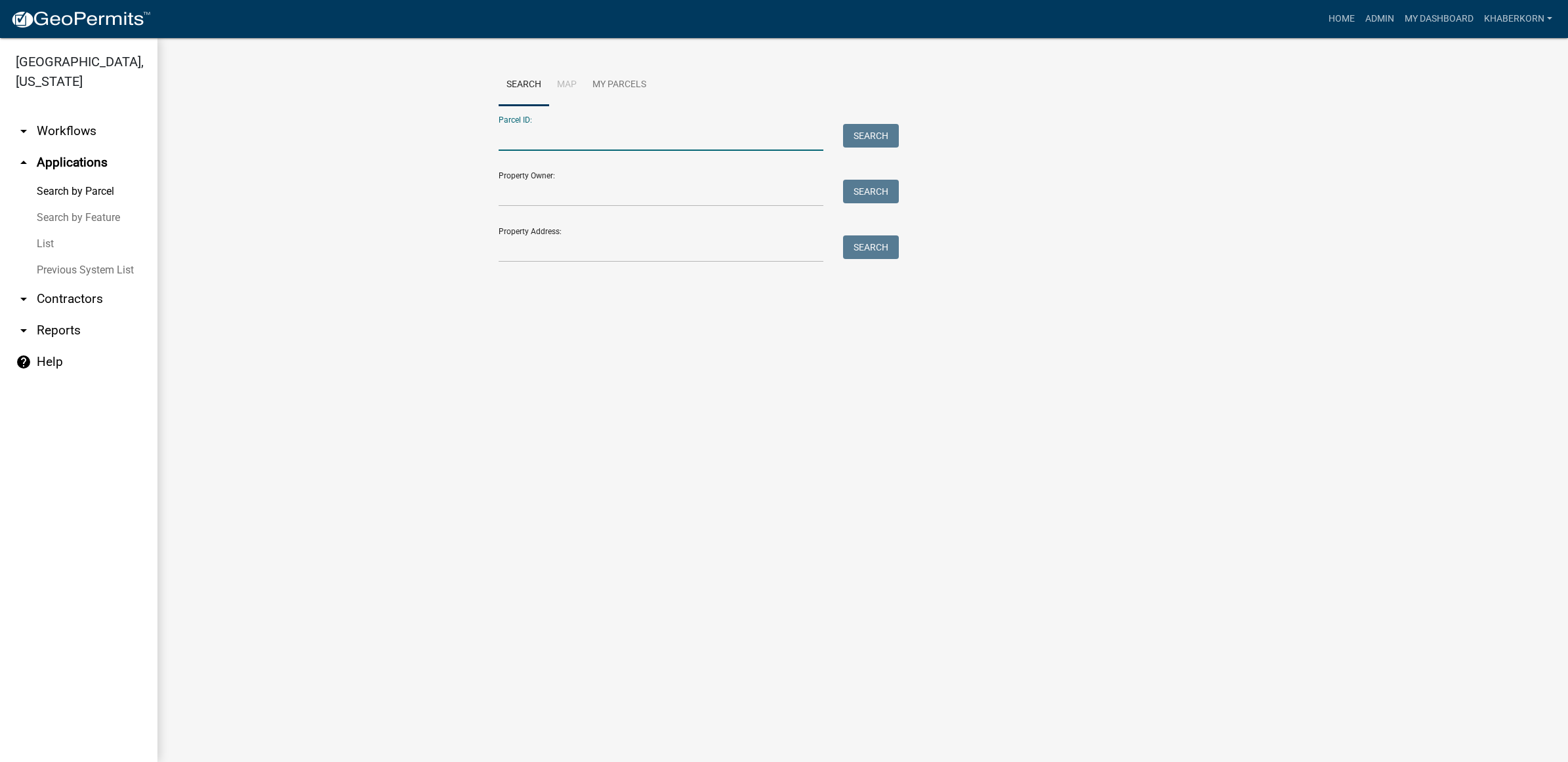
click at [514, 135] on input "Parcel ID:" at bounding box center [661, 137] width 325 height 27
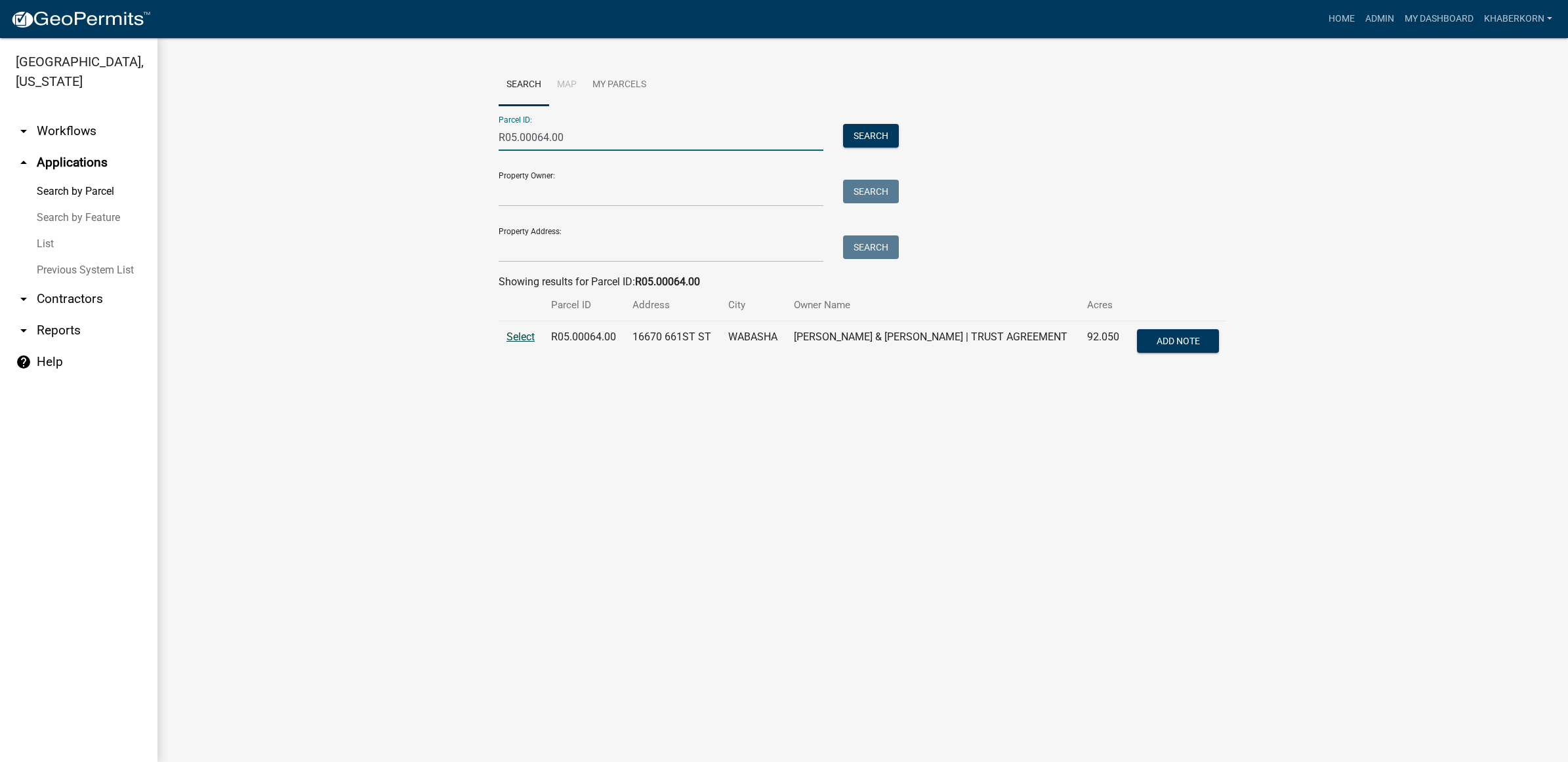
type input "R05.00064.00"
click at [517, 331] on span "Select" at bounding box center [519, 337] width 28 height 13
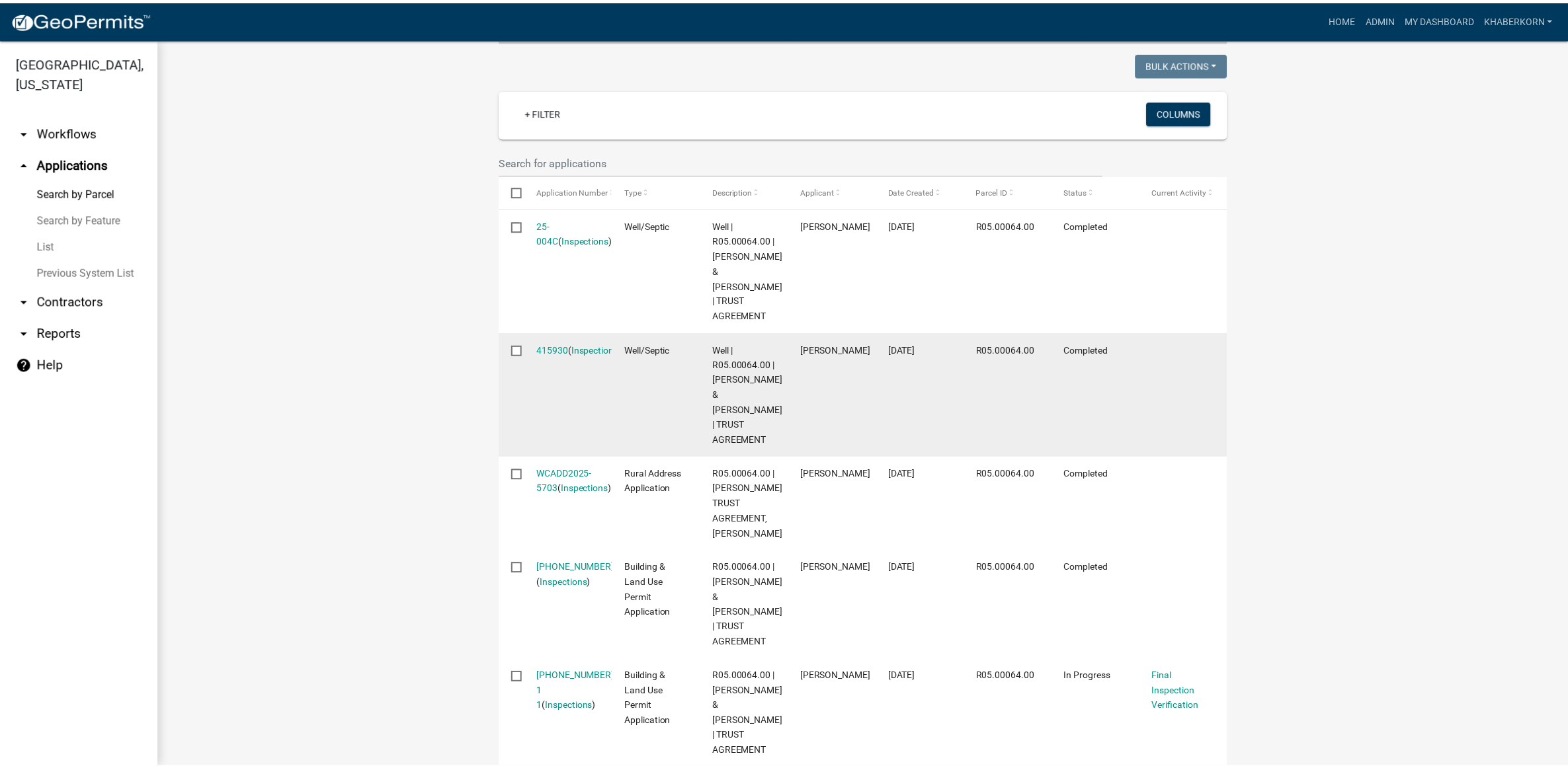
scroll to position [413, 0]
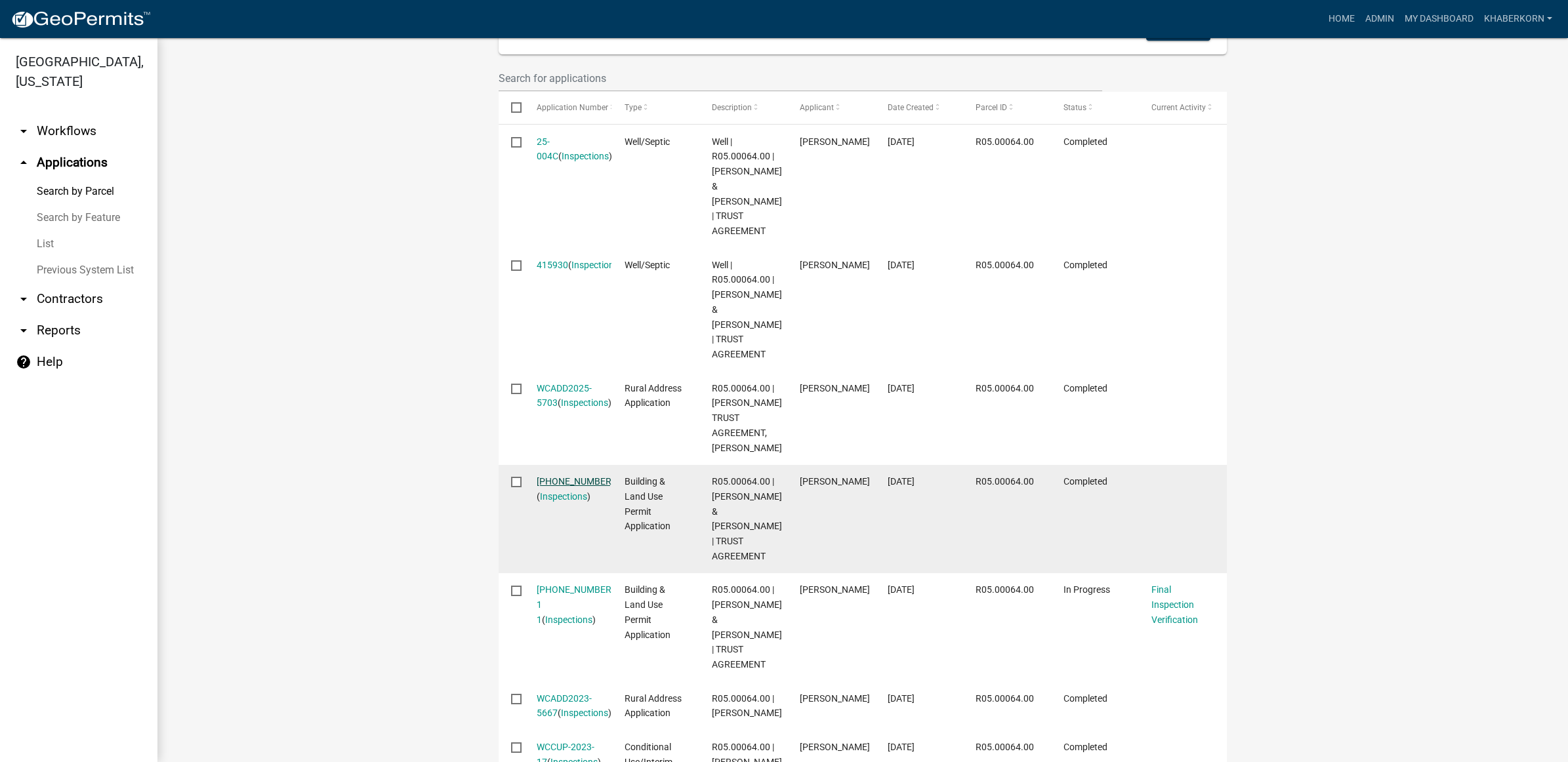
click at [565, 476] on link "24-825-189" at bounding box center [575, 482] width 77 height 11
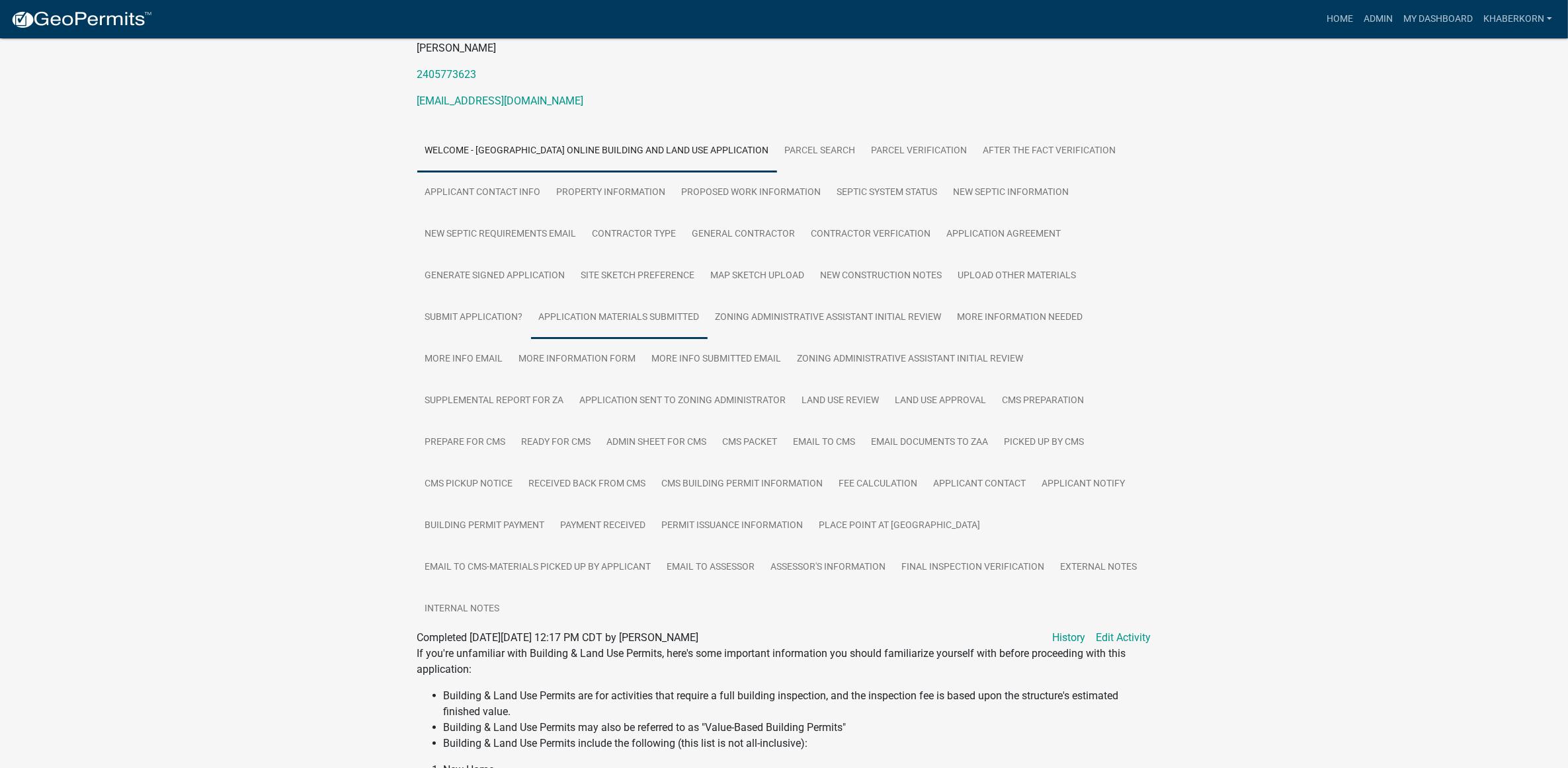
scroll to position [165, 0]
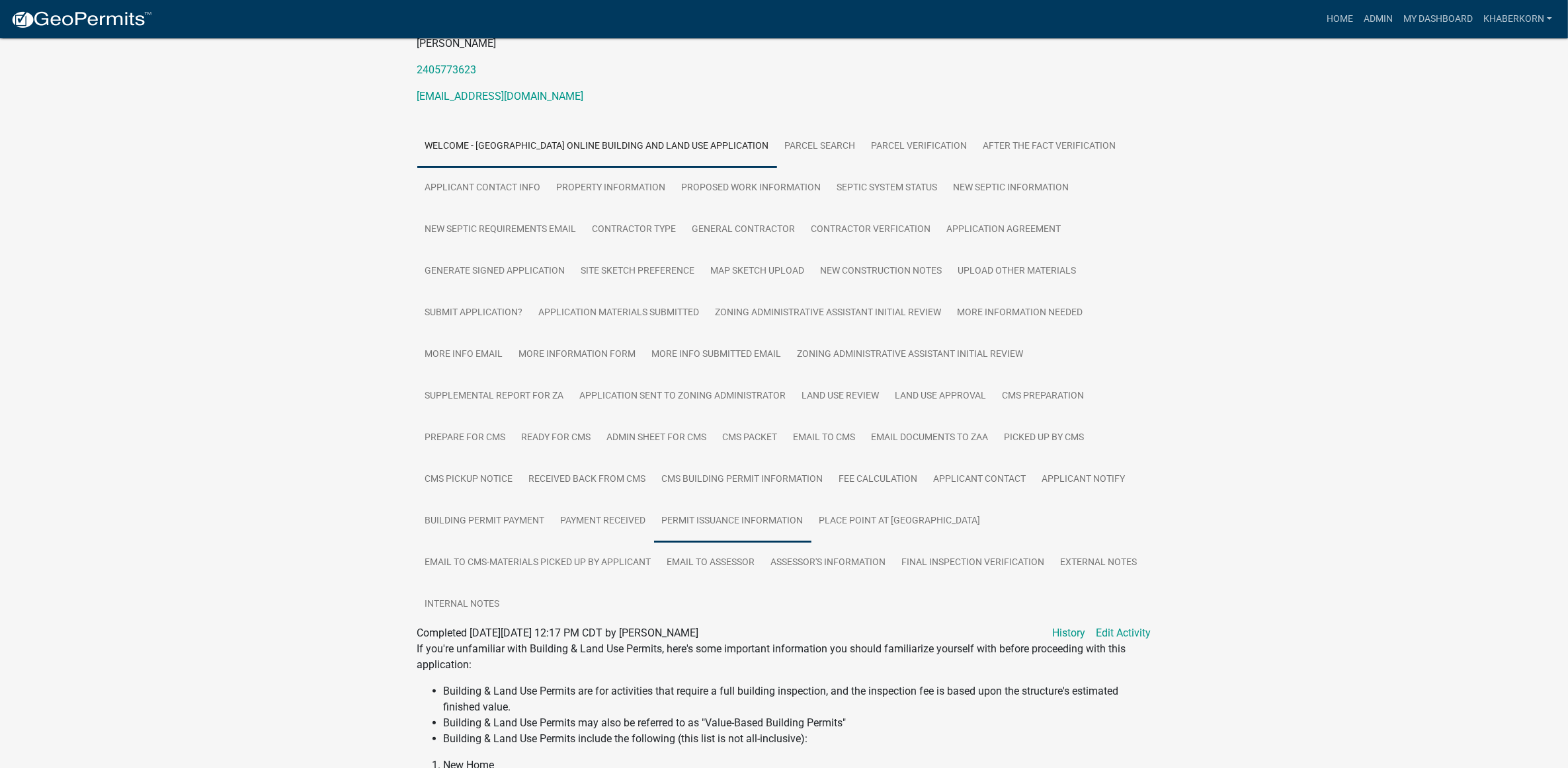
click at [768, 509] on link "Permit Issuance Information" at bounding box center [732, 521] width 157 height 42
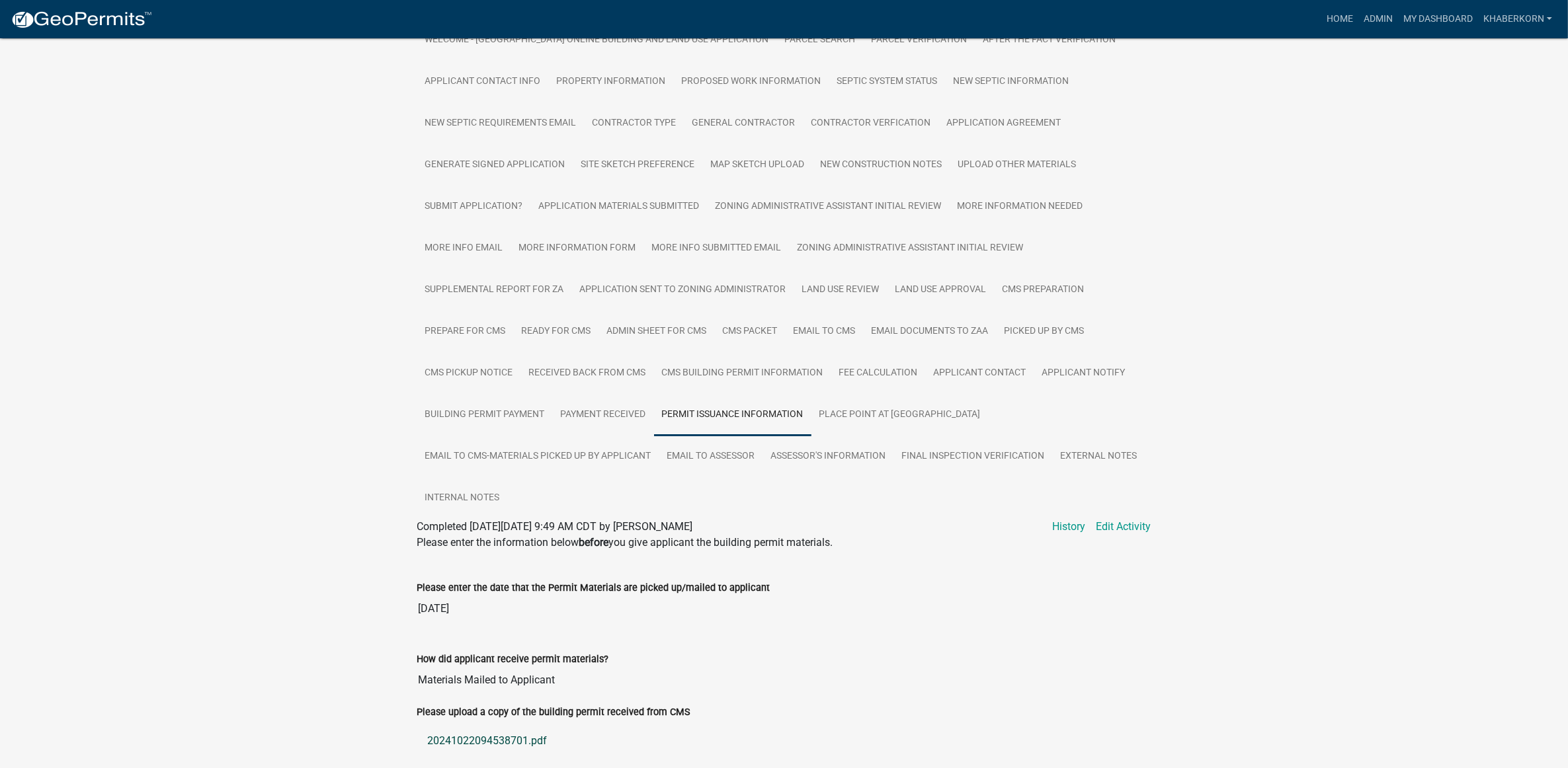
scroll to position [413, 0]
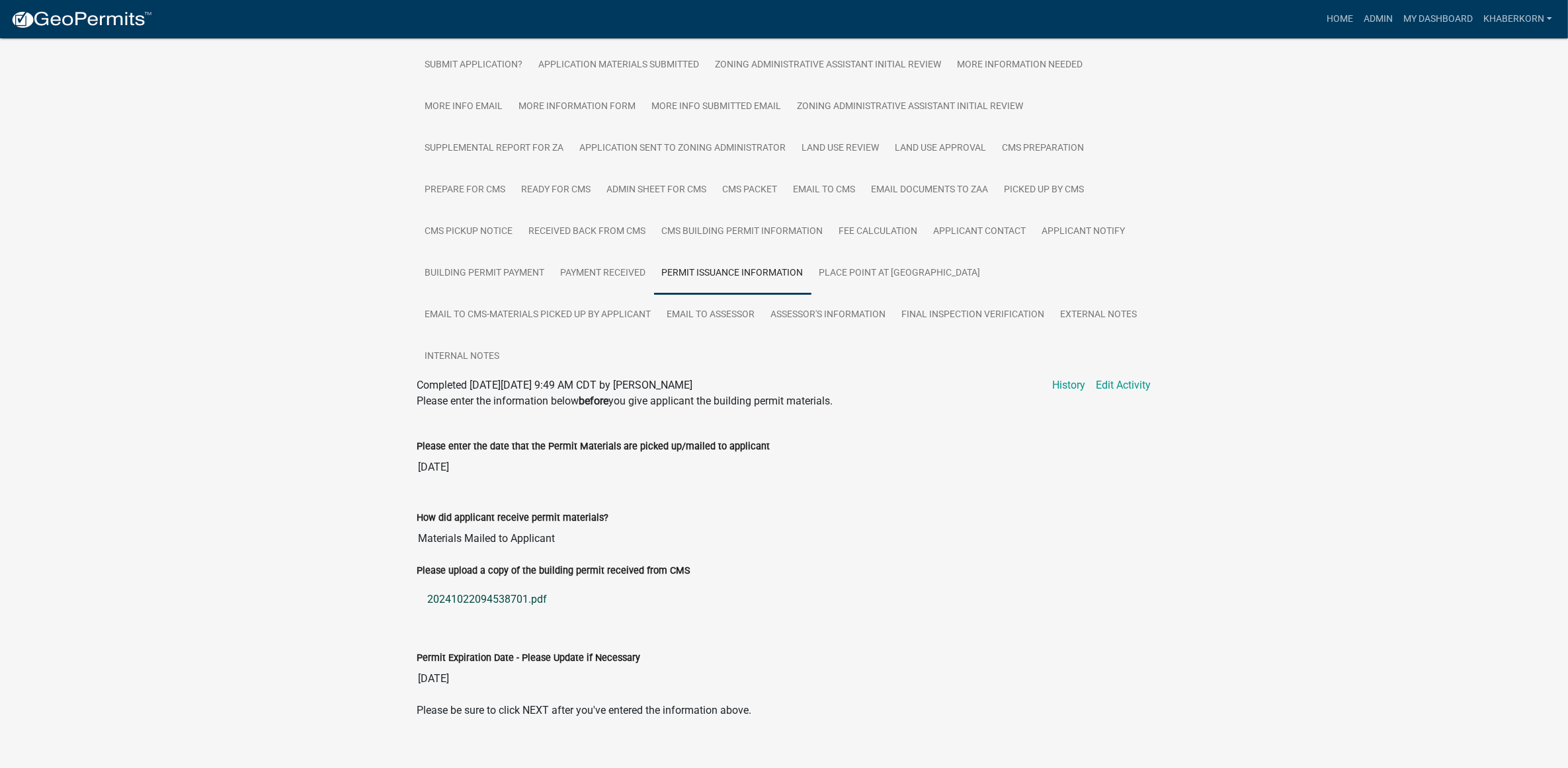
click at [496, 599] on link "20241022094538701.pdf" at bounding box center [784, 599] width 734 height 32
click at [1417, 14] on link "My Dashboard" at bounding box center [1437, 19] width 80 height 25
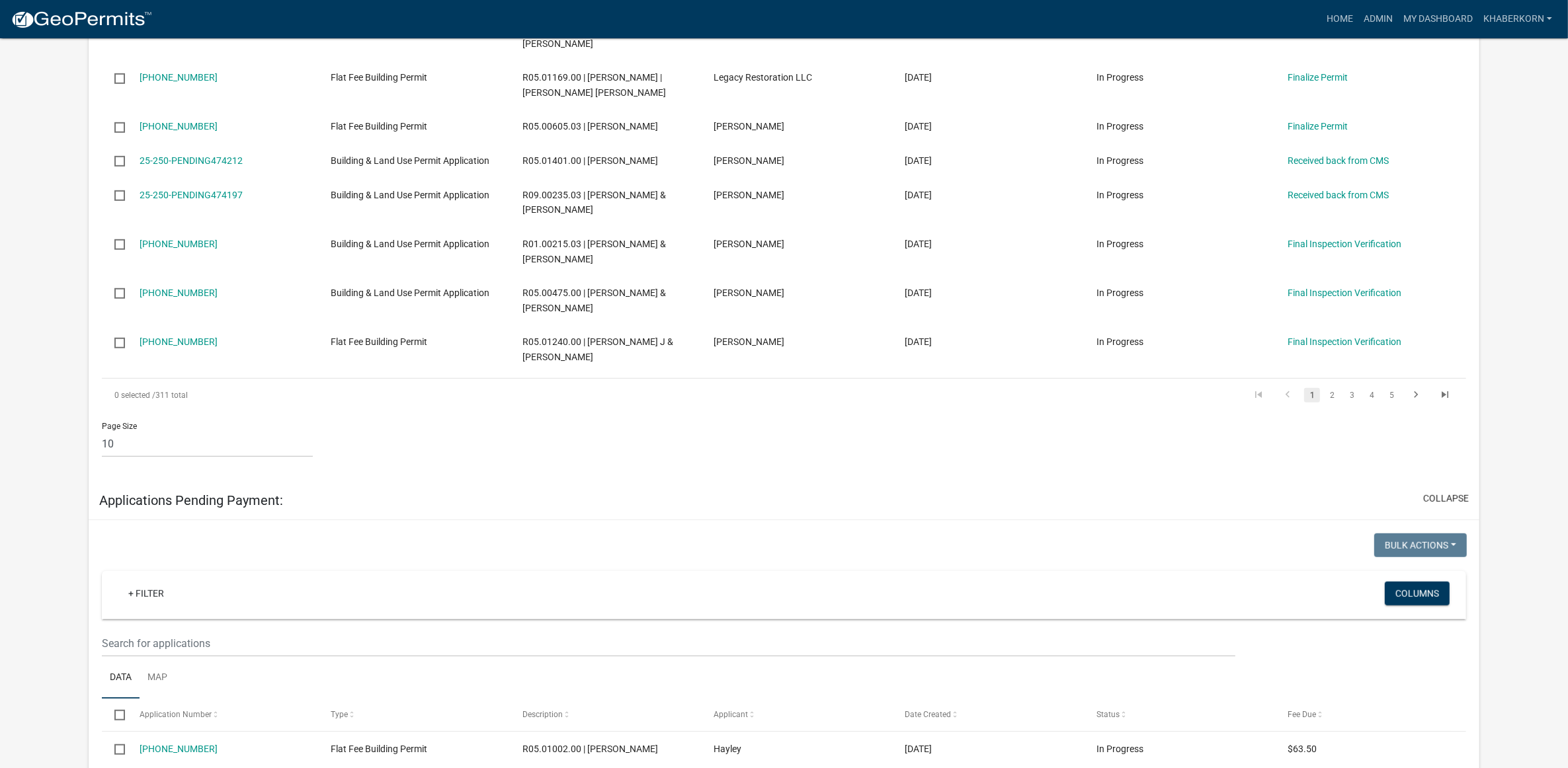
scroll to position [1322, 0]
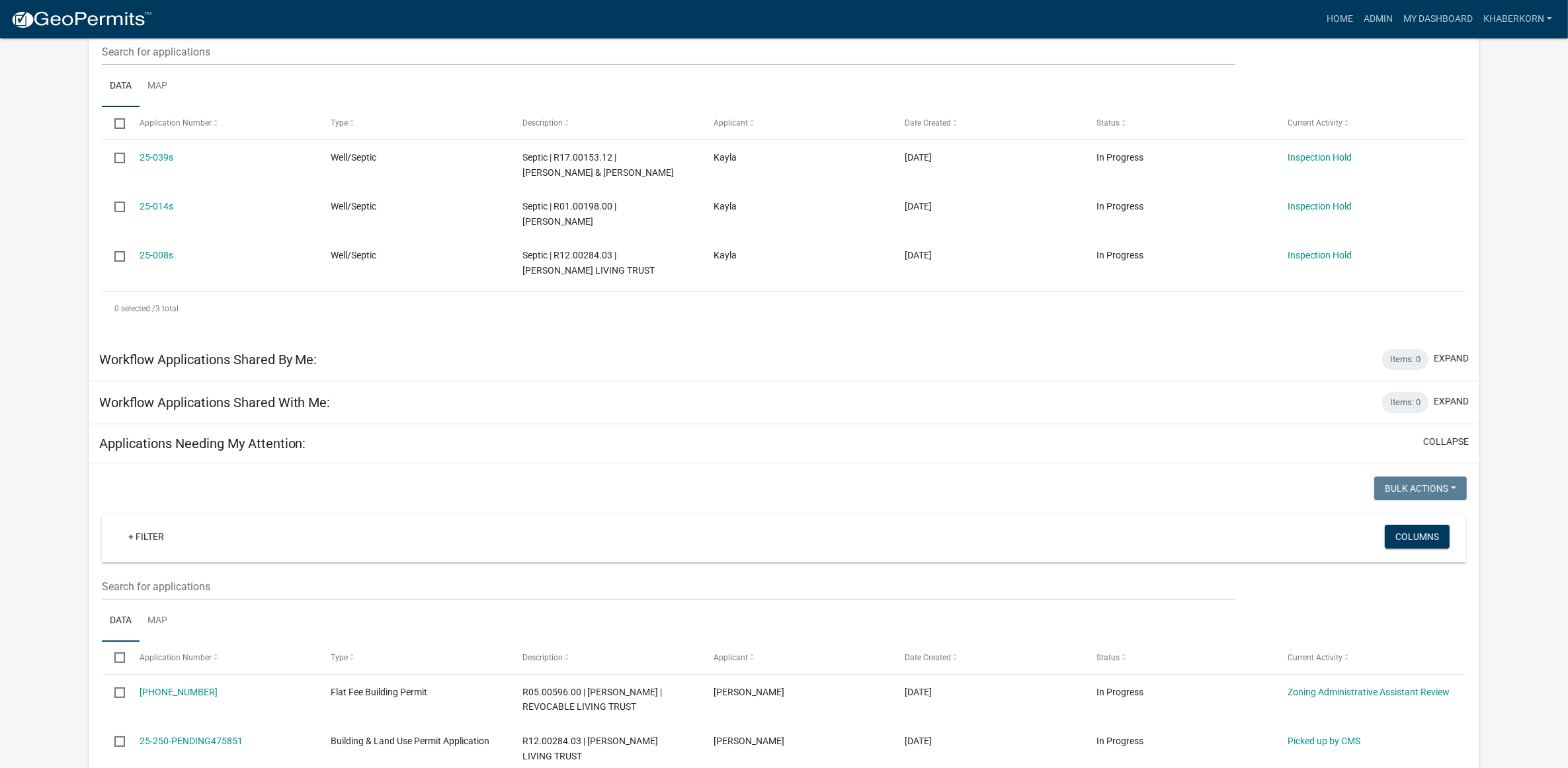
scroll to position [495, 0]
